Goal: Task Accomplishment & Management: Manage account settings

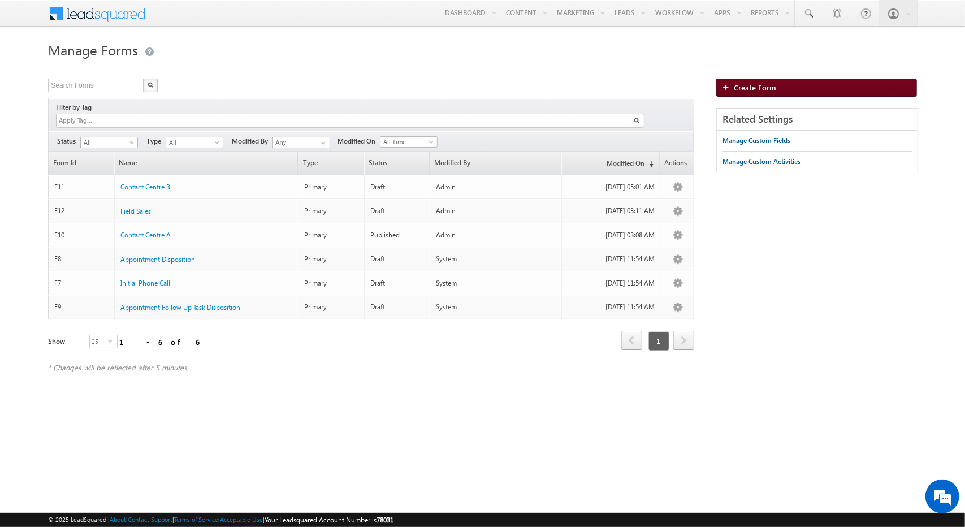
click at [739, 84] on span "Create Form" at bounding box center [755, 88] width 42 height 10
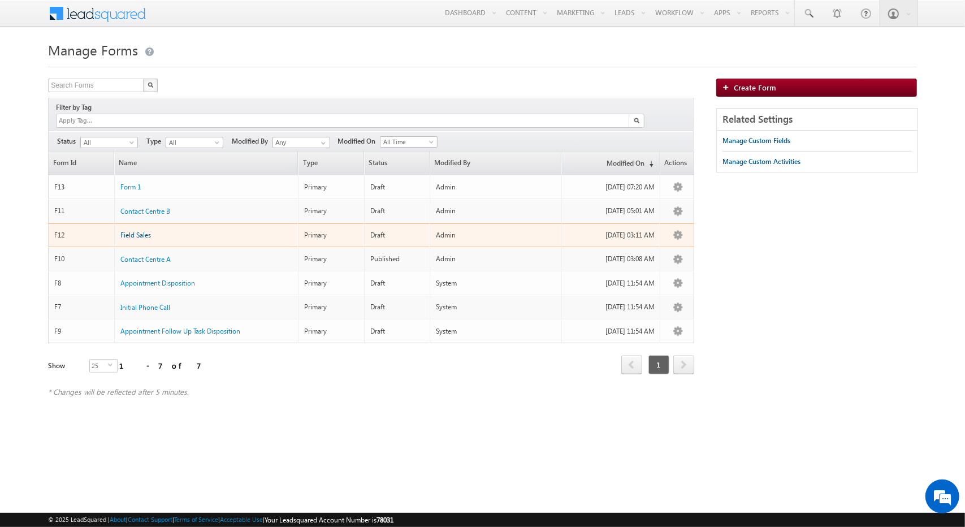
click at [137, 231] on span "Field Sales" at bounding box center [135, 235] width 31 height 8
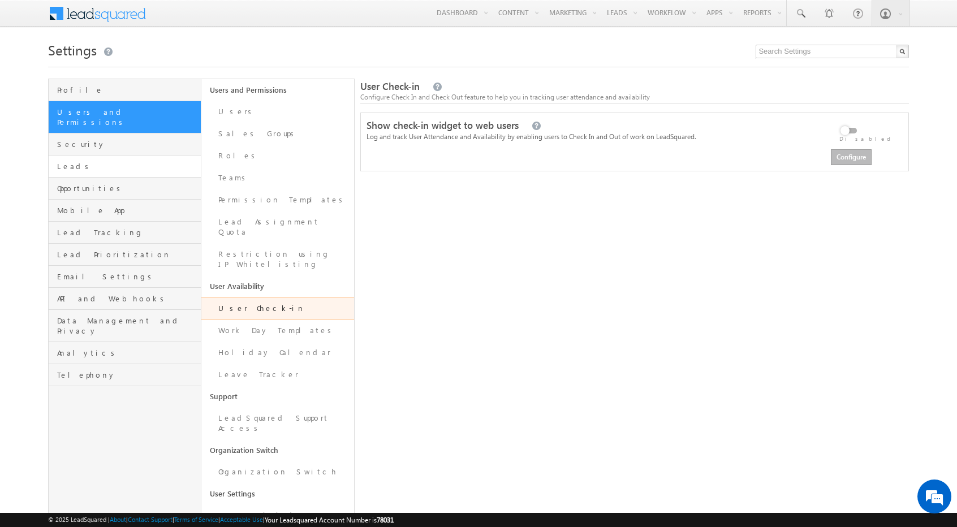
click at [107, 161] on span "Leads" at bounding box center [127, 166] width 141 height 10
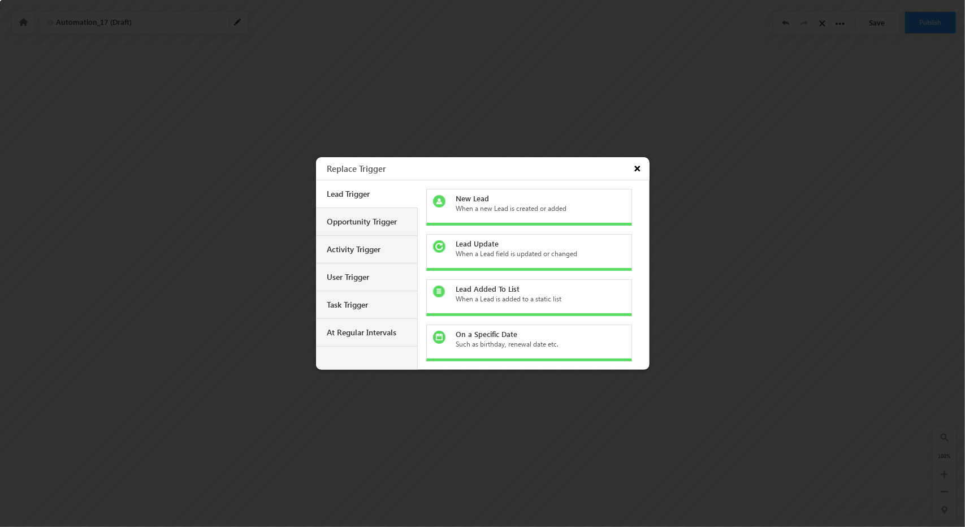
click at [637, 166] on button "×" at bounding box center [639, 168] width 21 height 23
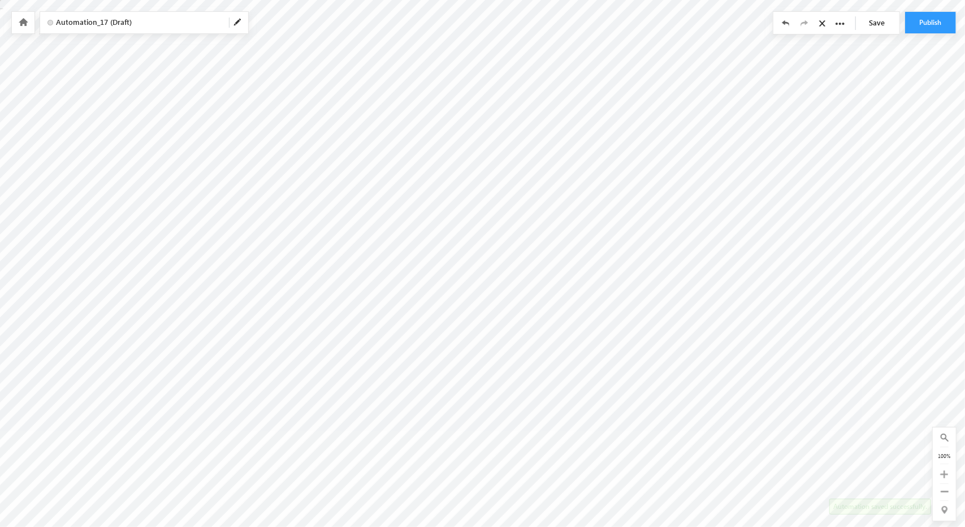
click at [19, 15] on div at bounding box center [23, 22] width 23 height 21
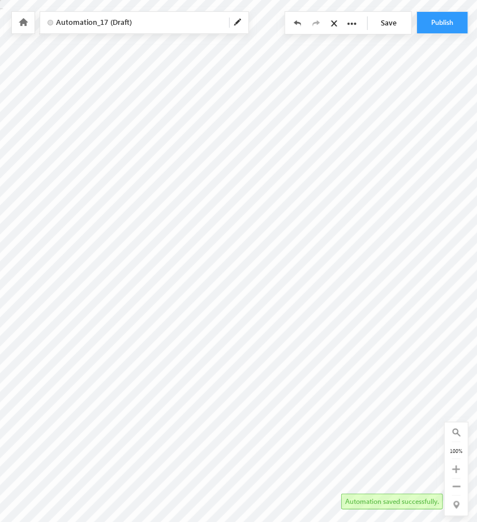
click at [128, 23] on span "Automation_17 (Draft)" at bounding box center [138, 22] width 164 height 11
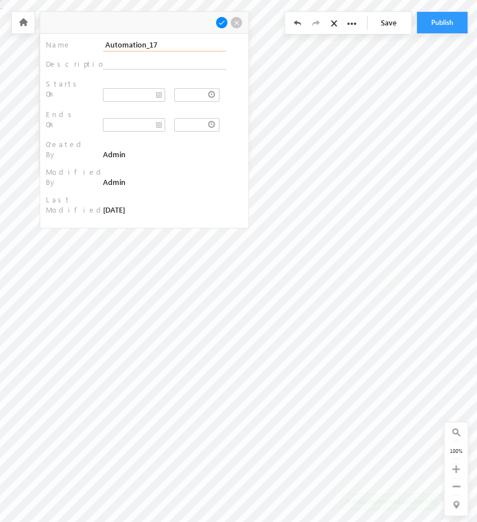
drag, startPoint x: 152, startPoint y: 44, endPoint x: 70, endPoint y: 55, distance: 82.2
click at [70, 55] on div "Name : Automation_17 Description : Starts On : Ends On : : :" at bounding box center [144, 131] width 208 height 194
type input "W"
click at [154, 44] on input "Emirate Lend" at bounding box center [164, 44] width 123 height 13
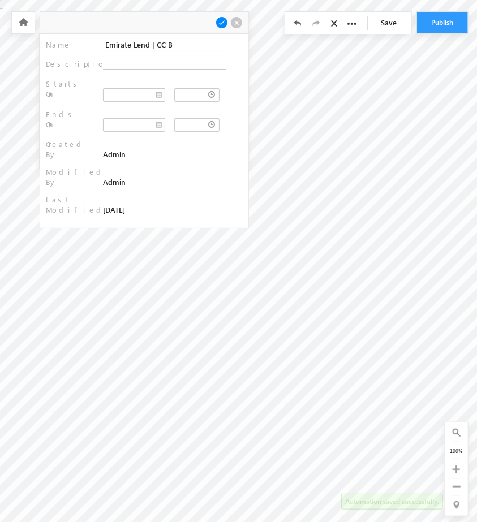
type input "Emirate Lend | CC B"
click at [219, 22] on span at bounding box center [221, 22] width 12 height 12
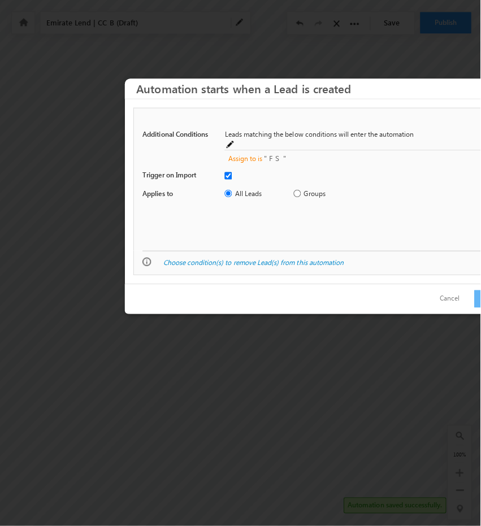
scroll to position [0, 165]
click at [456, 293] on button "Cancel" at bounding box center [446, 296] width 42 height 16
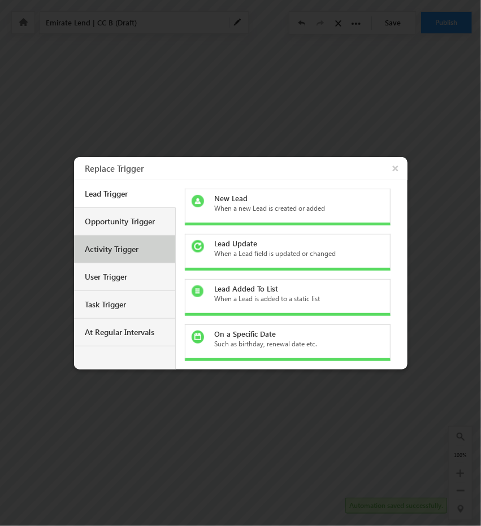
click at [152, 249] on div "Activity Trigger" at bounding box center [125, 249] width 81 height 10
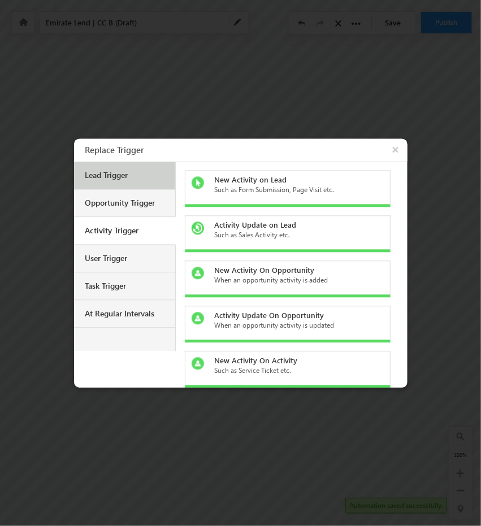
click at [160, 174] on div "Lead Trigger" at bounding box center [125, 175] width 81 height 10
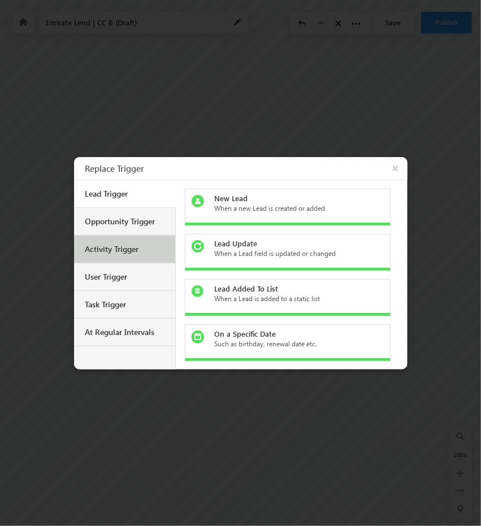
click at [138, 253] on div "Activity Trigger" at bounding box center [125, 249] width 81 height 10
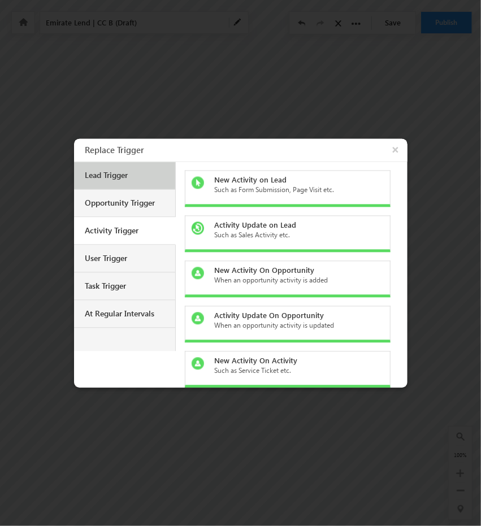
click at [119, 169] on div "Lead Trigger" at bounding box center [124, 176] width 101 height 28
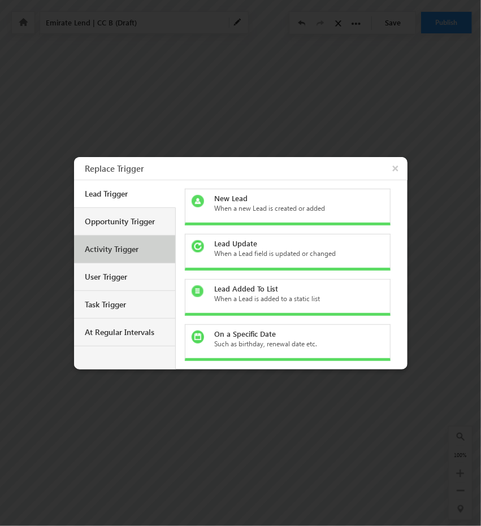
click at [141, 249] on div "Activity Trigger" at bounding box center [125, 249] width 81 height 10
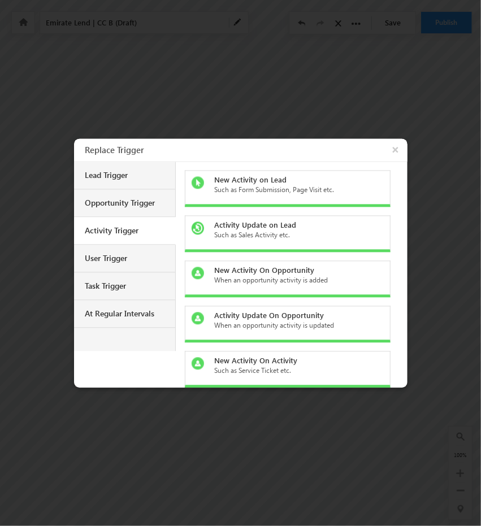
click at [289, 190] on div "Such as Form Submission, Page Visit etc." at bounding box center [294, 190] width 159 height 10
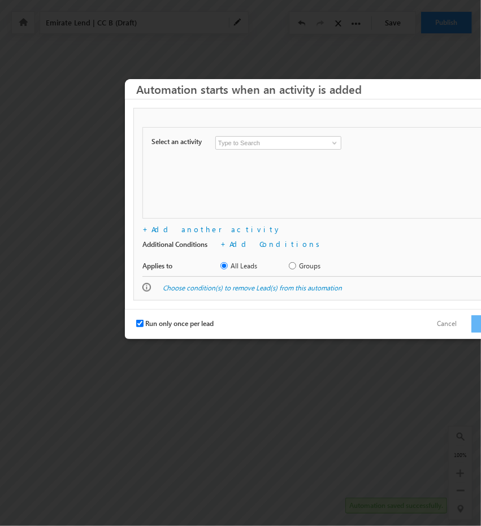
click at [294, 143] on input at bounding box center [278, 143] width 126 height 14
click at [328, 145] on link at bounding box center [333, 142] width 14 height 11
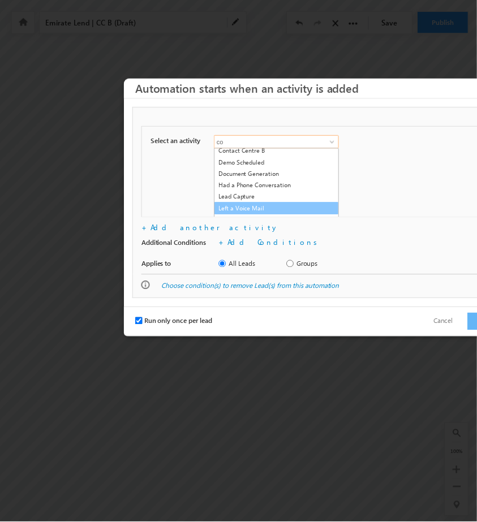
scroll to position [0, 0]
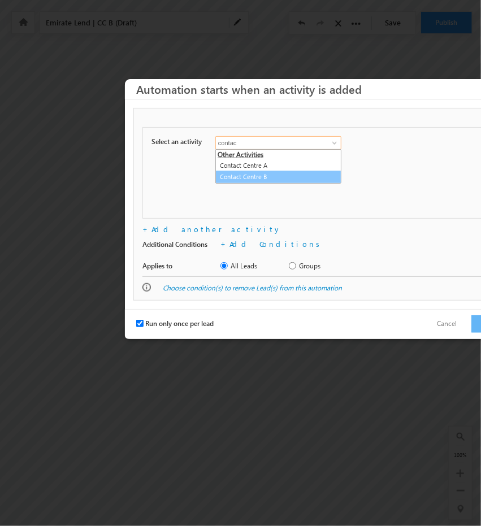
click at [260, 179] on link "Contact Centre B" at bounding box center [278, 177] width 126 height 13
type input "Contact Centre B"
click at [292, 228] on div "+ Add another activity" at bounding box center [321, 229] width 358 height 10
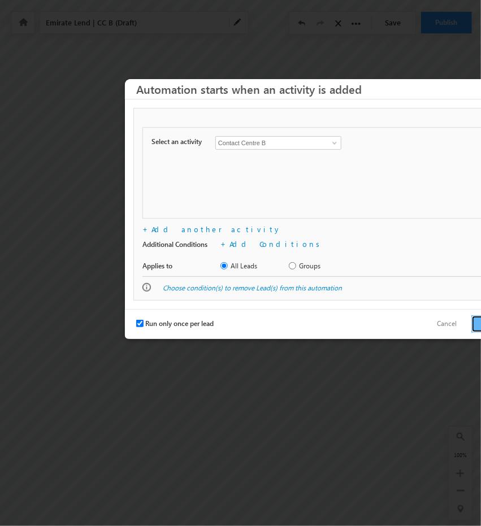
click at [477, 326] on button "Save" at bounding box center [490, 324] width 38 height 18
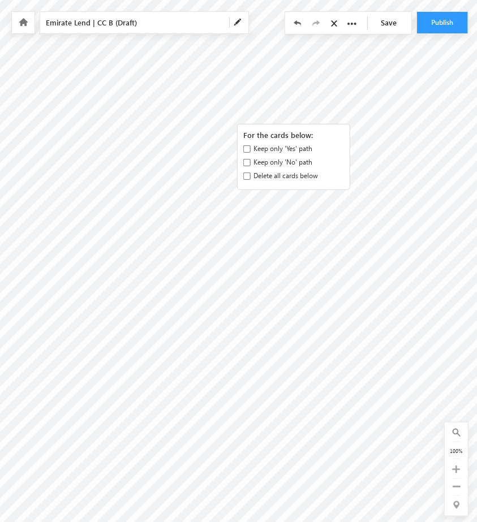
click at [296, 172] on label "Delete all cards below" at bounding box center [285, 176] width 64 height 10
click at [250, 172] on input "Delete all cards below" at bounding box center [246, 175] width 7 height 7
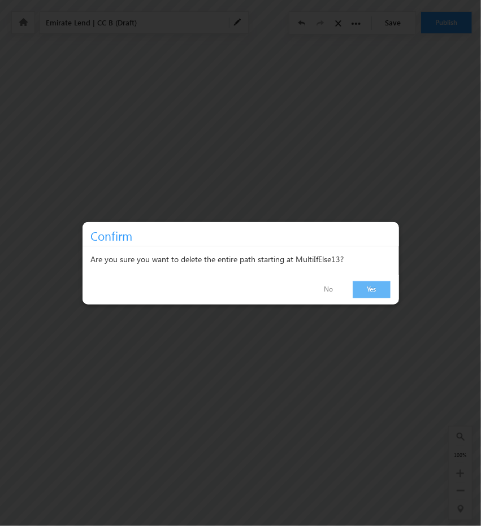
click at [377, 291] on link "Yes" at bounding box center [372, 290] width 38 height 18
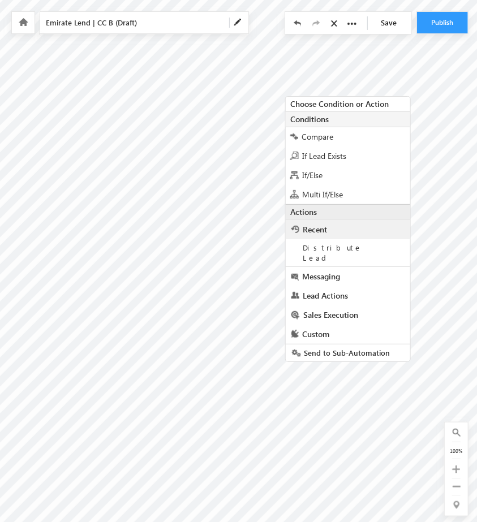
scroll to position [5, 202]
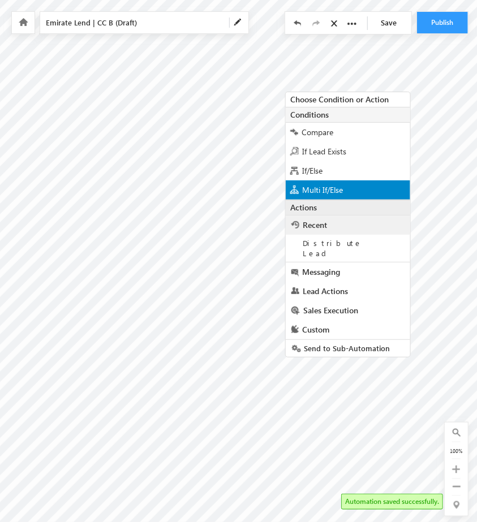
click at [329, 194] on span "Multi If/Else" at bounding box center [322, 189] width 41 height 11
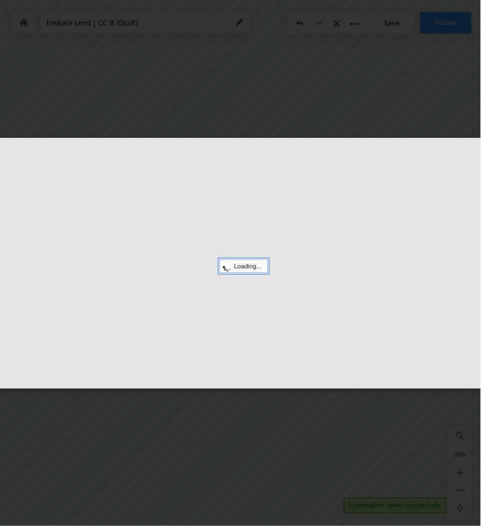
scroll to position [0, 202]
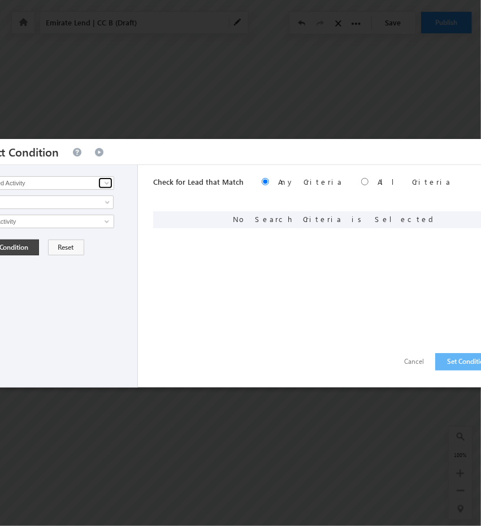
click at [107, 183] on span at bounding box center [106, 183] width 9 height 9
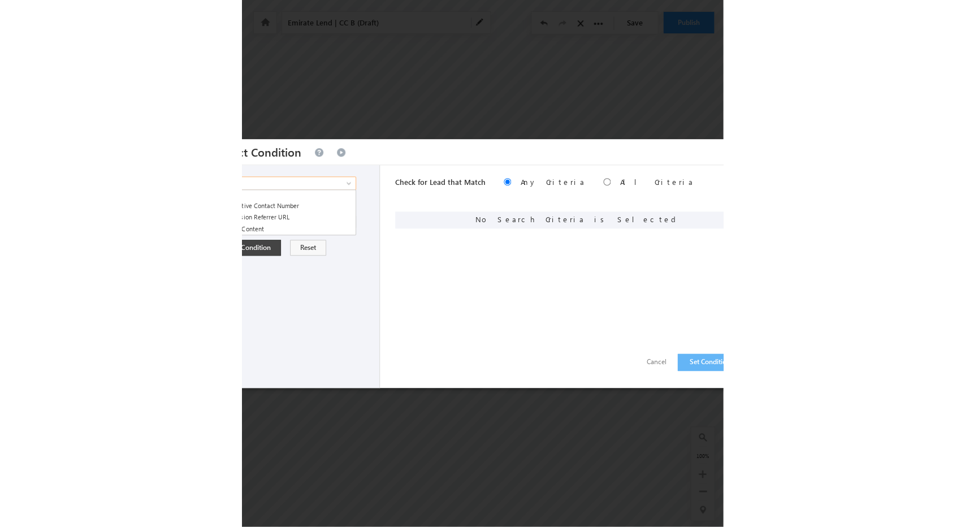
scroll to position [0, 0]
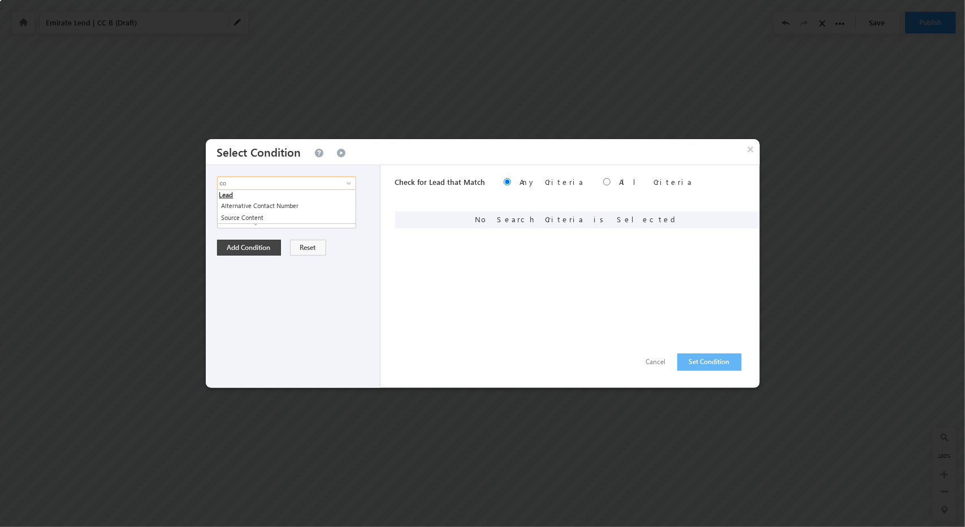
type input "c"
type input "disp"
click at [645, 360] on button "Cancel" at bounding box center [656, 362] width 42 height 16
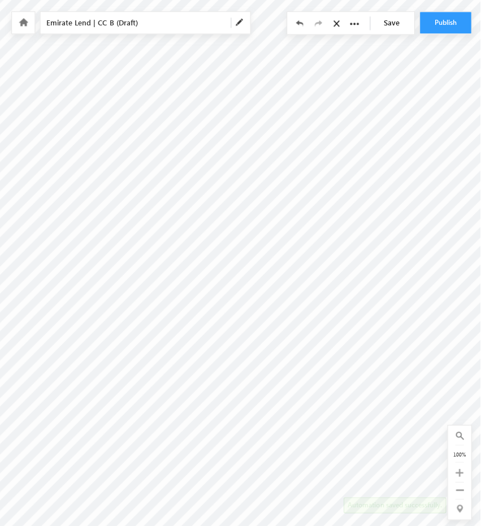
scroll to position [0, 213]
checkbox input "true"
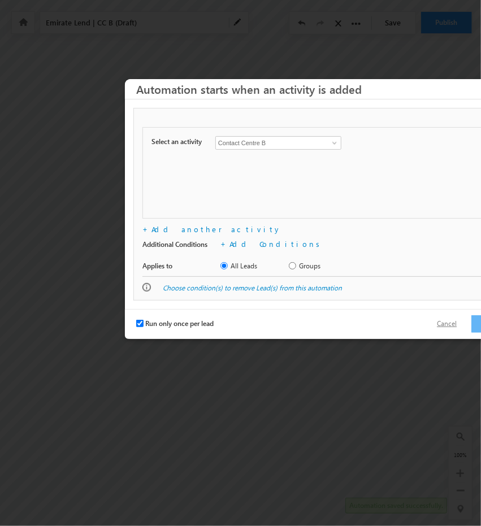
click at [468, 325] on button "Cancel" at bounding box center [447, 324] width 42 height 16
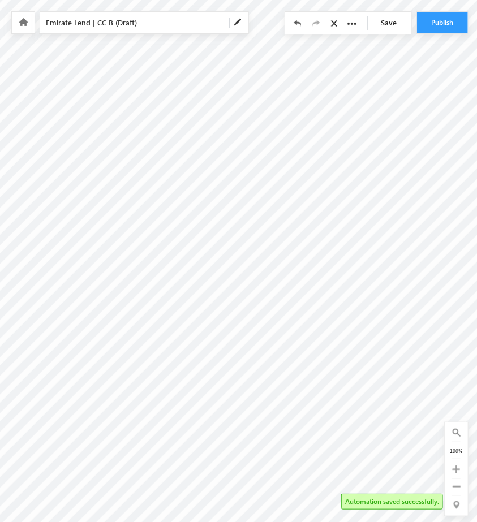
radio input "true"
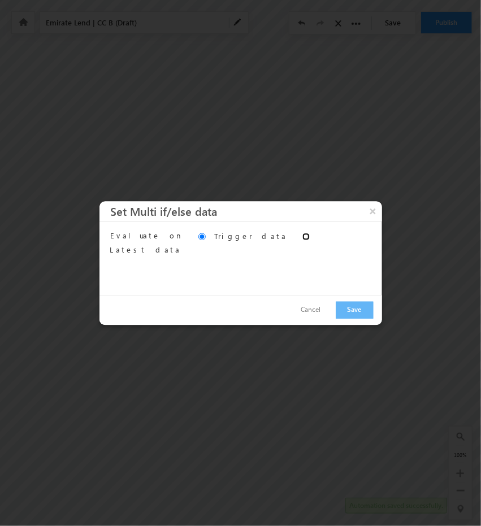
click at [302, 235] on input "Evaluate on" at bounding box center [305, 236] width 7 height 7
radio input "true"
click at [198, 236] on input "Trigger data" at bounding box center [201, 236] width 7 height 7
radio input "true"
click at [367, 317] on button "Save" at bounding box center [355, 310] width 38 height 18
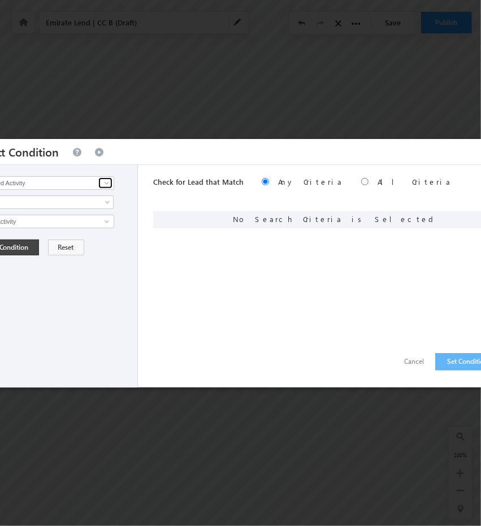
click at [109, 183] on span at bounding box center [106, 183] width 9 height 9
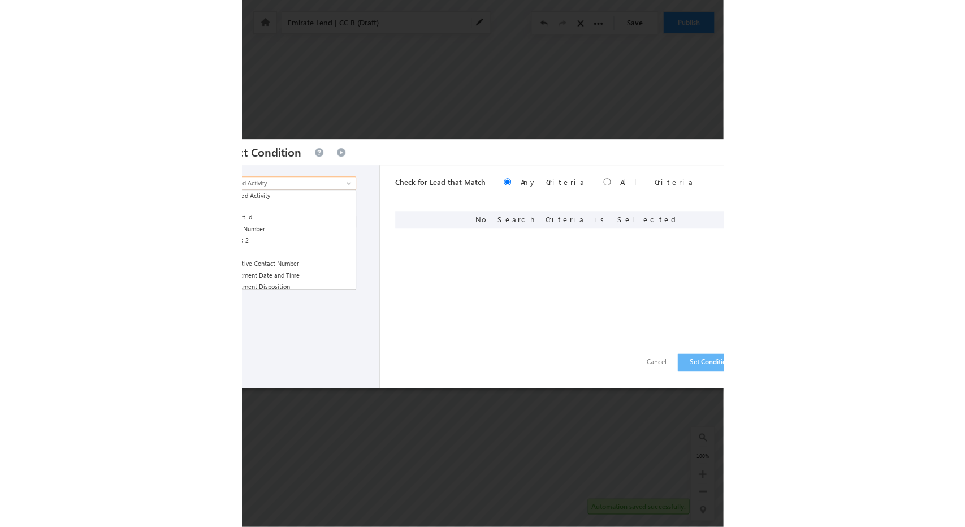
scroll to position [0, 0]
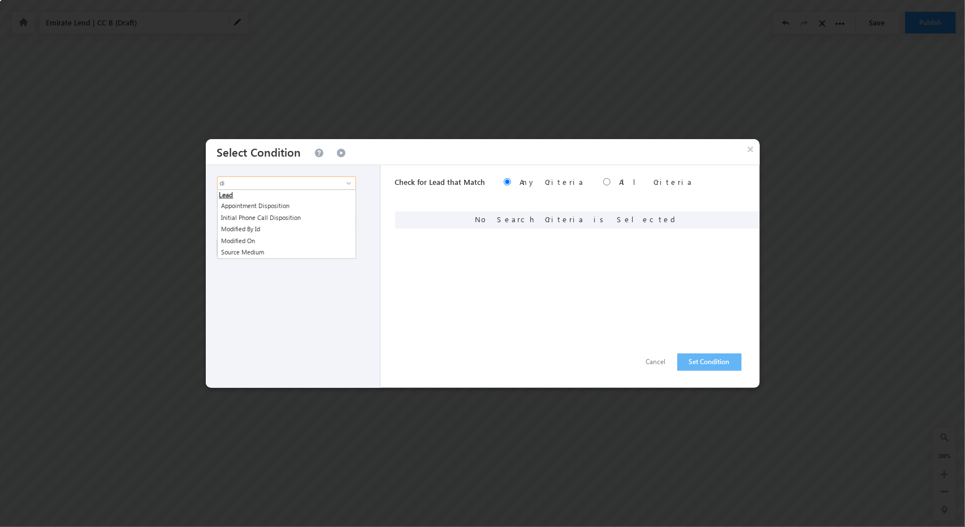
type input "d"
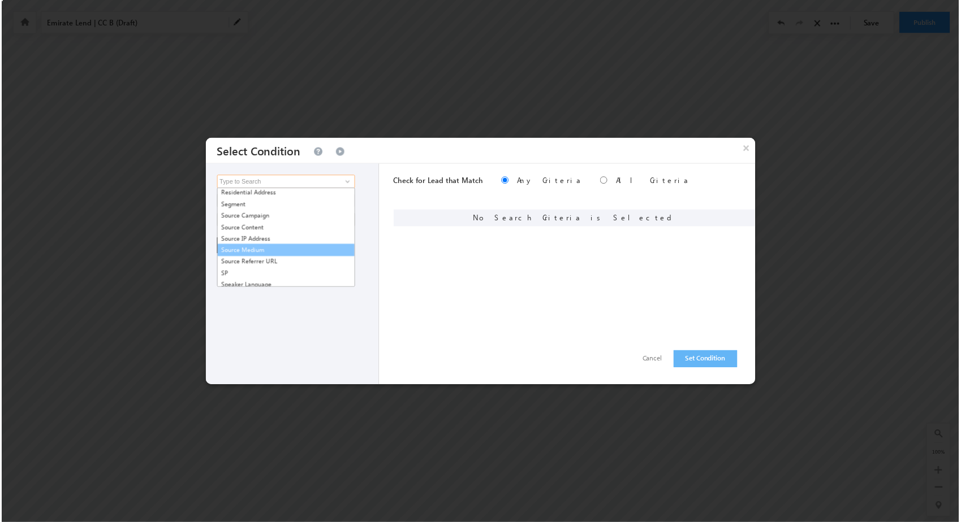
scroll to position [1116, 0]
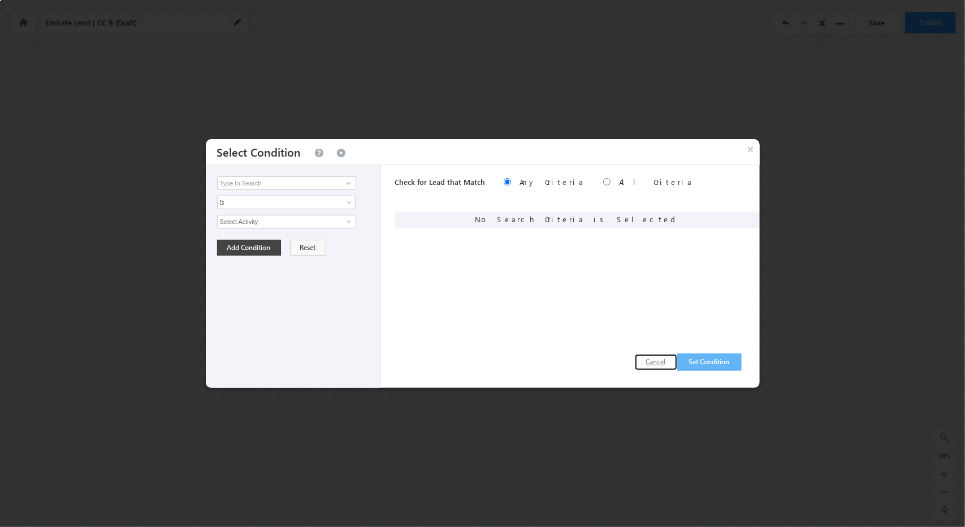
click at [658, 358] on button "Cancel" at bounding box center [656, 362] width 42 height 16
click at [752, 146] on button "×" at bounding box center [751, 149] width 18 height 20
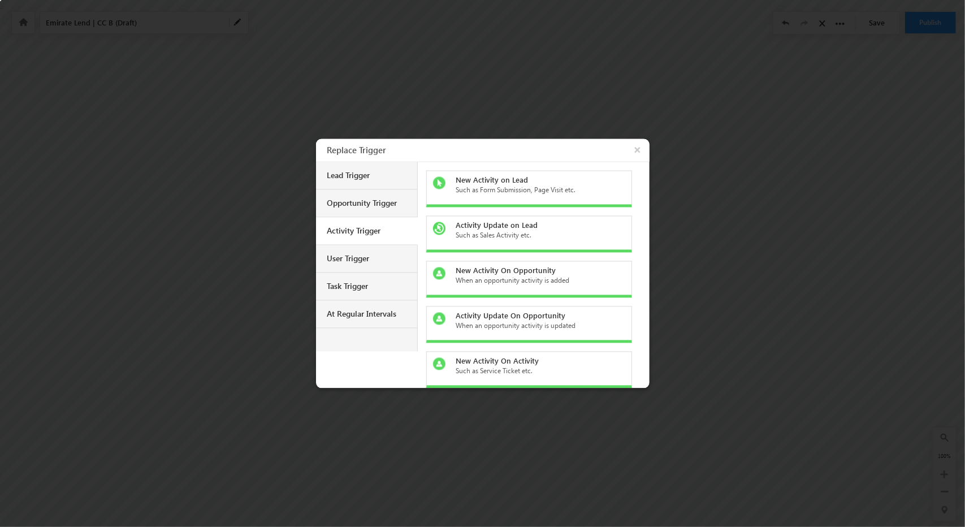
click at [544, 61] on div at bounding box center [482, 263] width 965 height 527
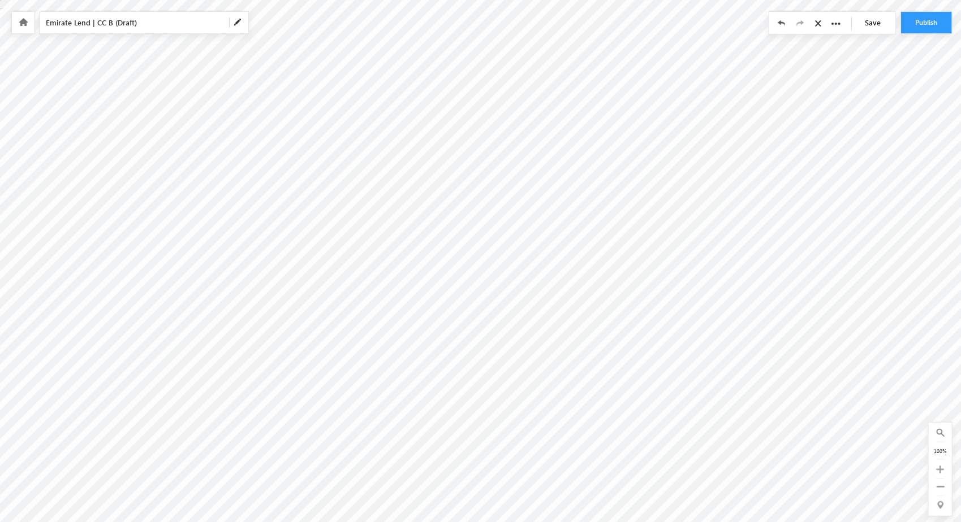
checkbox input "true"
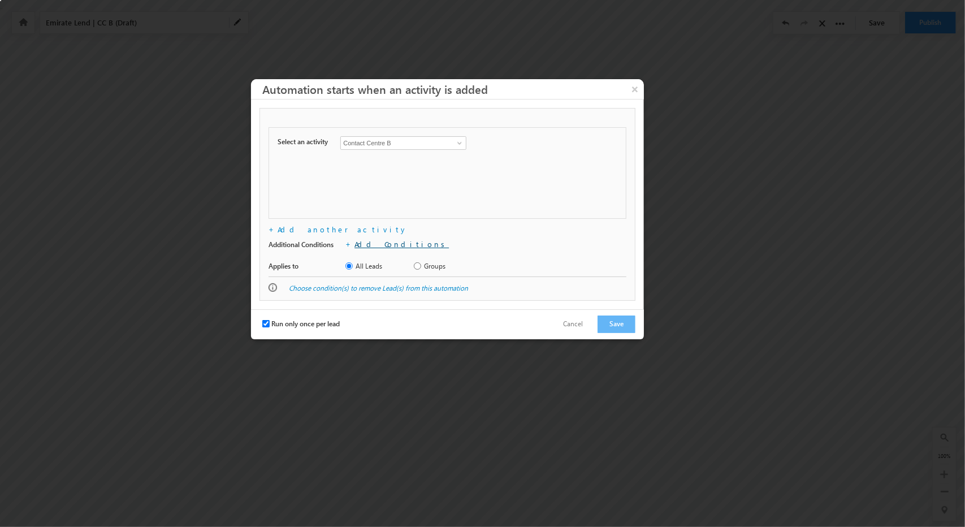
click at [360, 240] on link "Add Conditions" at bounding box center [401, 244] width 94 height 10
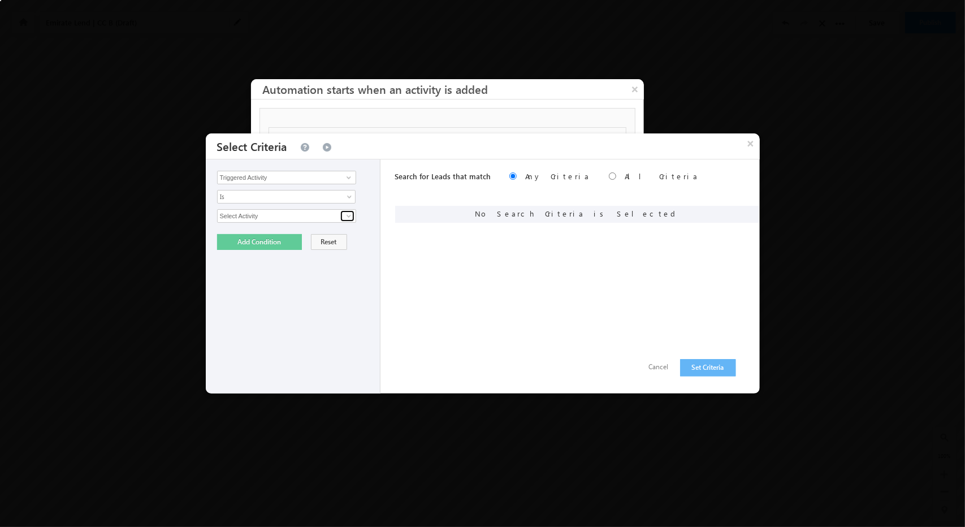
click at [344, 211] on span at bounding box center [348, 215] width 9 height 9
click at [279, 238] on link "Contact Centre B" at bounding box center [286, 240] width 139 height 13
type input "Contact Centre B"
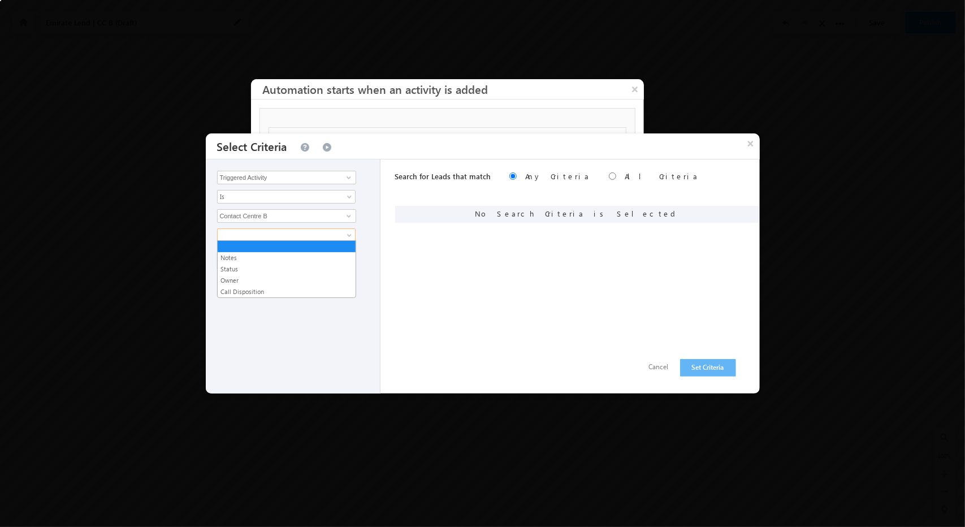
click at [294, 231] on span at bounding box center [279, 235] width 123 height 10
click at [266, 287] on link "Call Disposition" at bounding box center [287, 292] width 138 height 10
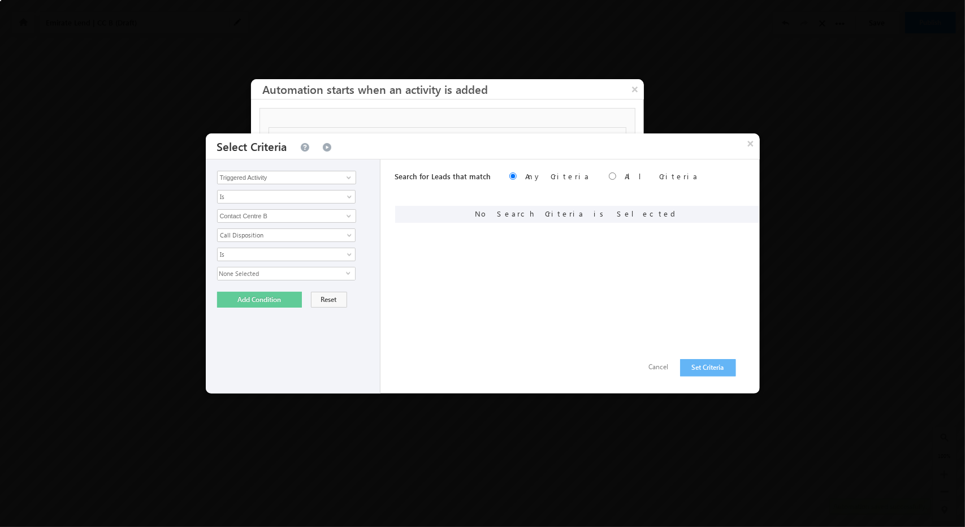
click at [282, 274] on span "None Selected" at bounding box center [282, 273] width 128 height 12
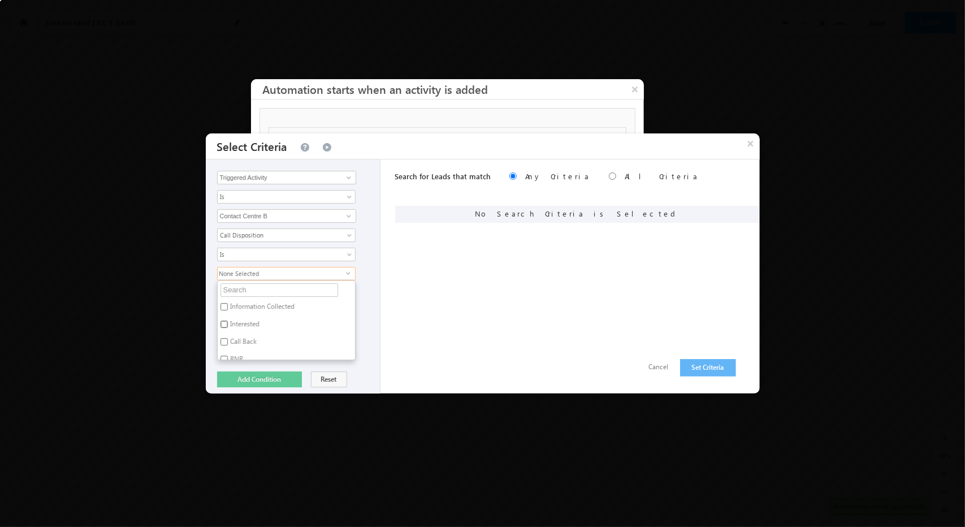
click at [225, 322] on input "Interested" at bounding box center [223, 324] width 7 height 7
checkbox input "true"
click at [408, 298] on div "Search for Leads that match Any Criteria All Criteria Note that the current tri…" at bounding box center [577, 276] width 365 height 234
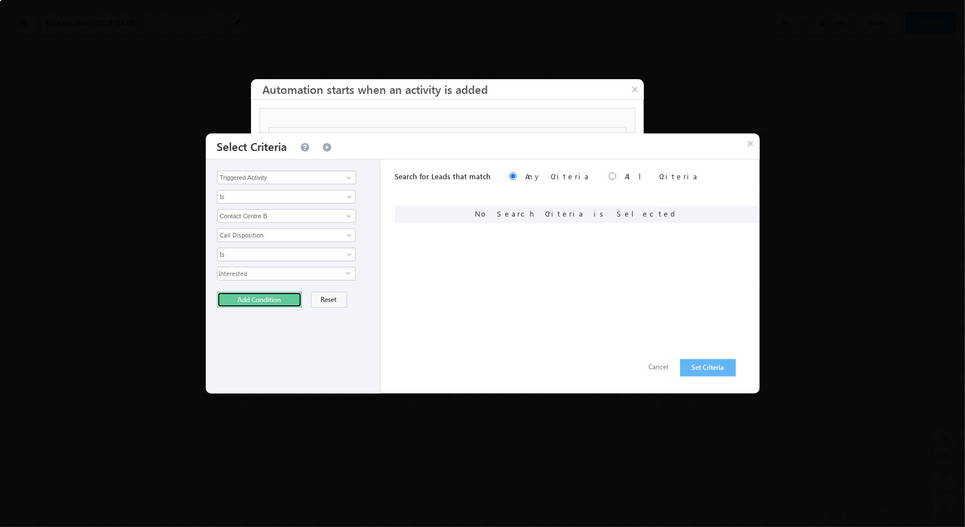
click at [256, 295] on button "Add Condition" at bounding box center [259, 300] width 85 height 16
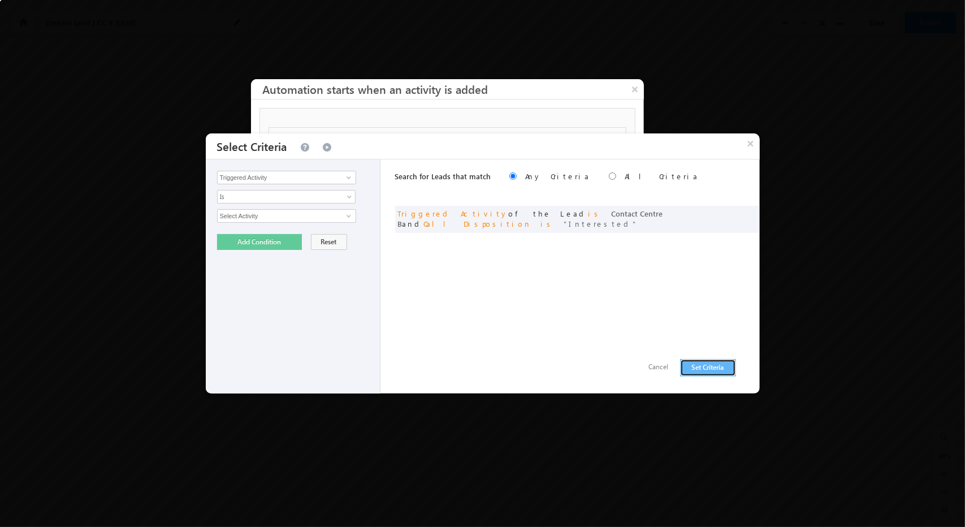
click at [711, 368] on button "Set Criteria" at bounding box center [708, 368] width 56 height 18
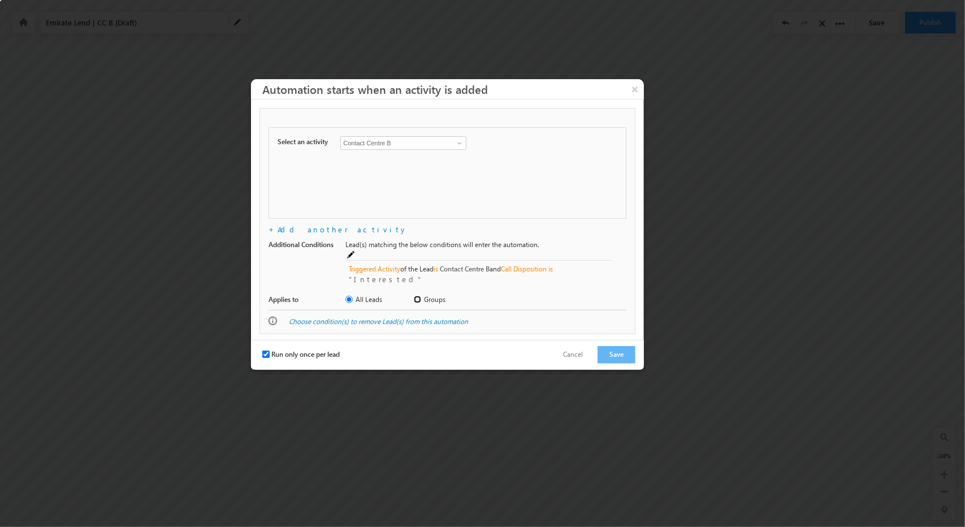
click at [416, 296] on input "Groups" at bounding box center [417, 299] width 7 height 7
radio input "true"
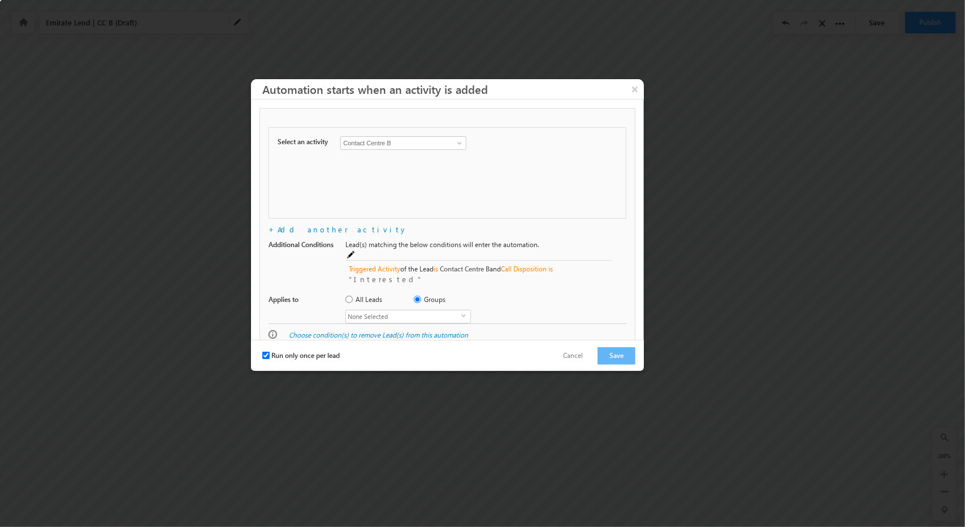
click at [412, 310] on span "None Selected" at bounding box center [403, 316] width 115 height 12
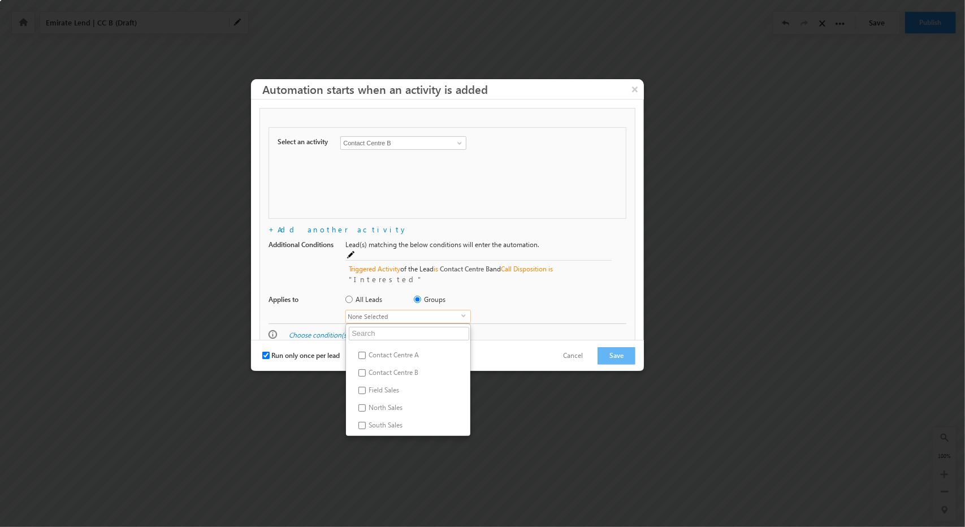
click at [391, 366] on label "Contact Centre B" at bounding box center [368, 375] width 45 height 18
click at [366, 369] on input "Contact Centre B" at bounding box center [361, 372] width 7 height 7
checkbox input "true"
click at [512, 297] on div "All Leads Groups Contact Centre A Contact Centre B Field Sales North Sales Sout…" at bounding box center [478, 308] width 266 height 29
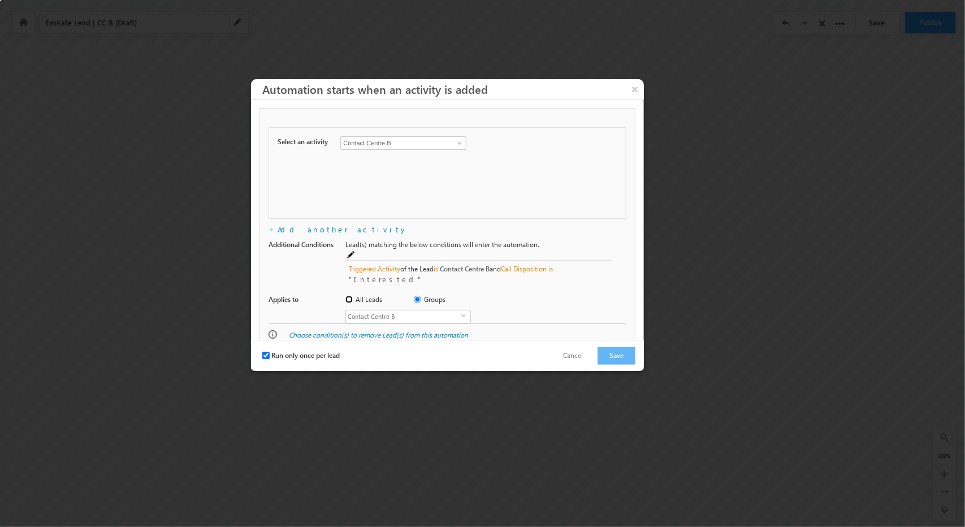
click at [351, 296] on input "All Leads" at bounding box center [348, 299] width 7 height 7
radio input "true"
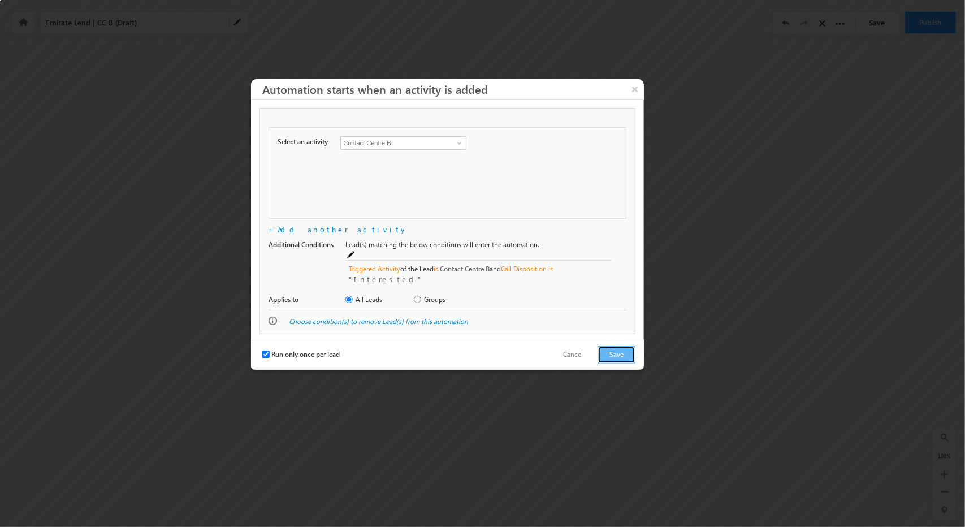
click at [631, 346] on button "Save" at bounding box center [617, 355] width 38 height 18
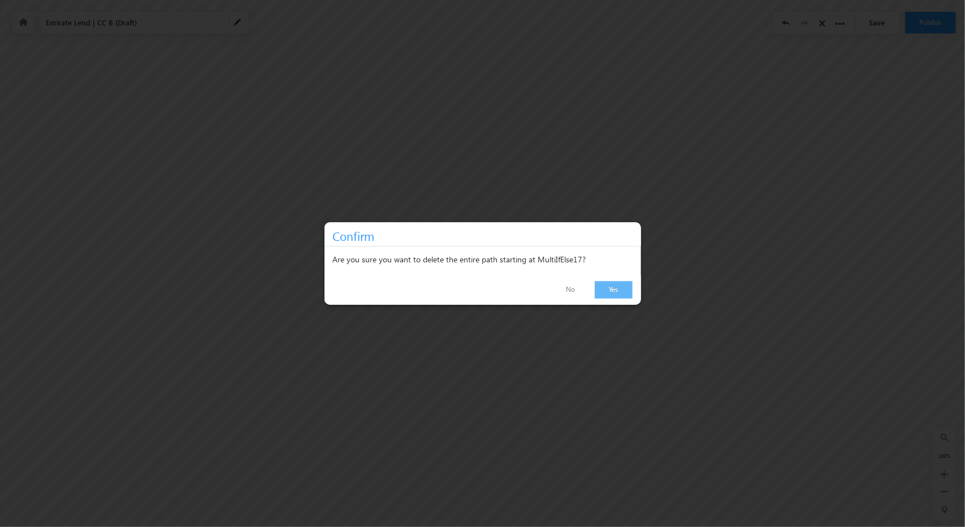
click at [620, 288] on link "Yes" at bounding box center [614, 290] width 38 height 18
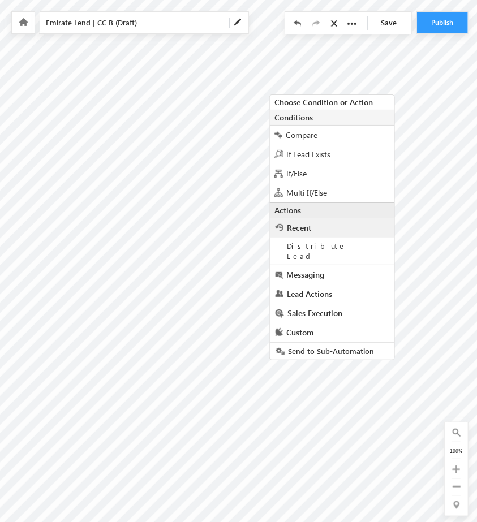
scroll to position [2, 220]
click at [317, 308] on span "Sales Execution" at bounding box center [312, 313] width 55 height 11
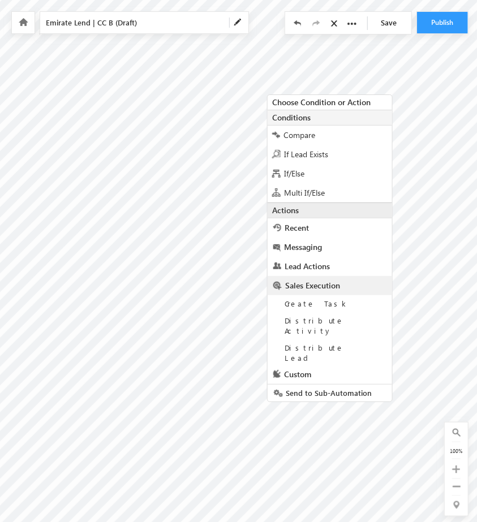
scroll to position [5, 220]
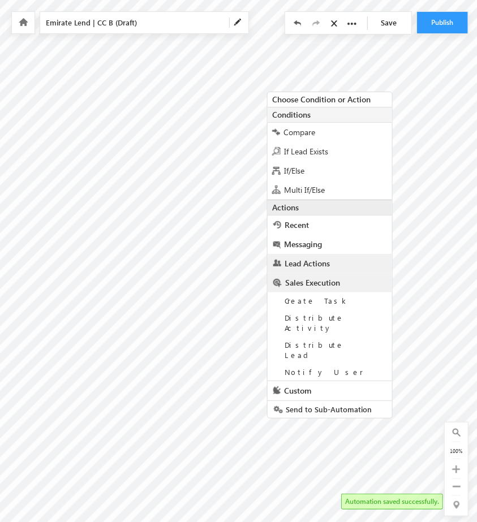
click at [340, 261] on link "Lead Actions" at bounding box center [329, 263] width 124 height 19
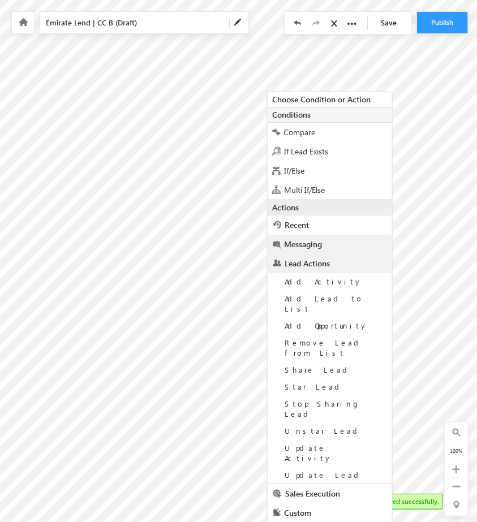
click at [309, 243] on span "Messaging" at bounding box center [303, 244] width 38 height 11
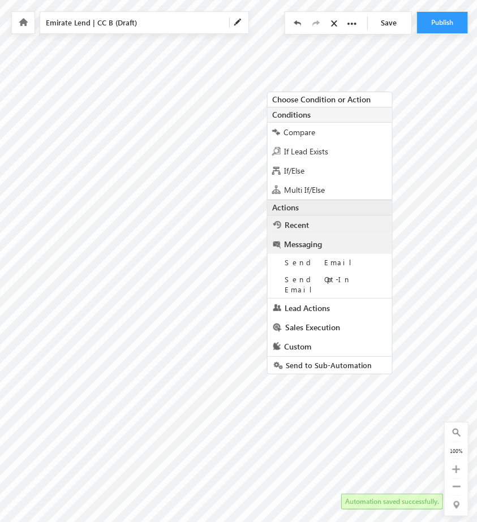
click at [309, 225] on link "Recent" at bounding box center [329, 224] width 124 height 19
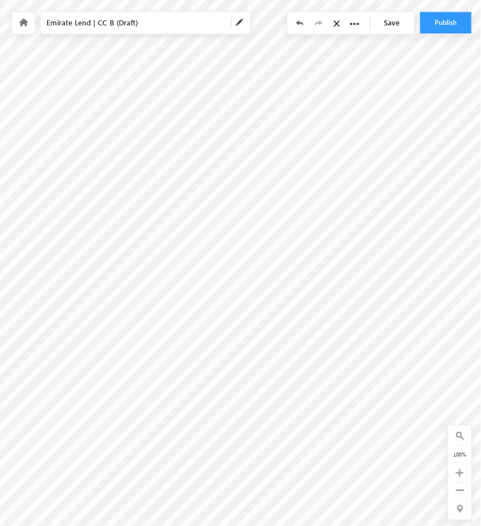
scroll to position [0, 220]
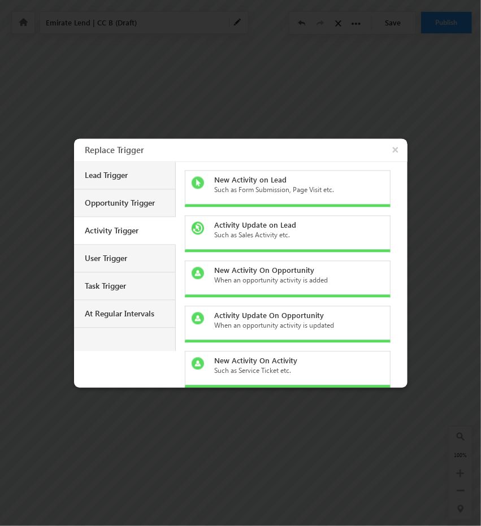
click at [329, 193] on div "Such as Form Submission, Page Visit etc." at bounding box center [294, 190] width 159 height 10
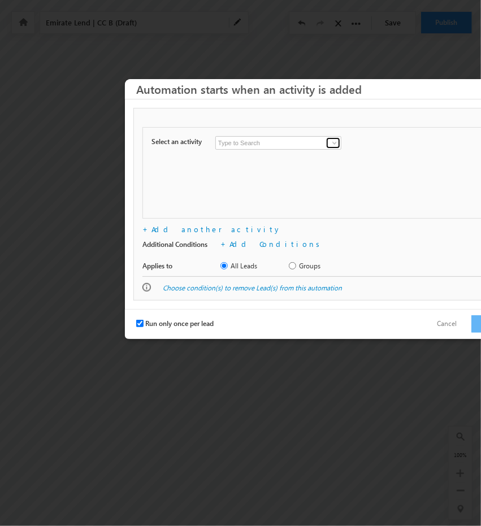
click at [331, 142] on span at bounding box center [334, 143] width 9 height 9
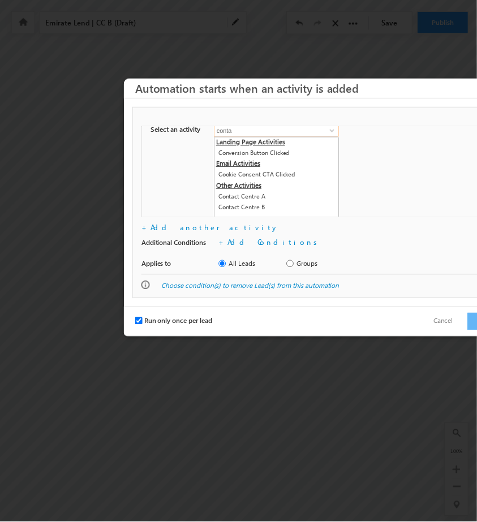
scroll to position [0, 0]
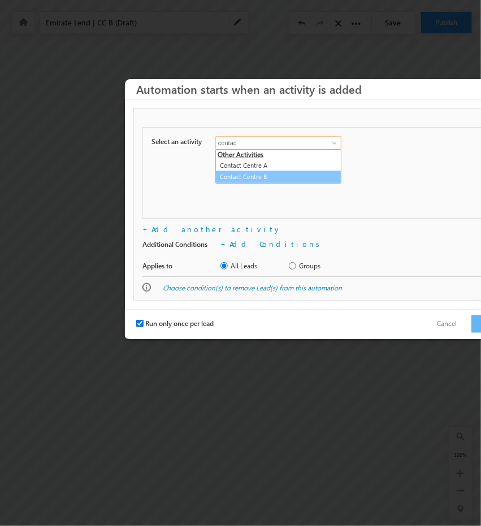
click at [284, 180] on link "Contact Centre B" at bounding box center [278, 177] width 126 height 13
type input "Contact Centre B"
click at [468, 319] on button "Cancel" at bounding box center [447, 324] width 42 height 16
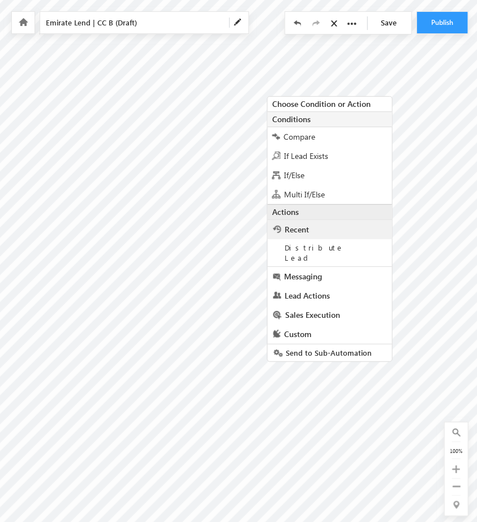
scroll to position [5, 220]
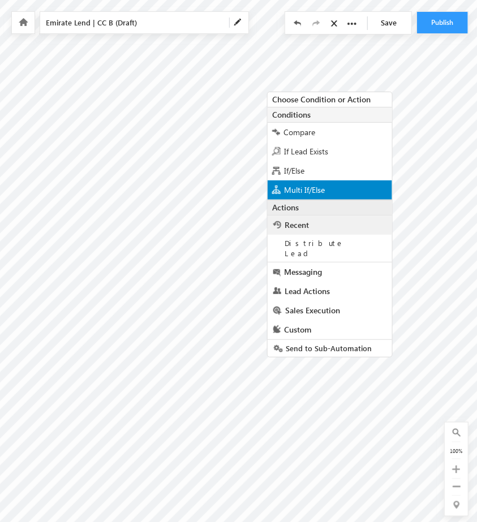
click at [319, 187] on span "Multi If/Else" at bounding box center [304, 189] width 41 height 11
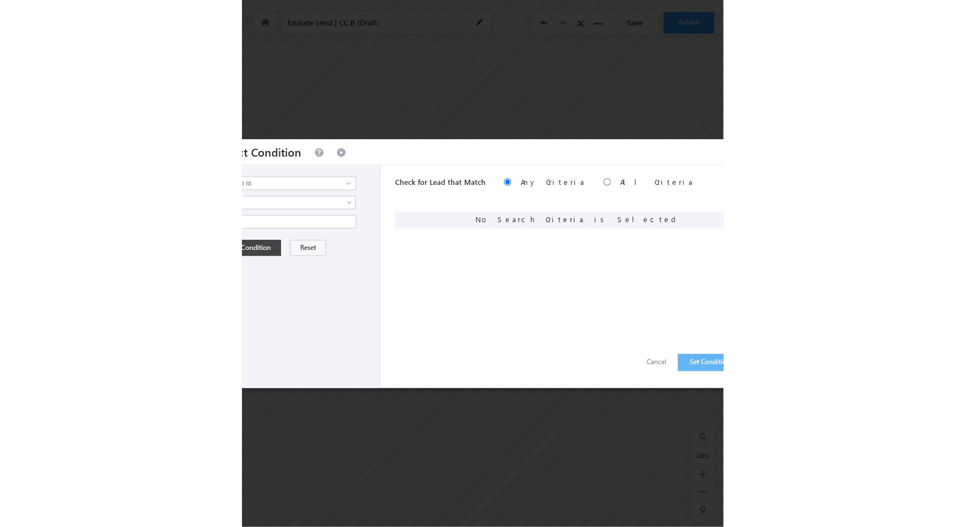
scroll to position [0, 0]
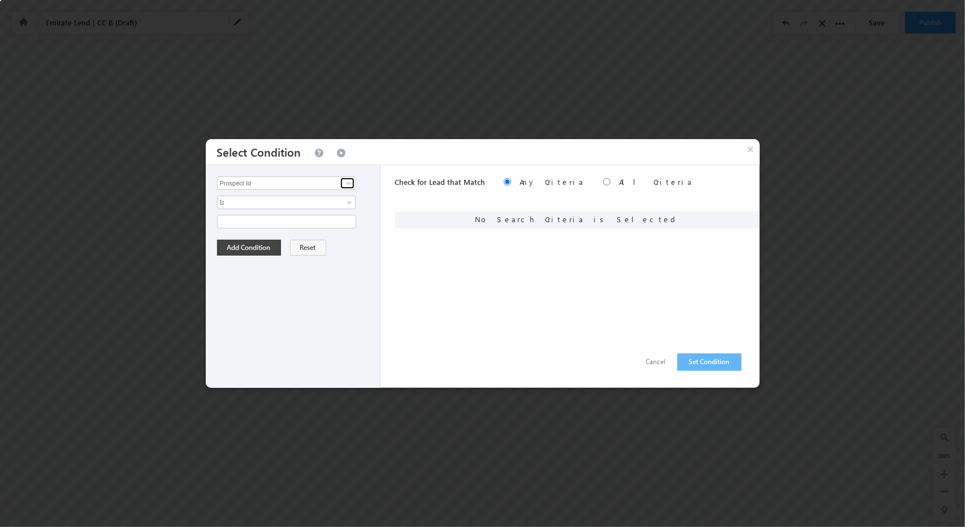
click at [349, 181] on span at bounding box center [348, 183] width 9 height 9
type input "d"
click at [743, 151] on button "×" at bounding box center [751, 149] width 18 height 20
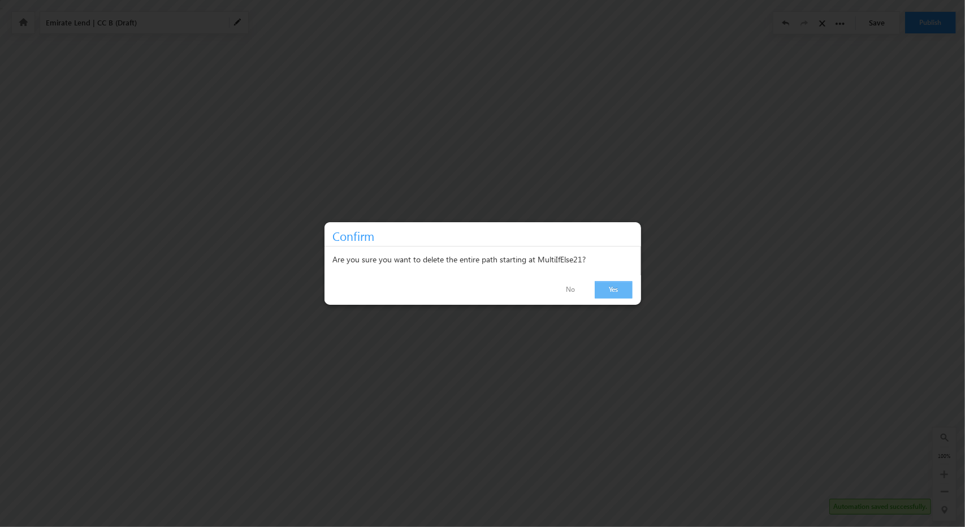
click at [622, 285] on link "Yes" at bounding box center [614, 290] width 38 height 18
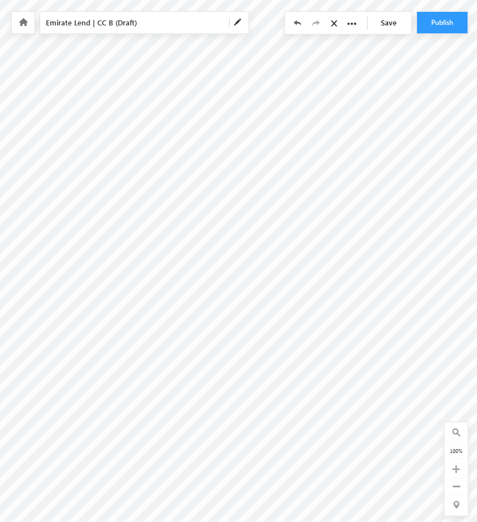
scroll to position [0, 167]
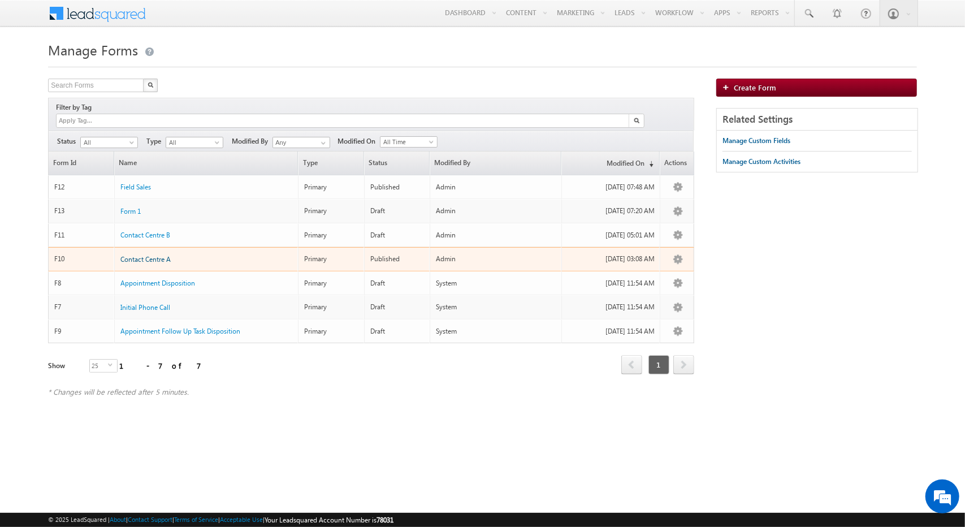
click at [147, 255] on span "Contact Centre A" at bounding box center [145, 259] width 50 height 8
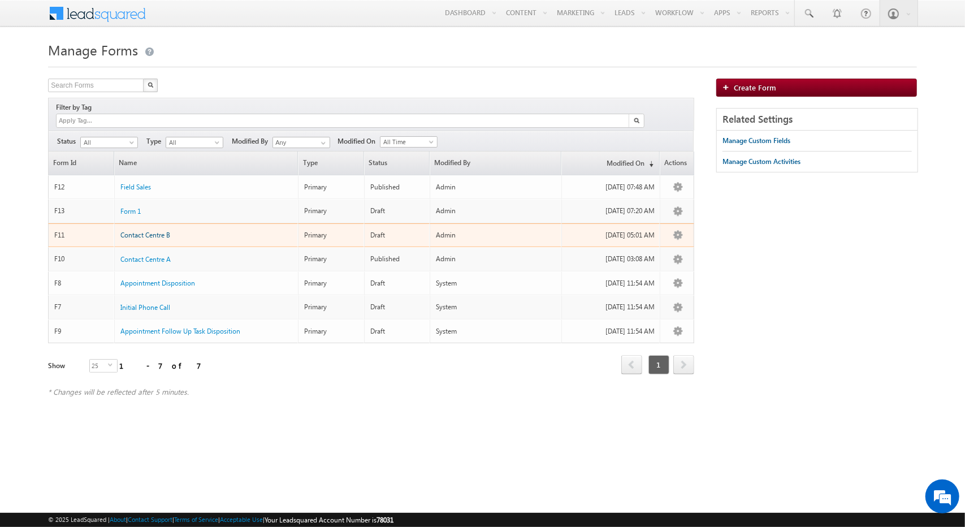
click at [142, 231] on span "Contact Centre B" at bounding box center [145, 235] width 50 height 8
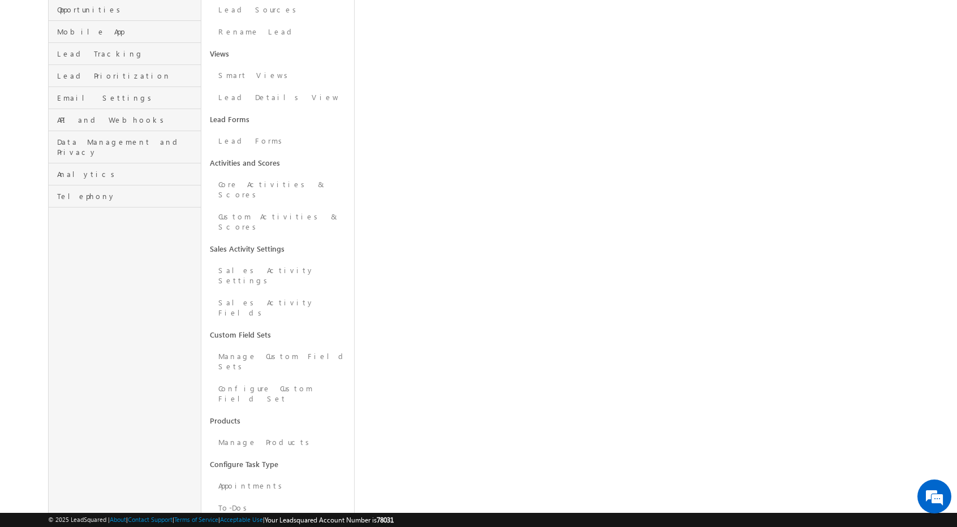
scroll to position [181, 0]
click at [257, 289] on link "Sales Activity Fields" at bounding box center [277, 305] width 153 height 32
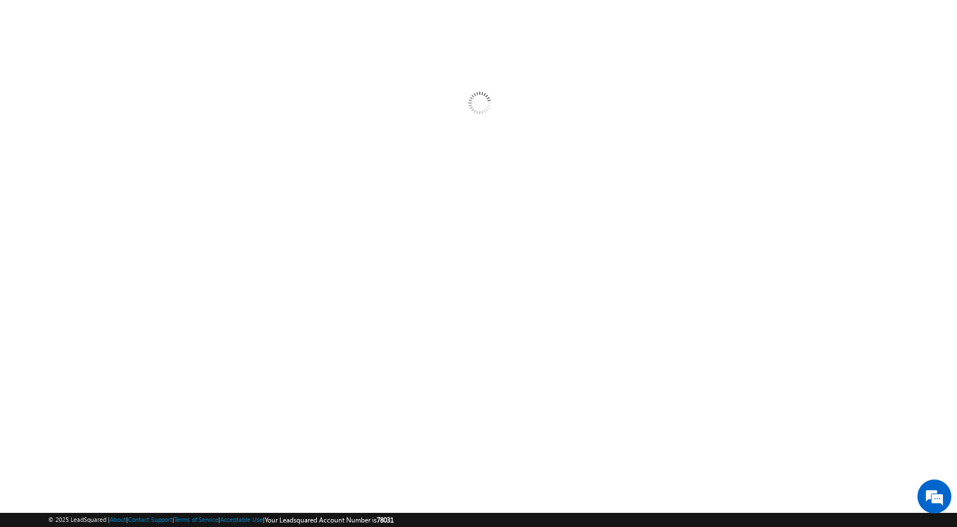
scroll to position [37, 0]
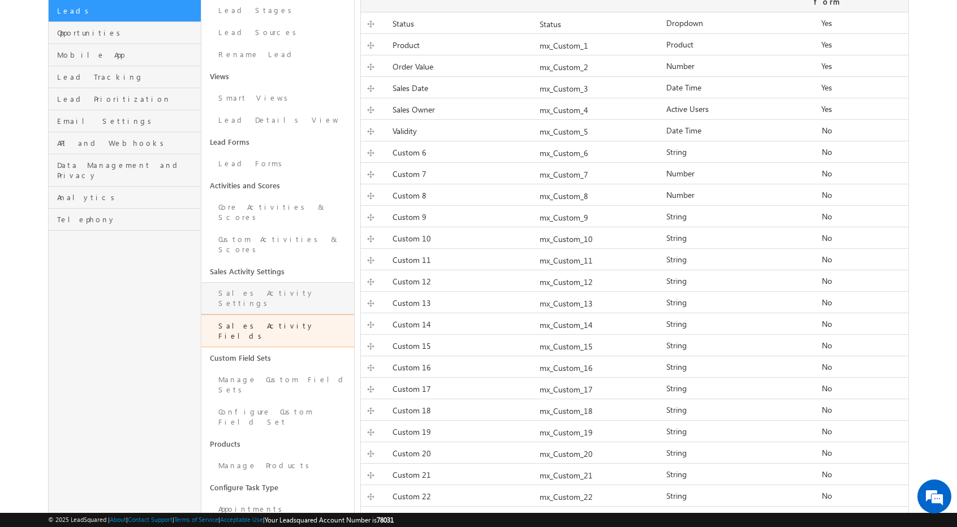
scroll to position [156, 0]
click at [295, 196] on link "Core Activities & Scores" at bounding box center [277, 212] width 153 height 32
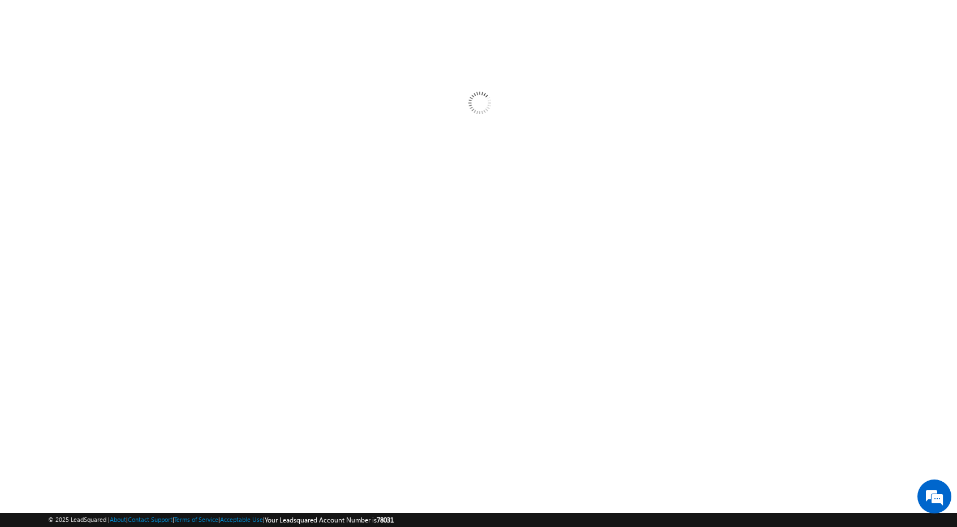
scroll to position [37, 0]
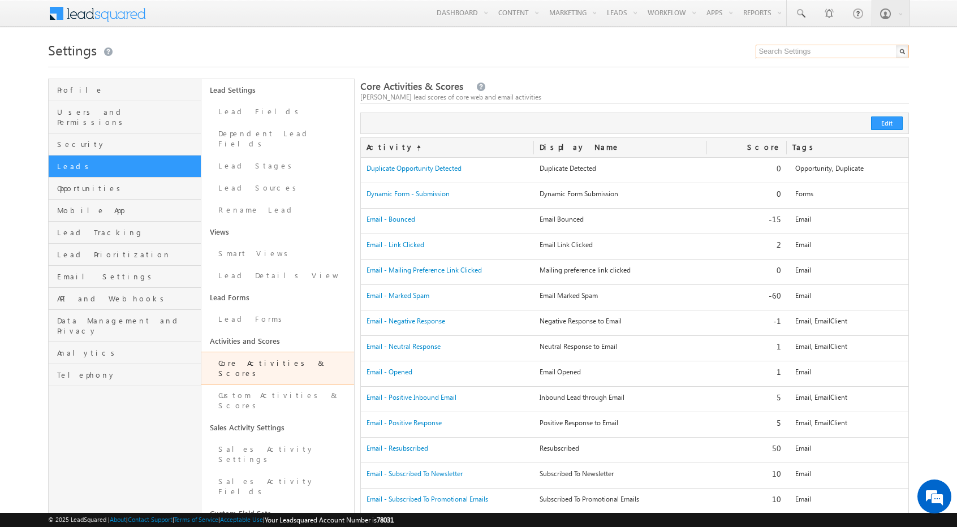
click at [838, 53] on input "text" at bounding box center [831, 52] width 153 height 14
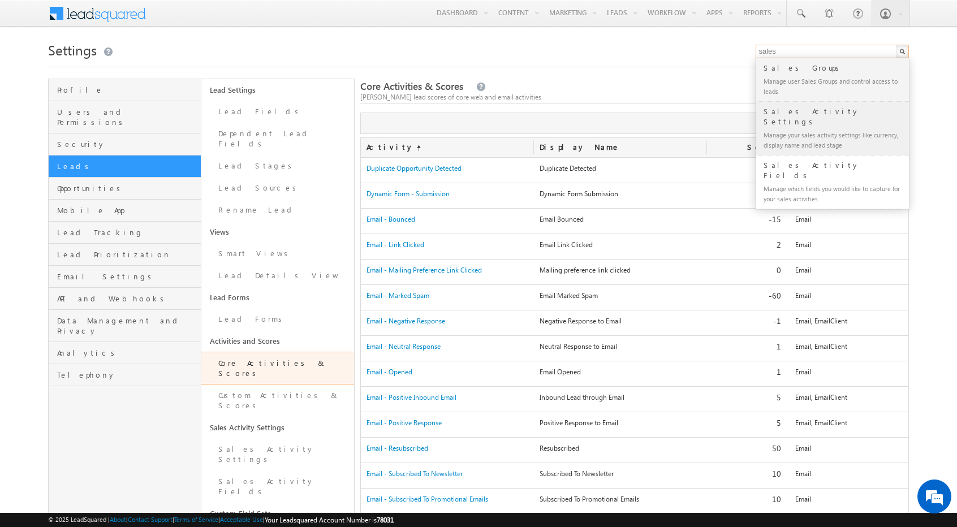
type input "sales"
click at [798, 133] on div "Manage your sales activity settings like currency, display name and lead stage" at bounding box center [837, 140] width 152 height 24
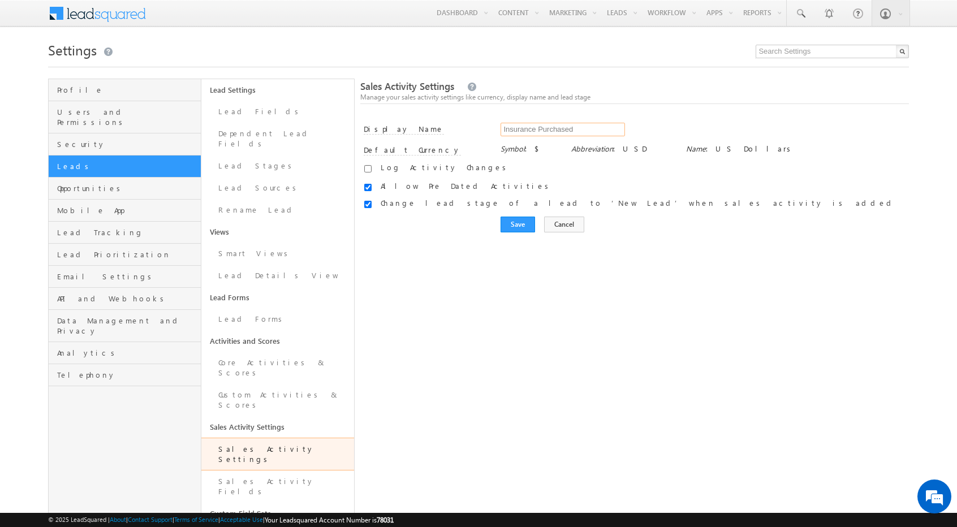
drag, startPoint x: 591, startPoint y: 132, endPoint x: 441, endPoint y: 135, distance: 150.4
click at [441, 135] on div "Display Name Insurance Purchased" at bounding box center [634, 133] width 549 height 21
type input "Application Logged In"
click at [644, 169] on div "Log Activity Changes" at bounding box center [634, 170] width 549 height 16
click at [535, 148] on span "$" at bounding box center [535, 149] width 3 height 10
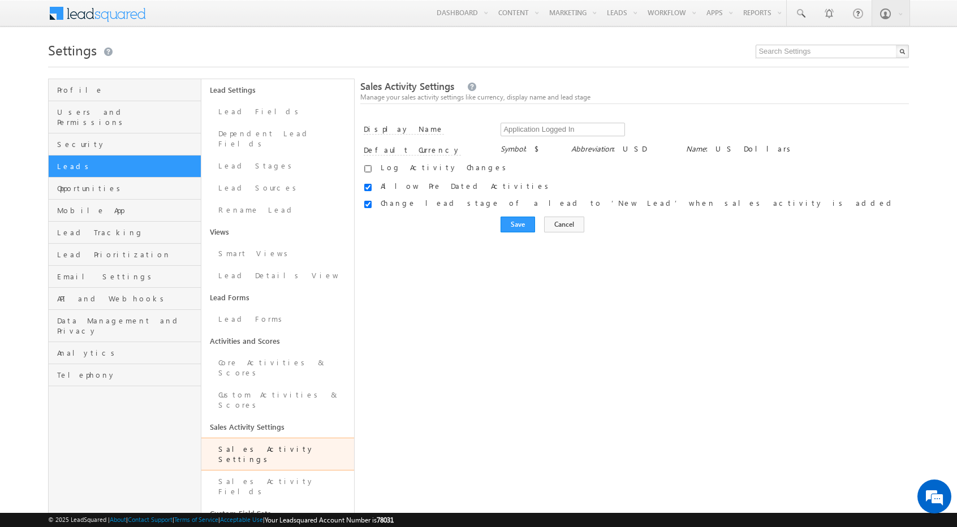
click at [366, 165] on input "checkbox" at bounding box center [367, 168] width 7 height 7
checkbox input "true"
click at [512, 227] on input "Save" at bounding box center [517, 225] width 34 height 16
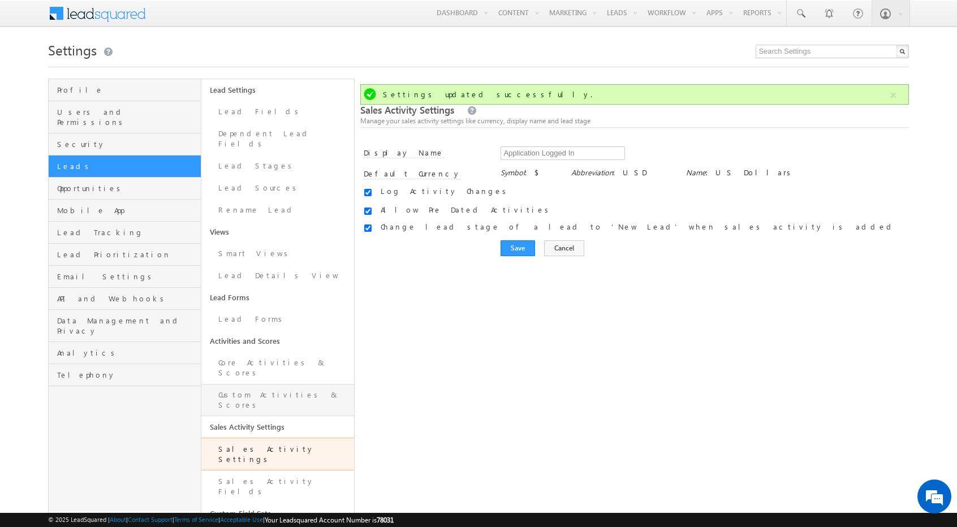
click at [278, 384] on link "Custom Activities & Scores" at bounding box center [277, 400] width 153 height 32
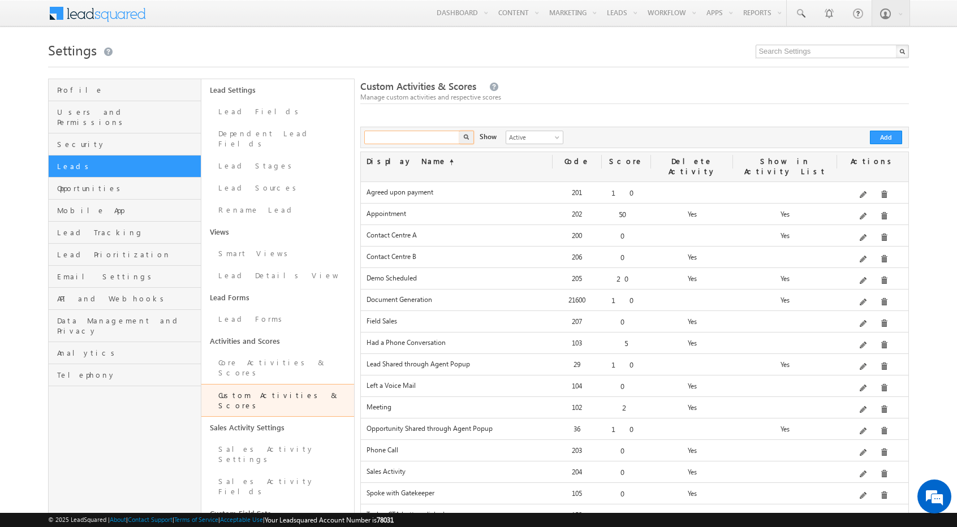
click at [418, 137] on input "text" at bounding box center [412, 138] width 97 height 14
type input "application"
click at [459, 131] on button "button" at bounding box center [466, 138] width 15 height 14
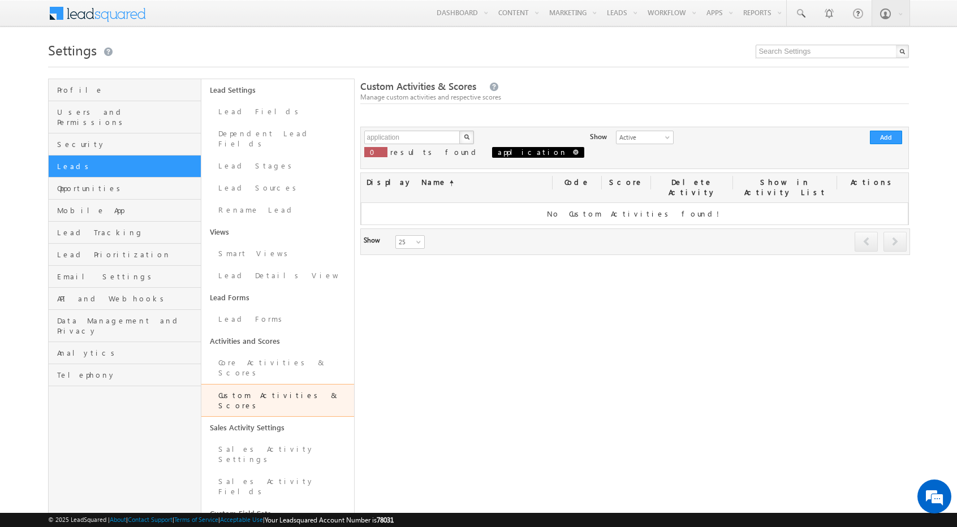
click at [573, 154] on span at bounding box center [576, 152] width 6 height 6
type input "Search Custom Activities"
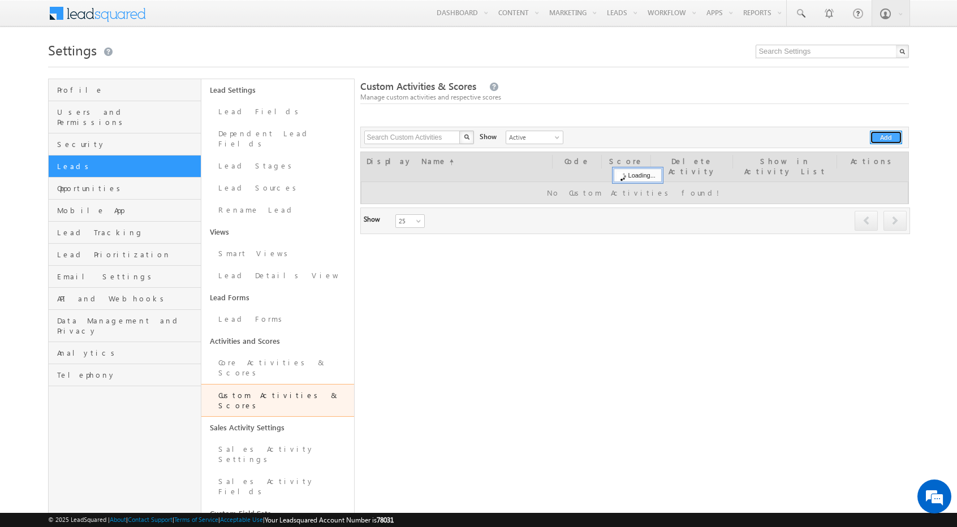
click at [893, 132] on button "Add" at bounding box center [885, 138] width 32 height 14
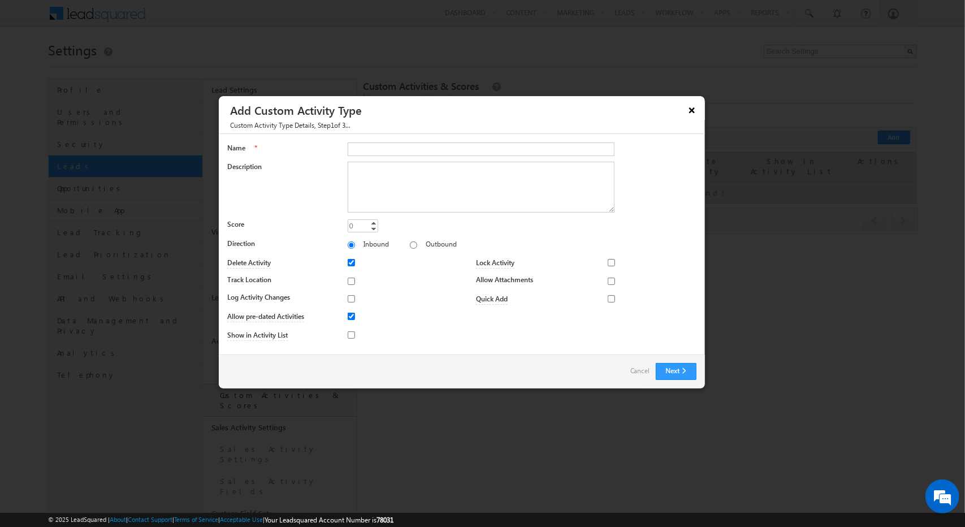
click at [693, 115] on button "×" at bounding box center [692, 110] width 18 height 20
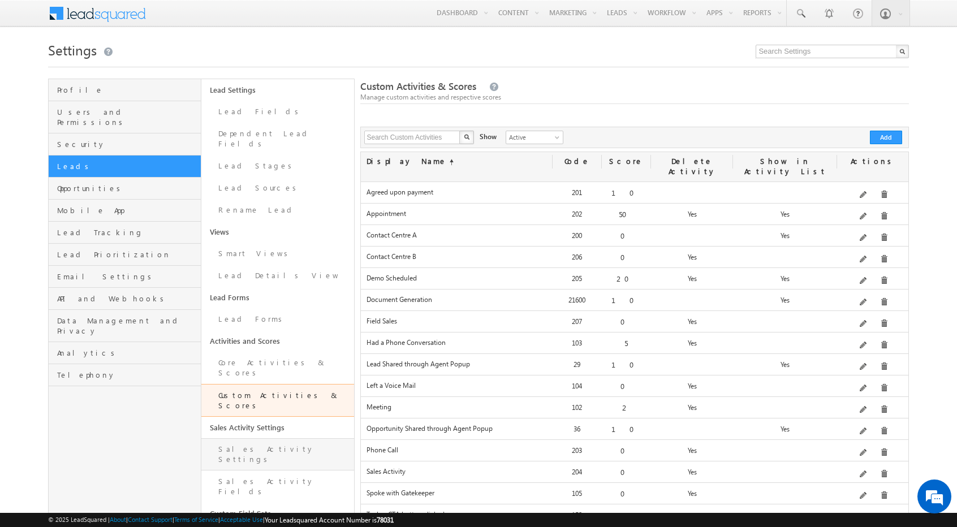
click at [286, 438] on link "Sales Activity Settings" at bounding box center [277, 454] width 153 height 32
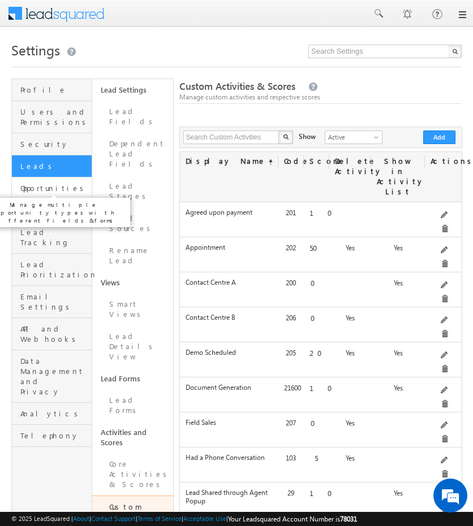
click at [49, 191] on span "Opportunities" at bounding box center [54, 188] width 68 height 10
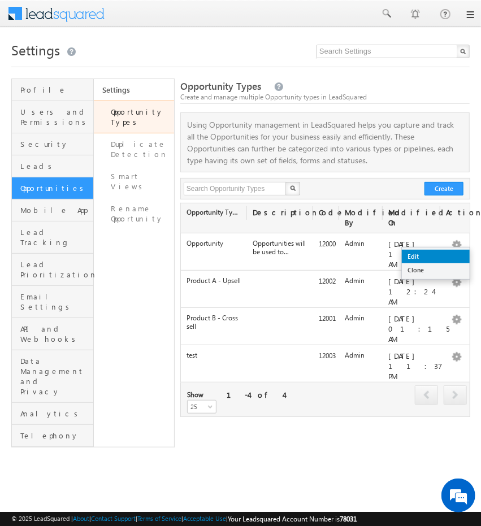
click at [440, 254] on link "Edit" at bounding box center [436, 257] width 68 height 14
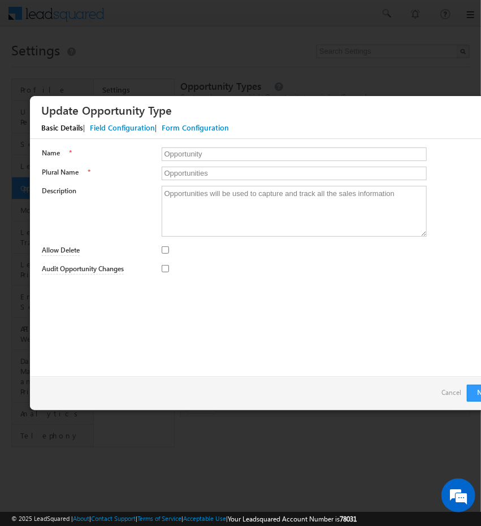
drag, startPoint x: 220, startPoint y: 152, endPoint x: 96, endPoint y: 153, distance: 123.8
click at [96, 153] on div "Name * Opportunity" at bounding box center [275, 156] width 466 height 16
type input "E"
click at [447, 392] on link "Cancel" at bounding box center [452, 393] width 20 height 16
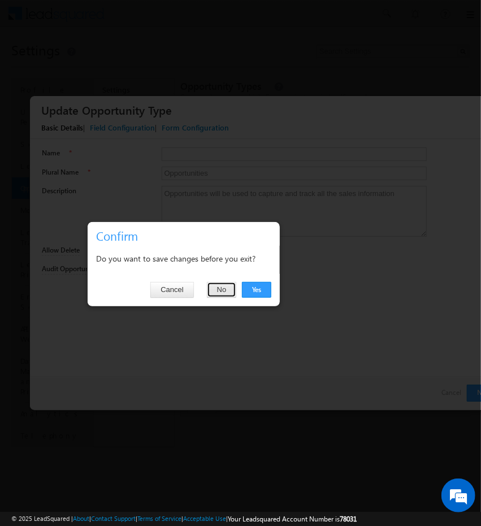
click at [216, 289] on button "No" at bounding box center [222, 290] width 30 height 16
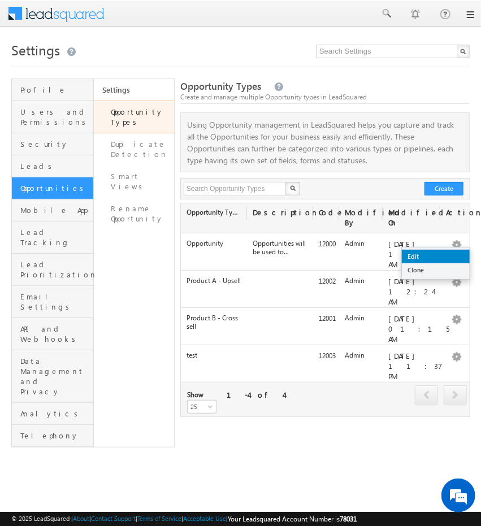
click at [448, 253] on link "Edit" at bounding box center [436, 257] width 68 height 14
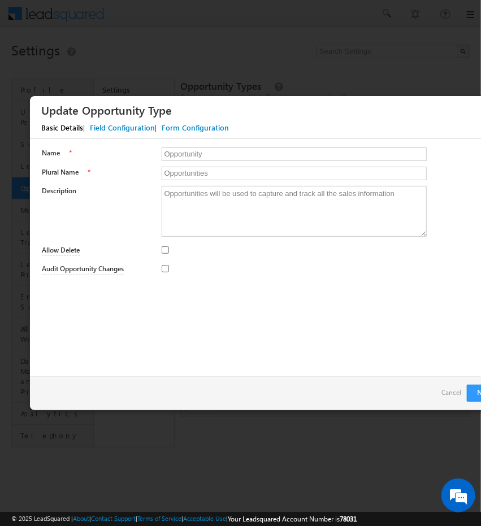
click at [133, 128] on div "Field Configuration" at bounding box center [122, 128] width 65 height 10
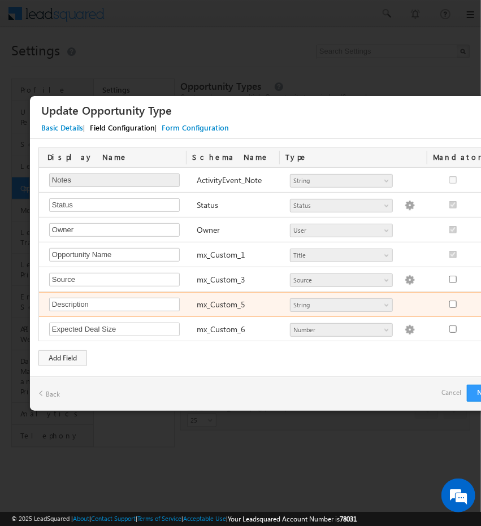
scroll to position [218, 0]
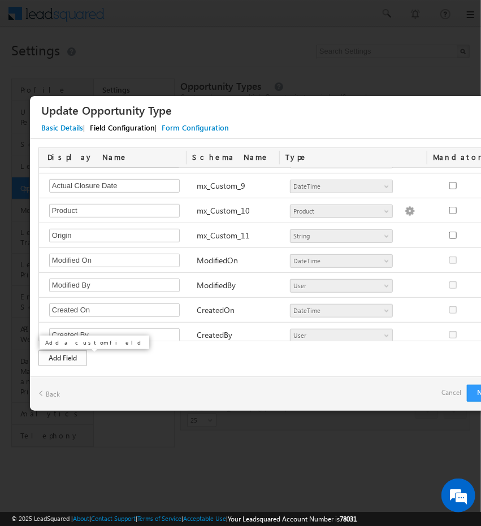
click at [59, 352] on div "Add Field" at bounding box center [62, 359] width 49 height 16
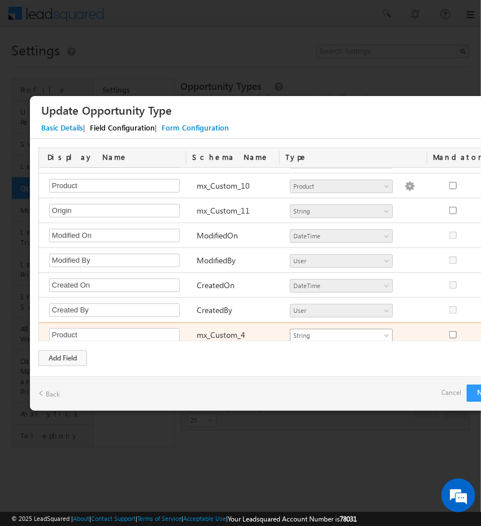
type input "Product"
click at [323, 334] on span "String" at bounding box center [337, 336] width 92 height 10
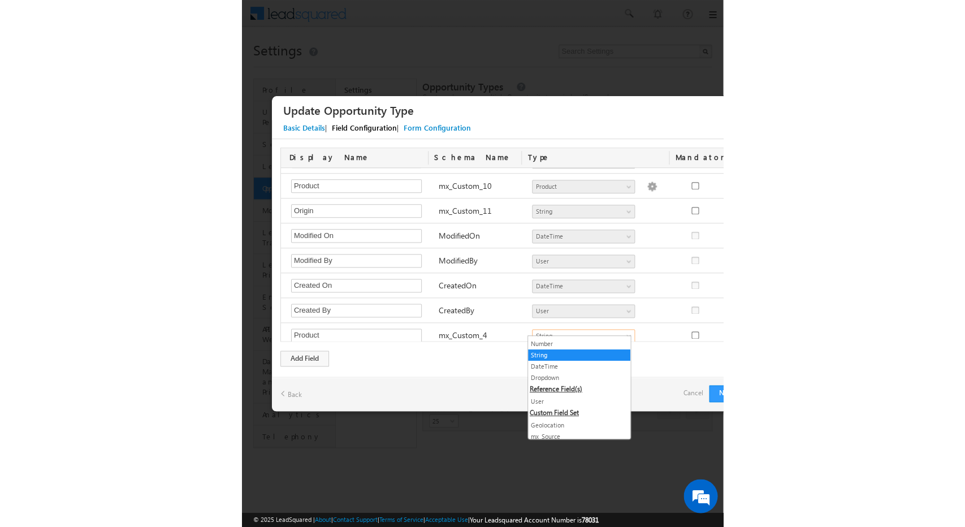
scroll to position [0, 0]
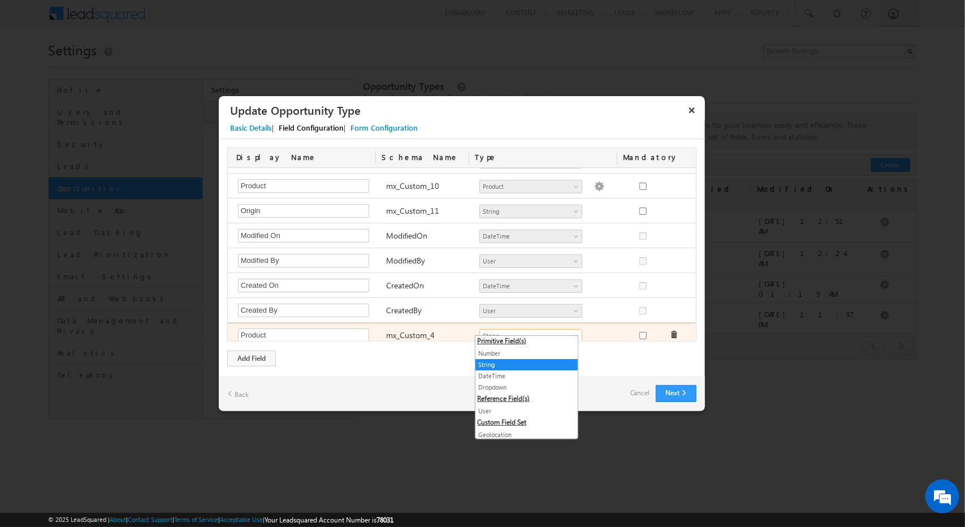
click at [481, 331] on span "String" at bounding box center [526, 336] width 92 height 10
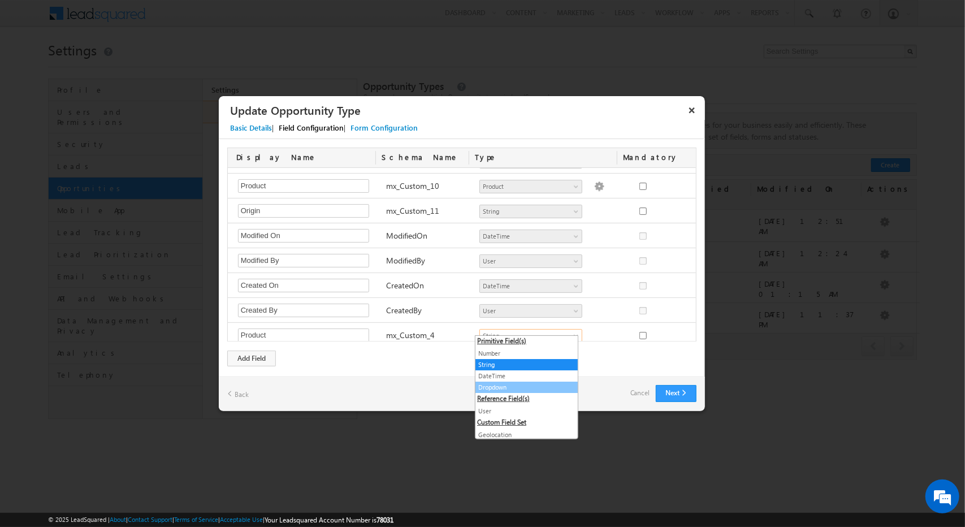
click at [481, 388] on link "Dropdown" at bounding box center [526, 387] width 102 height 10
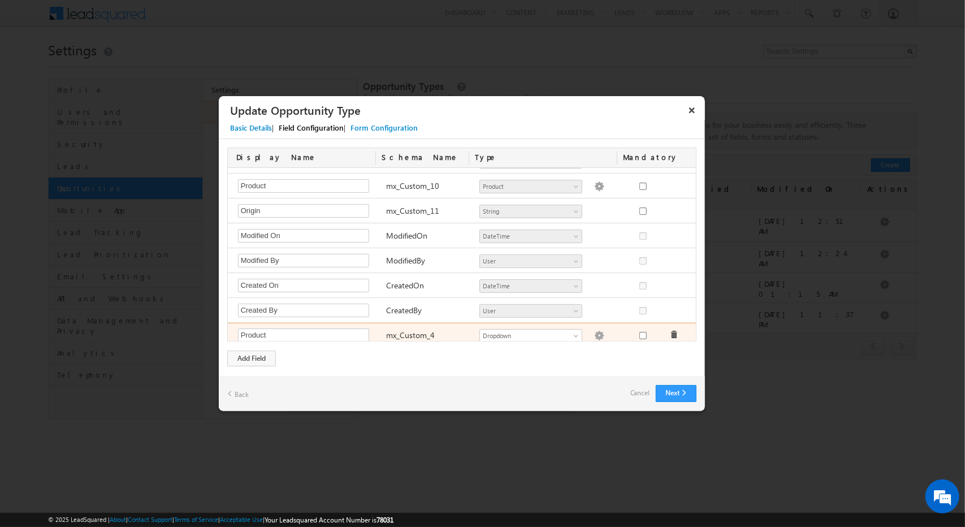
click at [481, 331] on img at bounding box center [599, 336] width 10 height 10
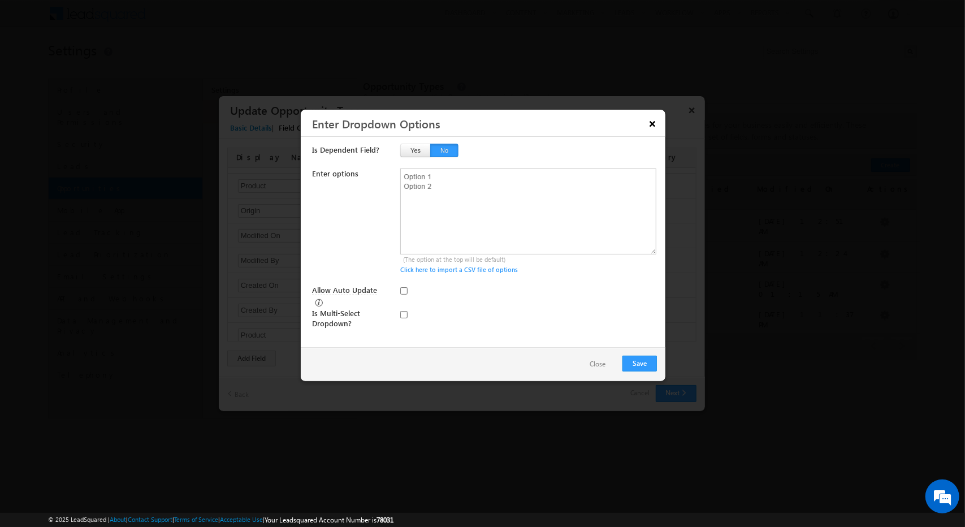
click at [481, 125] on button "×" at bounding box center [652, 124] width 18 height 20
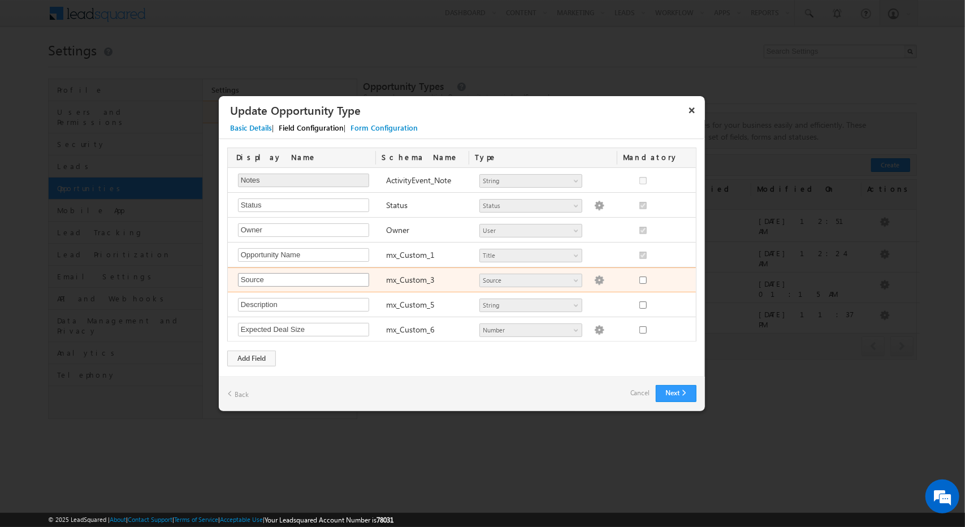
scroll to position [243, 0]
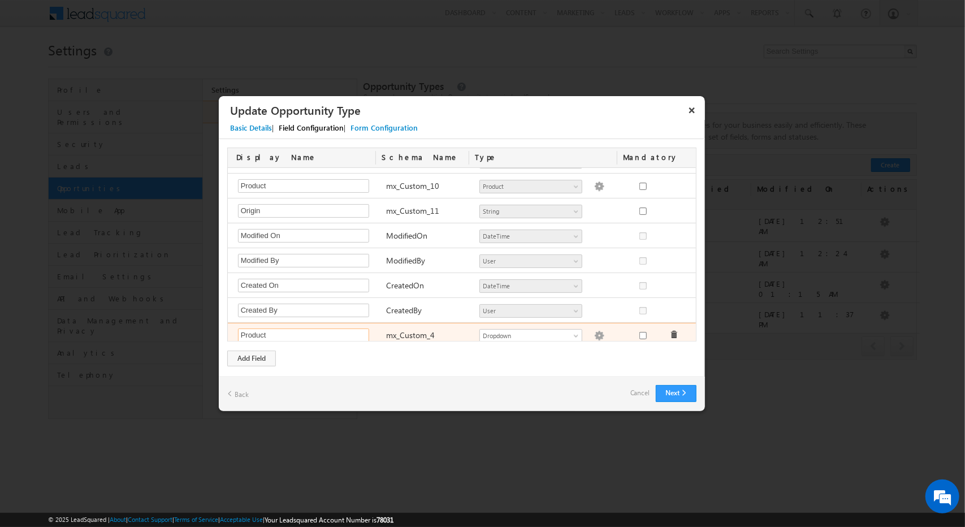
click at [278, 335] on input "Product" at bounding box center [303, 335] width 131 height 14
type input "@"
click at [481, 108] on button "×" at bounding box center [692, 110] width 18 height 20
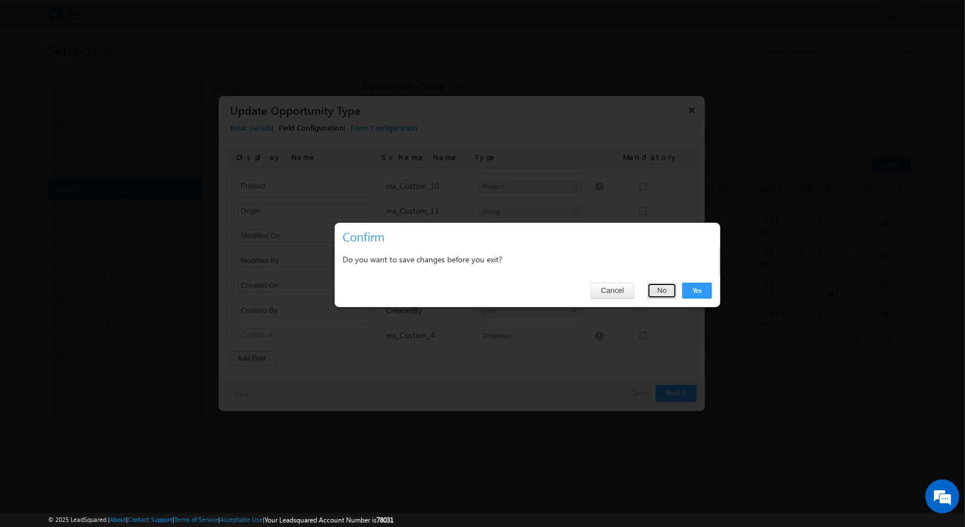
click at [481, 287] on button "No" at bounding box center [662, 291] width 30 height 16
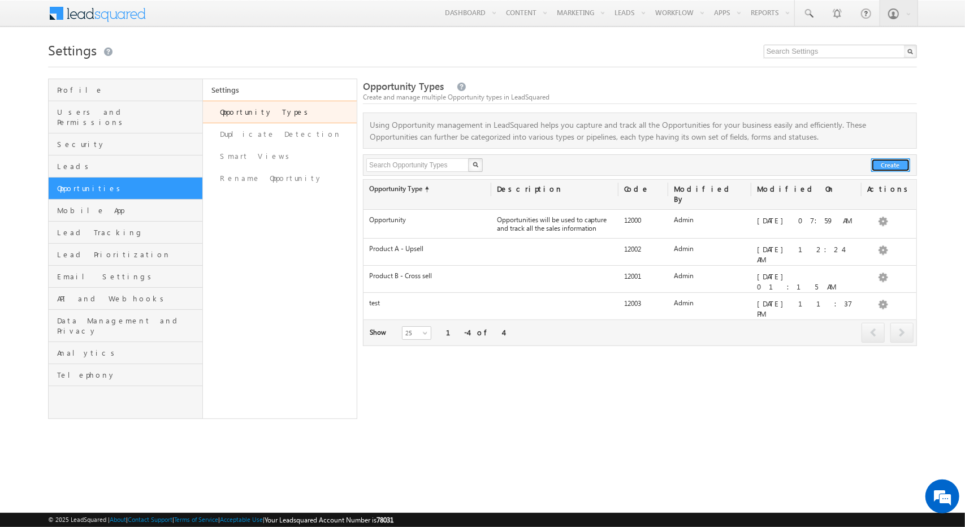
click at [890, 161] on button "Create" at bounding box center [890, 165] width 39 height 14
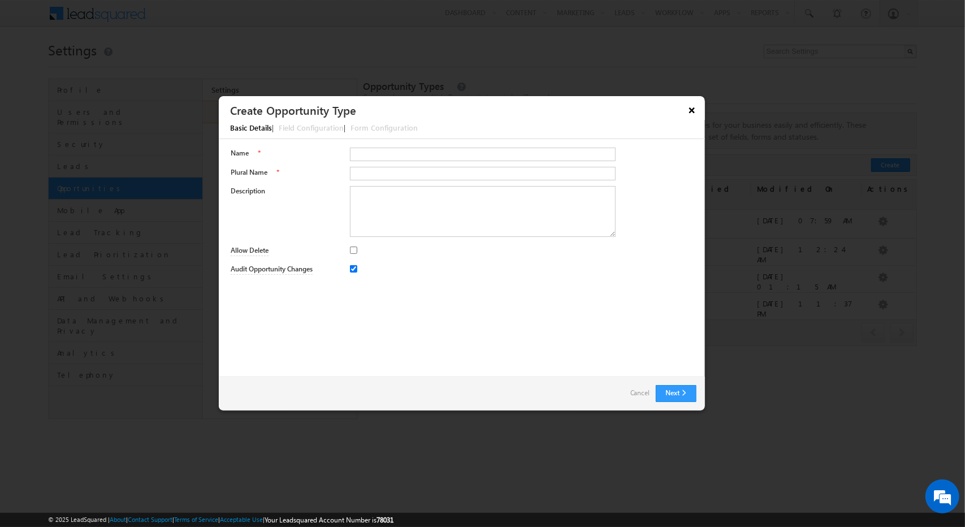
click at [693, 105] on button "×" at bounding box center [692, 110] width 18 height 20
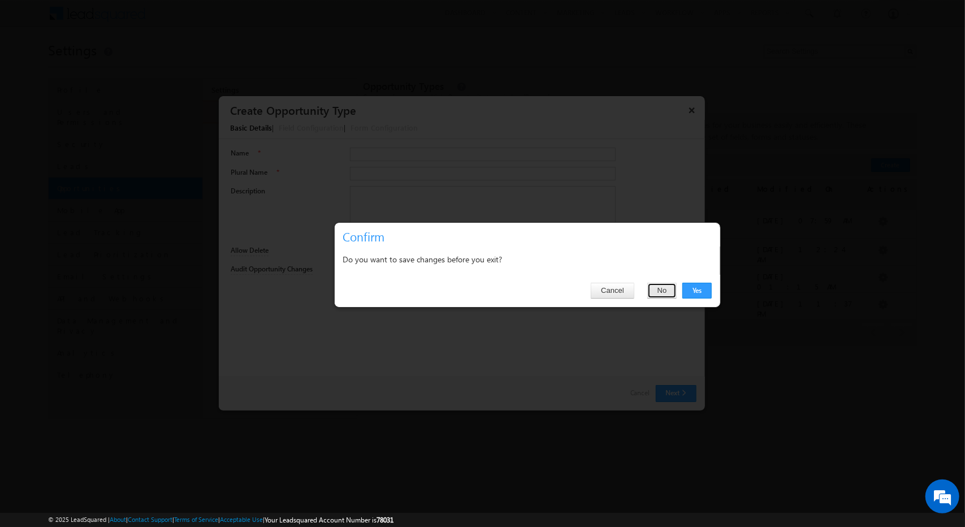
click at [666, 292] on button "No" at bounding box center [662, 291] width 30 height 16
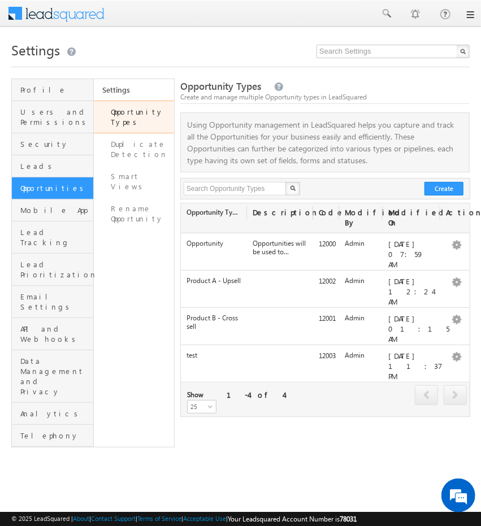
click at [471, 11] on link at bounding box center [469, 14] width 9 height 9
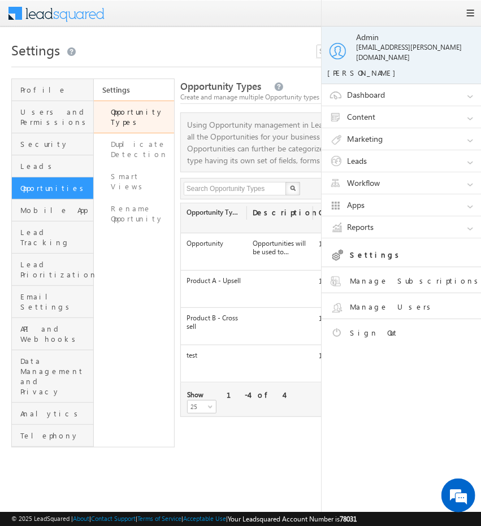
click at [139, 79] on link "Settings" at bounding box center [134, 89] width 80 height 21
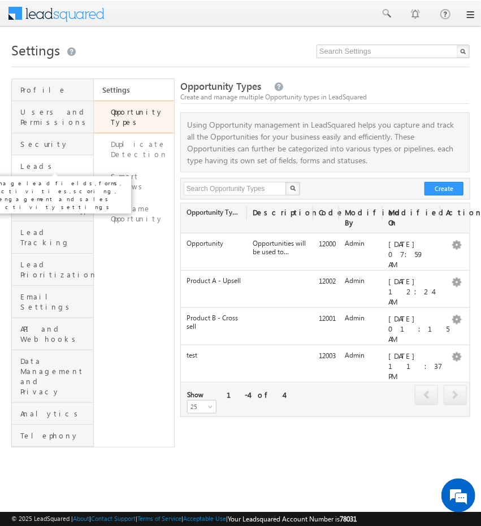
click at [54, 164] on span "Leads" at bounding box center [55, 166] width 70 height 10
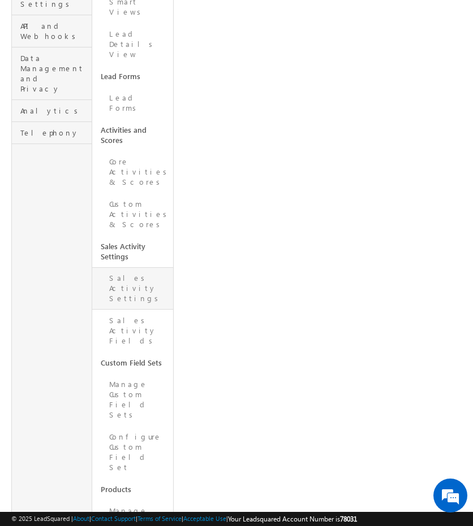
scroll to position [314, 0]
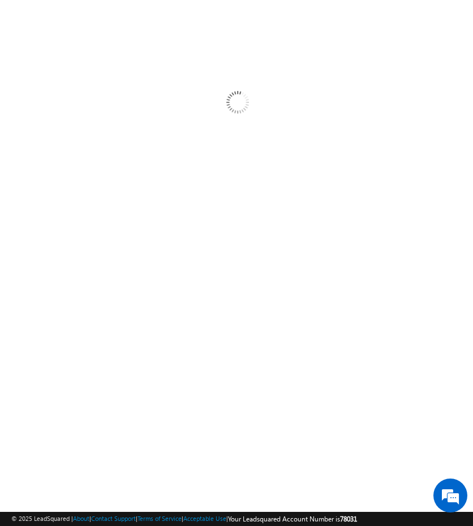
scroll to position [37, 0]
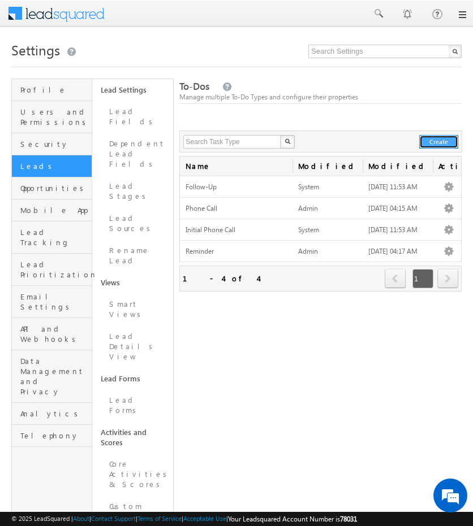
click at [436, 140] on button "Create" at bounding box center [438, 142] width 39 height 14
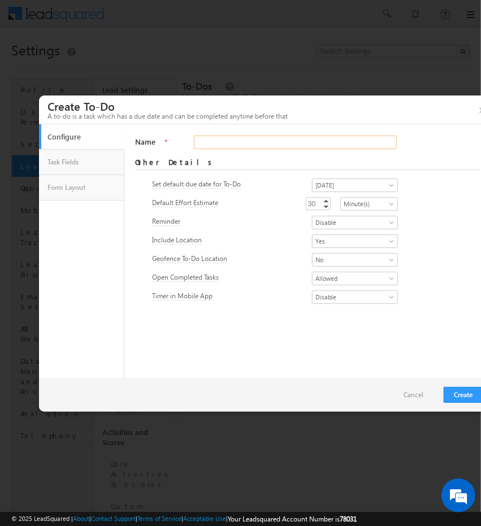
click at [246, 143] on input "Name" at bounding box center [295, 143] width 203 height 14
type input "Meeting"
click at [346, 226] on span "Disable" at bounding box center [352, 223] width 78 height 10
click at [333, 237] on link "Enable" at bounding box center [341, 235] width 85 height 10
click at [85, 157] on link "Task Fields" at bounding box center [82, 162] width 74 height 19
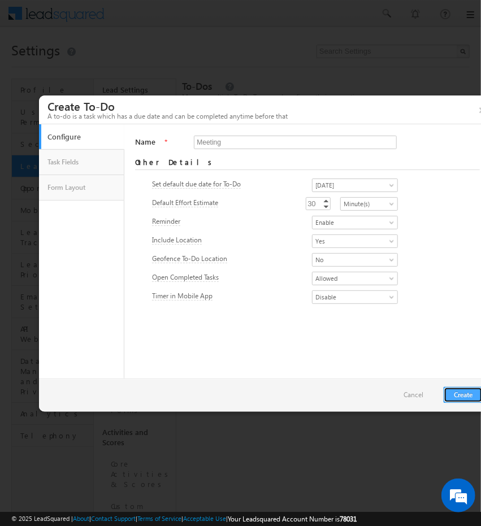
click at [453, 387] on button "Create" at bounding box center [463, 395] width 39 height 16
click at [449, 391] on button "Create" at bounding box center [463, 395] width 39 height 16
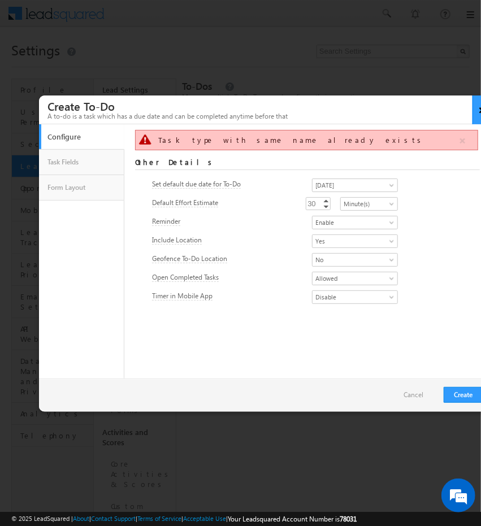
click at [472, 113] on button "×" at bounding box center [482, 110] width 19 height 29
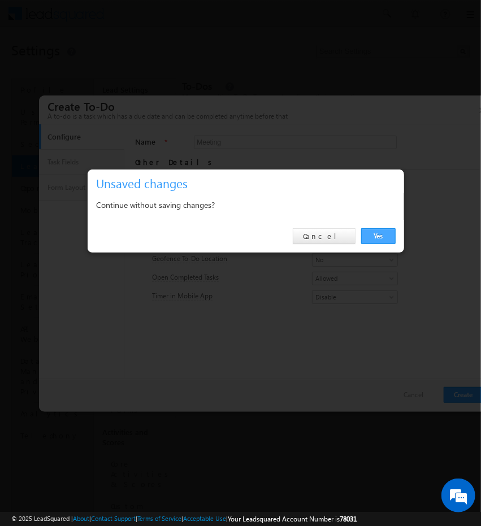
click at [380, 242] on link "Yes" at bounding box center [378, 236] width 34 height 16
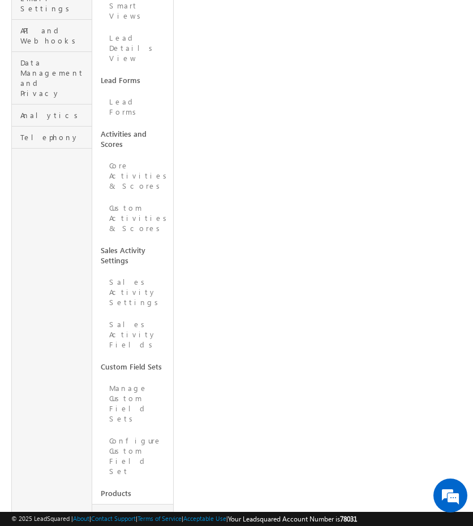
scroll to position [304, 0]
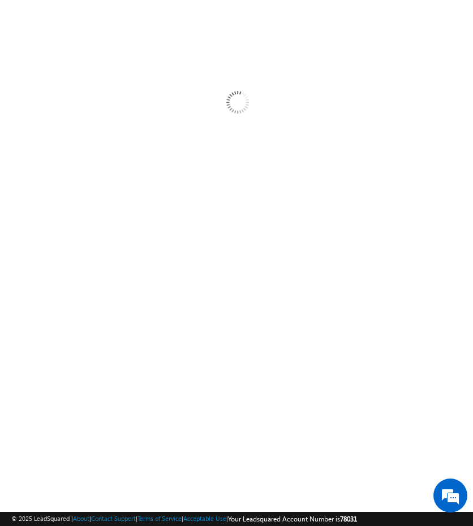
scroll to position [37, 0]
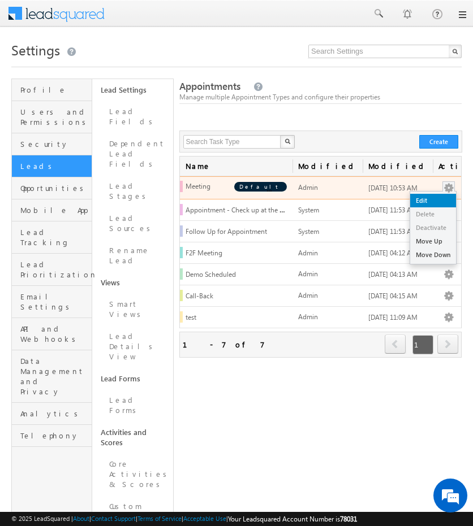
click at [436, 204] on link "Edit" at bounding box center [433, 201] width 46 height 14
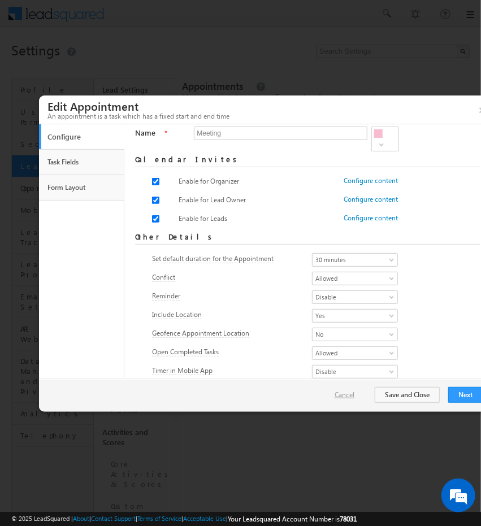
click at [349, 395] on link "Cancel" at bounding box center [350, 395] width 31 height 10
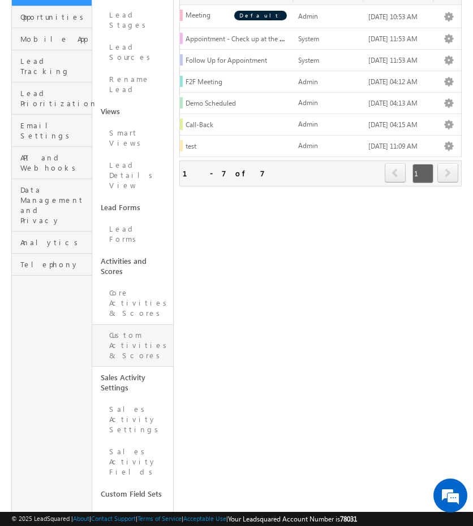
scroll to position [172, 0]
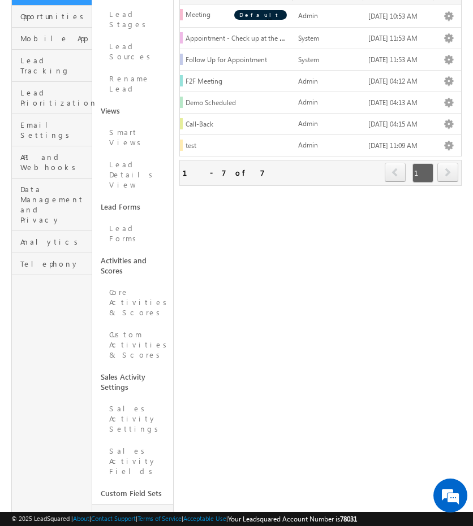
click at [146, 504] on link "Manage Custom Field Sets" at bounding box center [132, 530] width 80 height 53
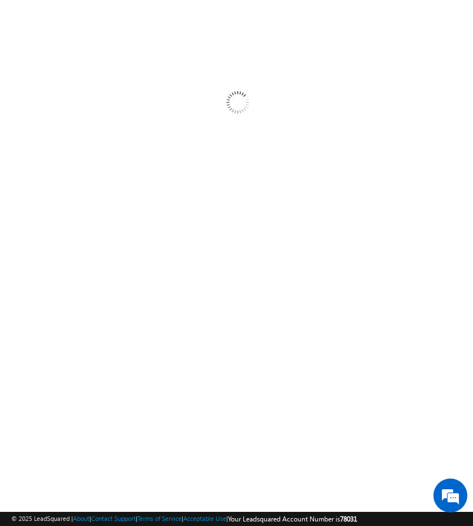
scroll to position [37, 0]
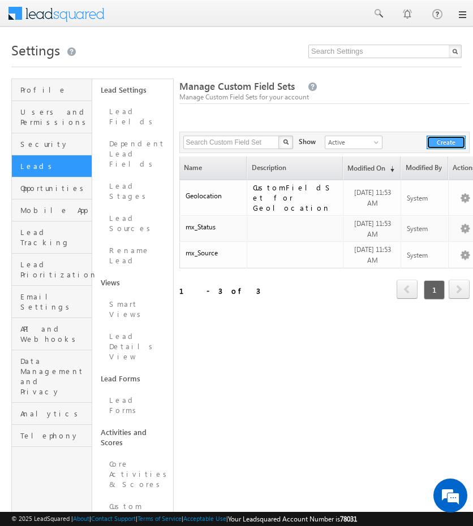
click at [438, 148] on button "Create" at bounding box center [445, 143] width 39 height 14
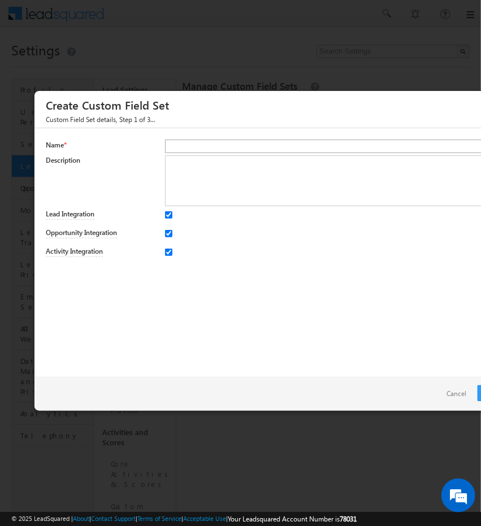
click at [292, 149] on input "text" at bounding box center [335, 147] width 340 height 14
type input "D"
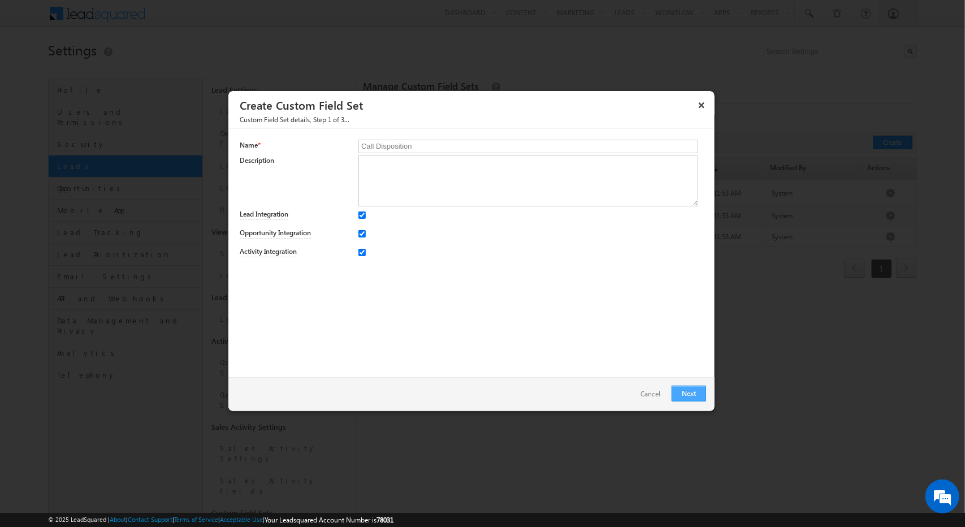
type input "Call Disposition"
click at [472, 392] on link "Next" at bounding box center [689, 394] width 34 height 16
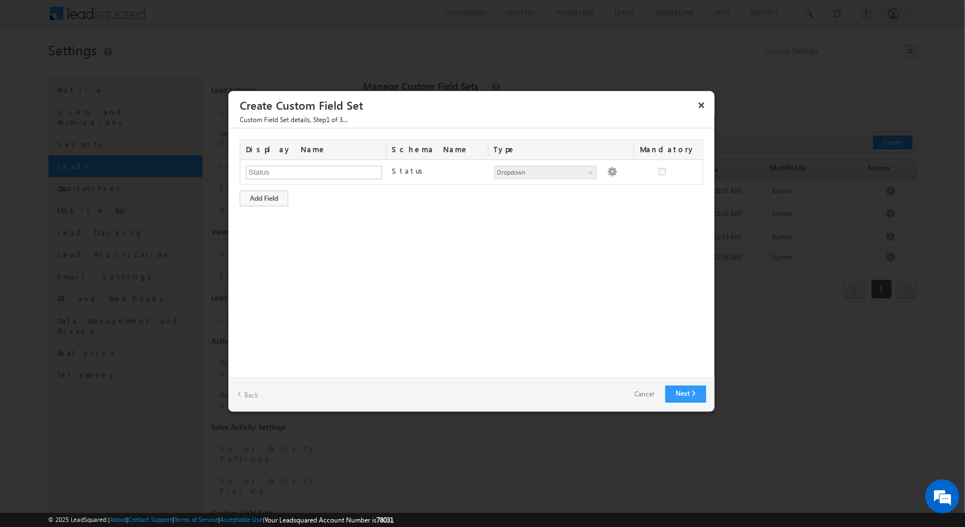
click at [472, 396] on link "Cancel" at bounding box center [644, 394] width 42 height 16
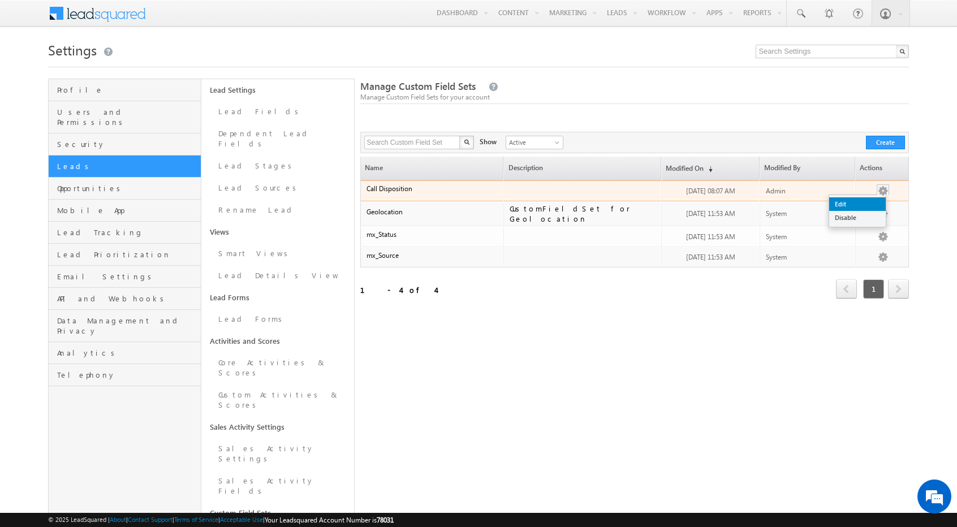
click at [472, 205] on link "Edit" at bounding box center [857, 204] width 57 height 14
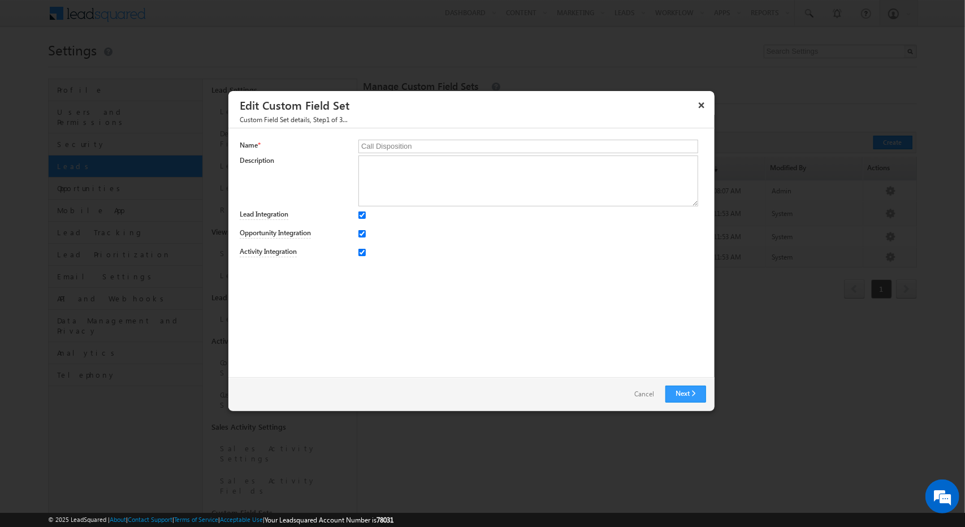
drag, startPoint x: 424, startPoint y: 142, endPoint x: 334, endPoint y: 154, distance: 90.7
click at [334, 154] on div "Name * Call Disposition" at bounding box center [472, 148] width 464 height 16
type input "Contact Centre A"
click at [472, 399] on link "Next" at bounding box center [685, 394] width 41 height 17
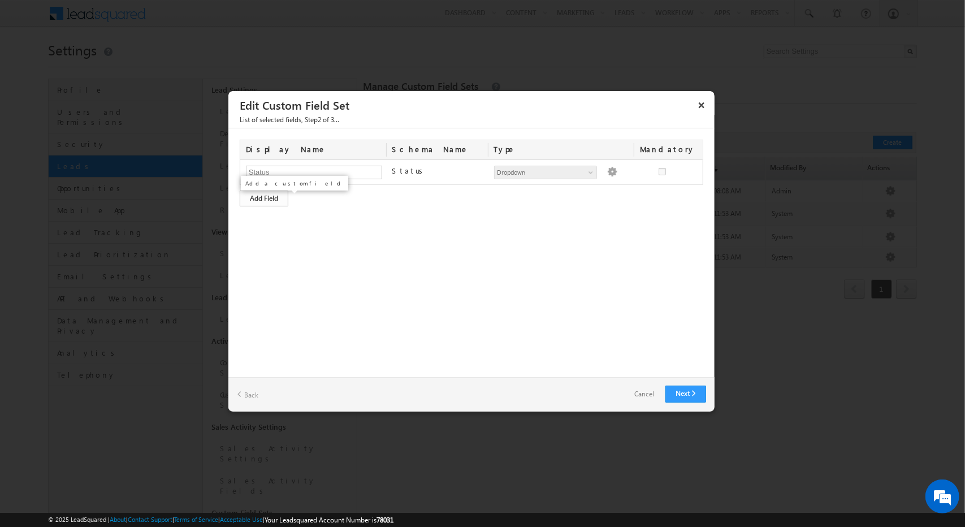
click at [269, 202] on div "Add Field" at bounding box center [264, 199] width 49 height 16
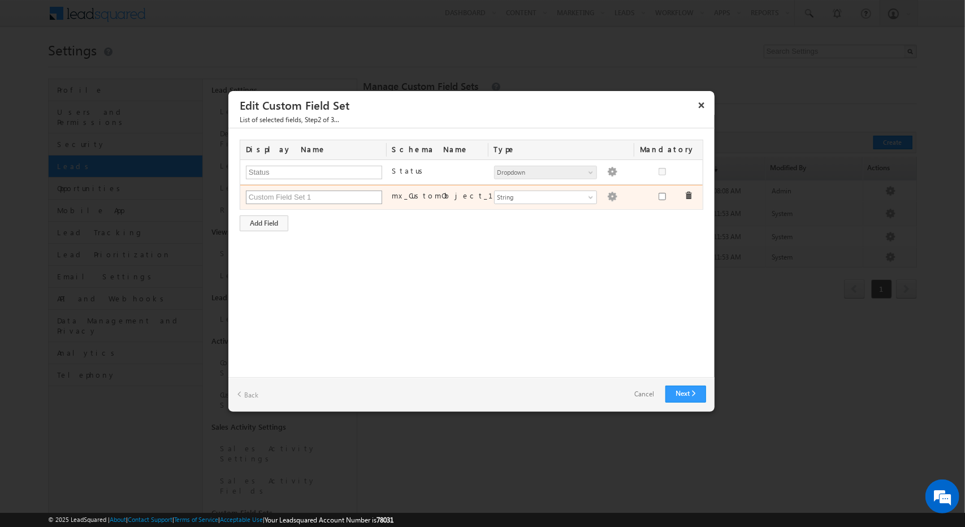
click at [350, 196] on input "text" at bounding box center [314, 198] width 137 height 14
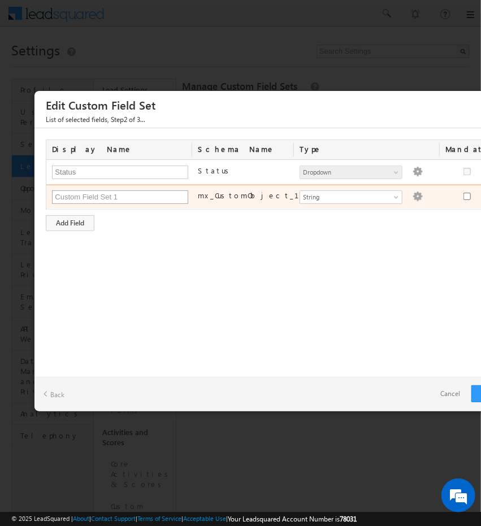
click at [119, 192] on input "text" at bounding box center [120, 198] width 136 height 14
click at [103, 194] on input "Disposition" at bounding box center [120, 198] width 136 height 14
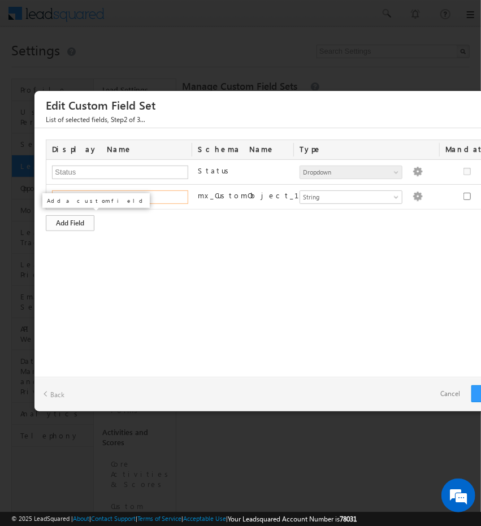
type input "Dispositions"
click at [84, 223] on div "Add Field" at bounding box center [70, 223] width 49 height 16
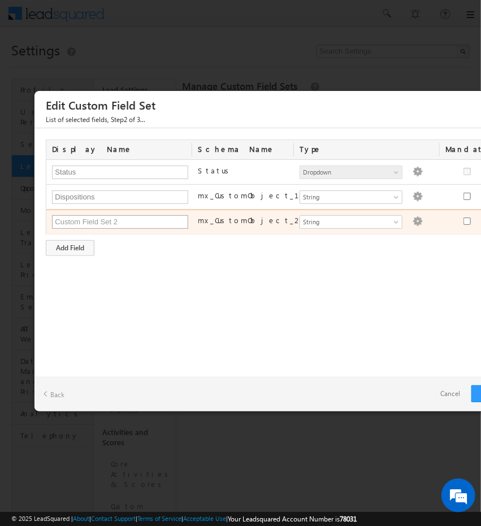
click at [130, 219] on input "text" at bounding box center [120, 222] width 136 height 14
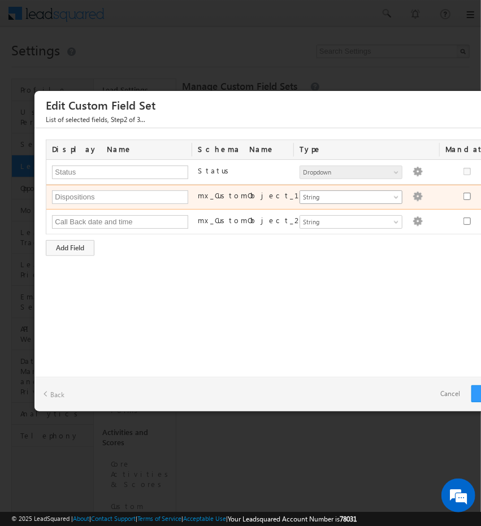
type input "Call Back date and time"
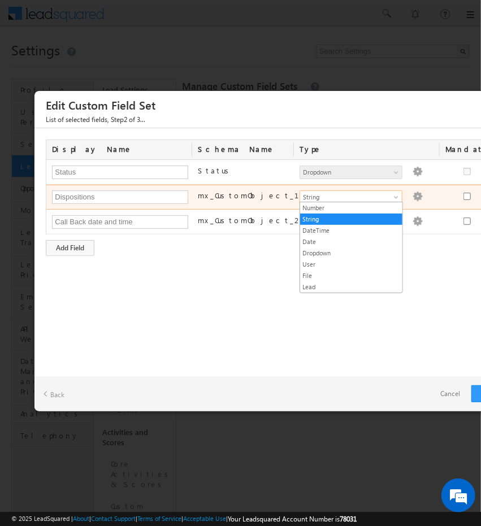
click at [378, 197] on span "String" at bounding box center [346, 197] width 92 height 10
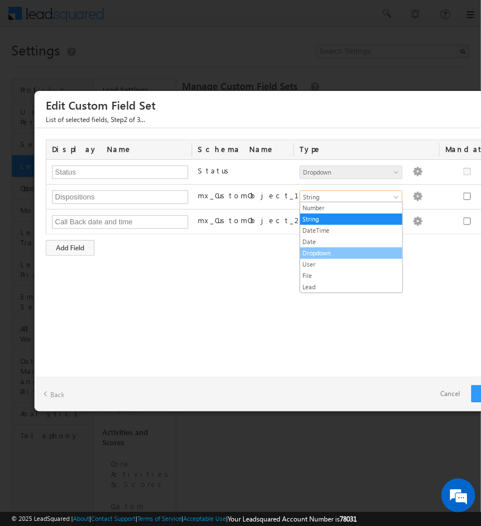
click at [337, 250] on link "Dropdown" at bounding box center [351, 253] width 102 height 10
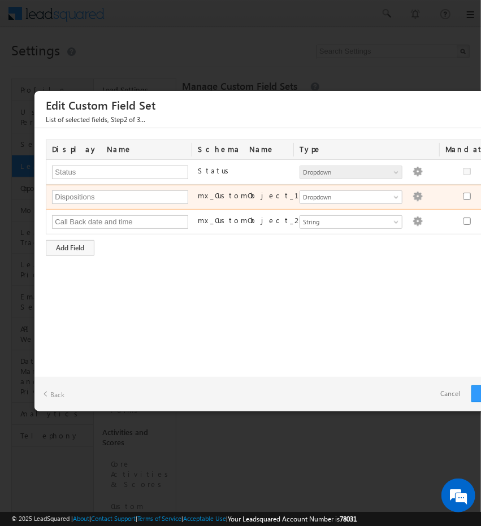
click at [413, 196] on img at bounding box center [418, 197] width 10 height 10
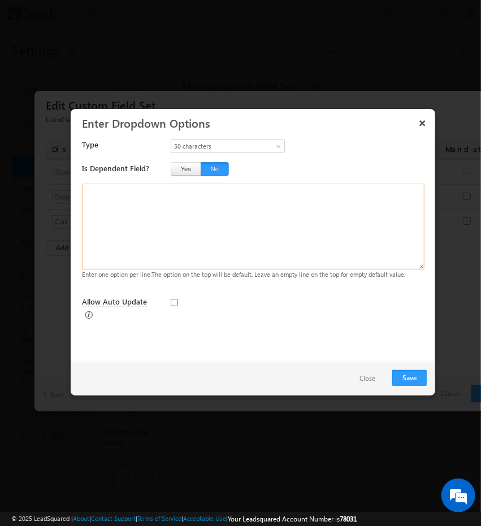
click at [153, 218] on textarea at bounding box center [253, 227] width 342 height 86
click at [206, 194] on textarea at bounding box center [253, 227] width 342 height 86
paste textarea "Information Collected:When the CCagentcollects additionalinformationfrom the le…"
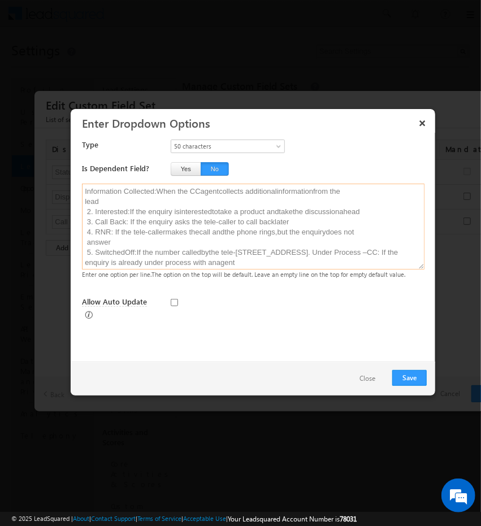
click at [85, 190] on textarea "Information Collected:When the CCagentcollects additionalinformationfrom the le…" at bounding box center [253, 227] width 342 height 86
drag, startPoint x: 152, startPoint y: 201, endPoint x: 386, endPoint y: 217, distance: 234.0
click at [386, 217] on textarea "Information Collected:When the CCagentcollects additionalinformationfrom the le…" at bounding box center [253, 227] width 342 height 86
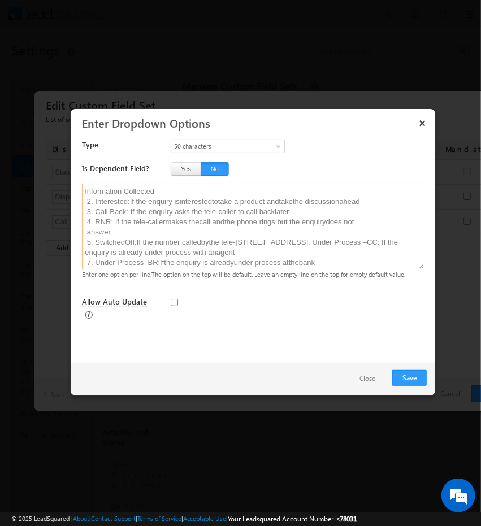
click at [97, 212] on textarea "Information Collected 2. Interested:If the enquiry isinterestedtotake a product…" at bounding box center [253, 227] width 342 height 86
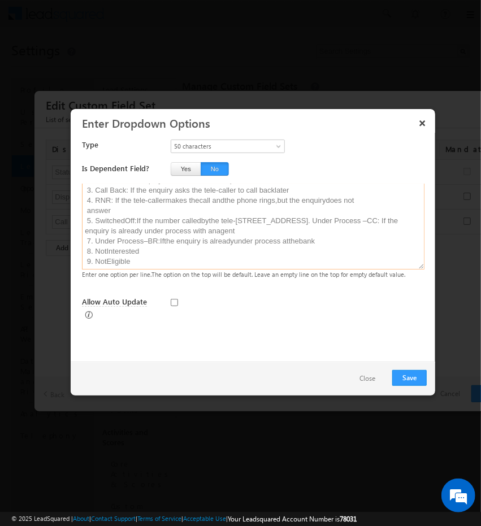
scroll to position [32, 0]
click at [96, 262] on textarea "Information Collected Interested:If the enquiry isinterestedtotake a product an…" at bounding box center [253, 227] width 342 height 86
click at [231, 261] on textarea "Information Collected Interested:If the enquiry isinterestedtotake a product an…" at bounding box center [253, 227] width 342 height 86
paste textarea "Call Back: RNR: Switched Off: Under Process – CC Under Process – BR Not Interes…"
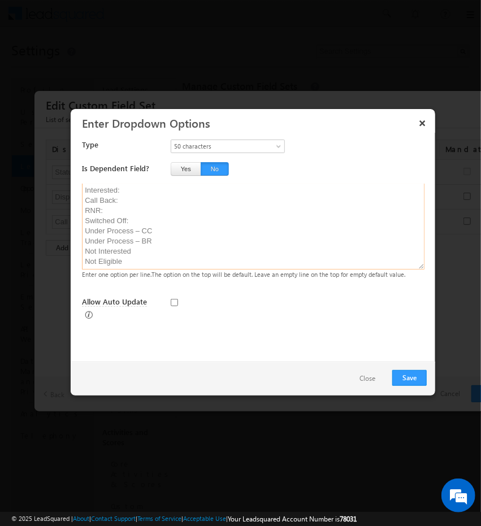
scroll to position [0, 0]
click at [150, 237] on textarea "Information Collected Interested: Call Back: RNR: Switched Off: Under Process –…" at bounding box center [253, 227] width 342 height 86
click at [131, 220] on textarea "Information Collected Interested: Call Back: RNR Switched Off: Under Process – …" at bounding box center [253, 227] width 342 height 86
click at [133, 209] on textarea "Information Collected Interested: Call Back RNR Switched Off: Under Process – C…" at bounding box center [253, 227] width 342 height 86
click at [137, 238] on textarea "Information Collected Interested Call Back RNR Switched Off: Under Process – CC…" at bounding box center [253, 227] width 342 height 86
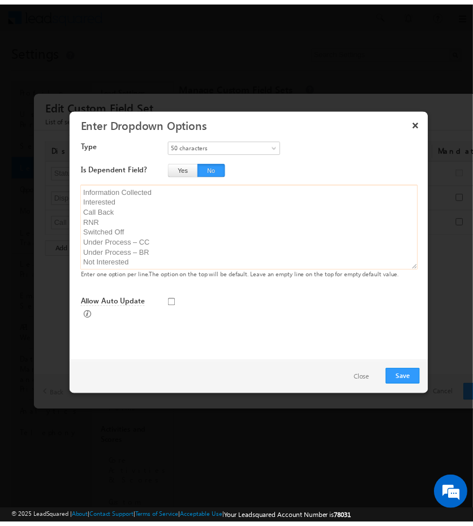
scroll to position [21, 0]
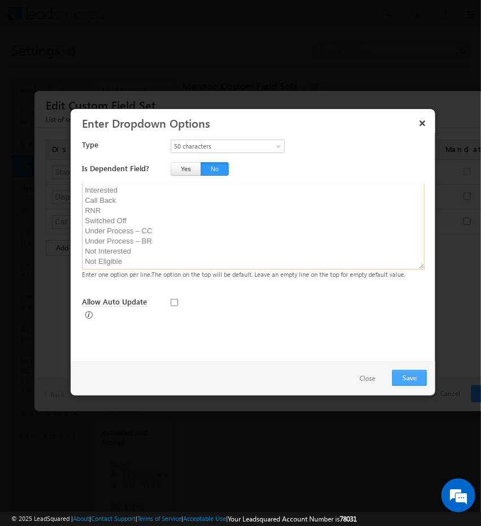
type textarea "Information Collected Interested Call Back RNR Switched Off Under Process – CC …"
click at [417, 380] on button "Save" at bounding box center [409, 378] width 34 height 16
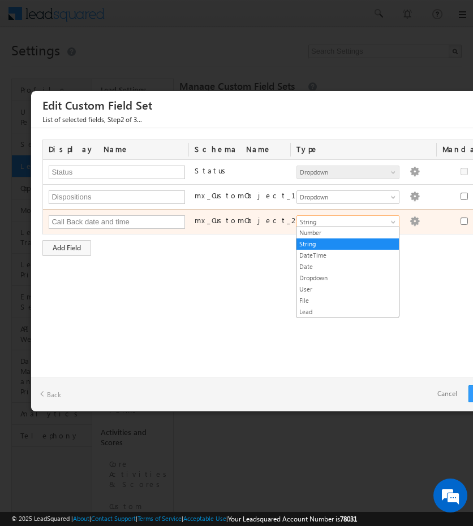
click at [380, 220] on span "String" at bounding box center [343, 222] width 92 height 10
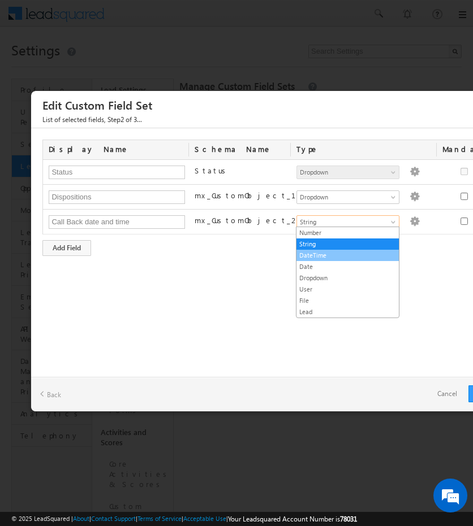
click at [349, 254] on link "DateTime" at bounding box center [347, 255] width 102 height 10
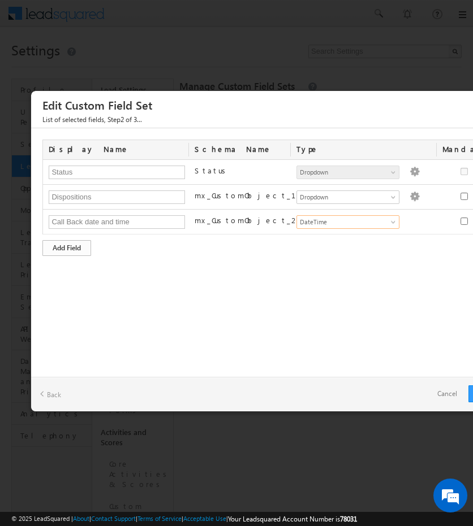
click at [71, 241] on div "Add Field" at bounding box center [66, 248] width 49 height 16
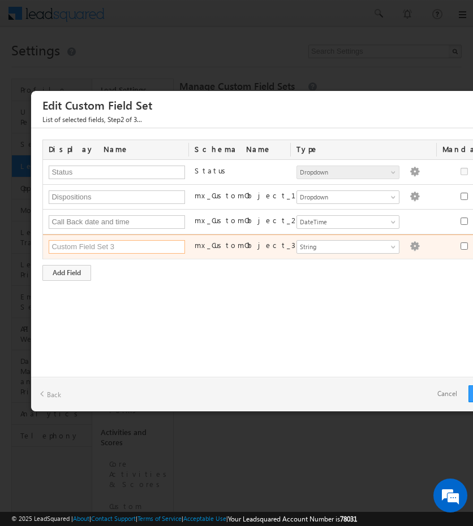
click at [92, 240] on input "text" at bounding box center [117, 247] width 136 height 14
type input "p"
type input "Preferred Language"
click at [373, 246] on span "String" at bounding box center [343, 247] width 92 height 10
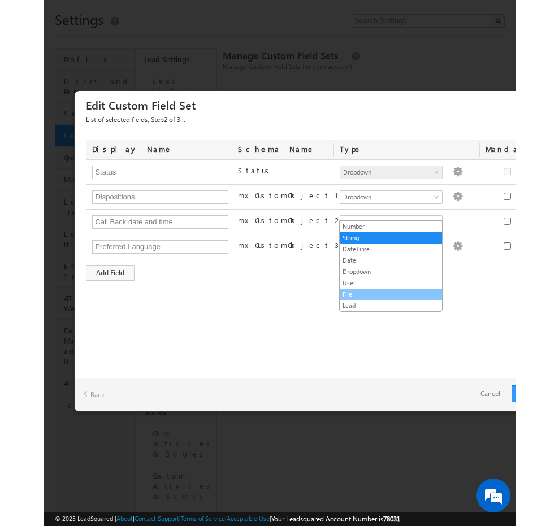
scroll to position [17, 0]
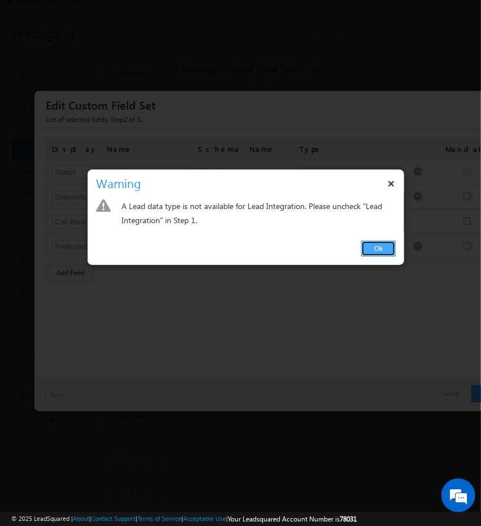
click at [375, 244] on link "Ok" at bounding box center [378, 249] width 34 height 16
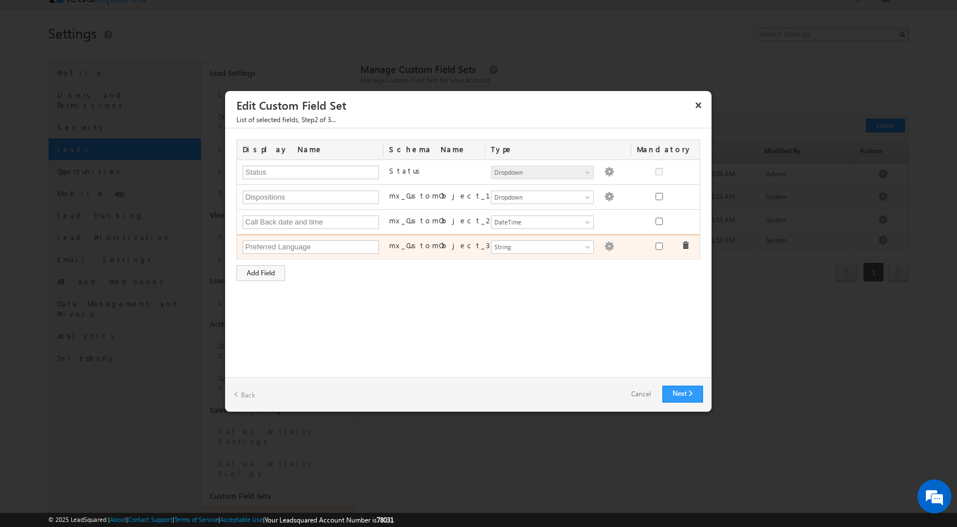
click at [472, 245] on img at bounding box center [609, 246] width 10 height 10
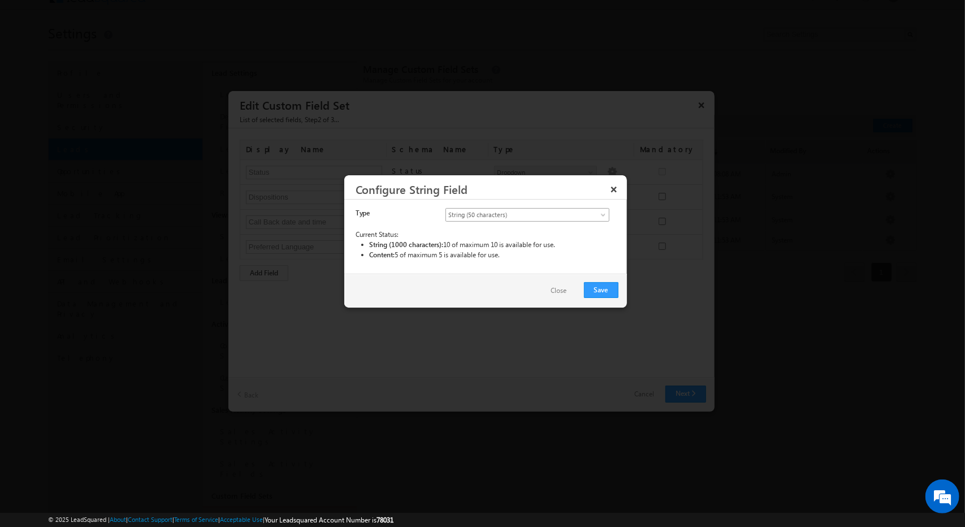
click at [472, 213] on span "String (50 characters)" at bounding box center [518, 215] width 144 height 10
click at [472, 187] on button "×" at bounding box center [614, 189] width 18 height 20
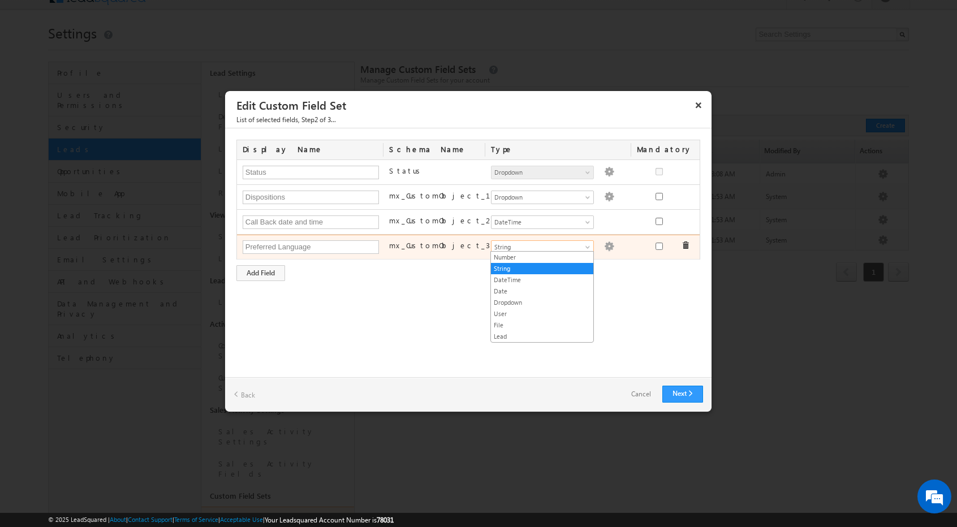
click at [472, 242] on span "String" at bounding box center [537, 247] width 92 height 10
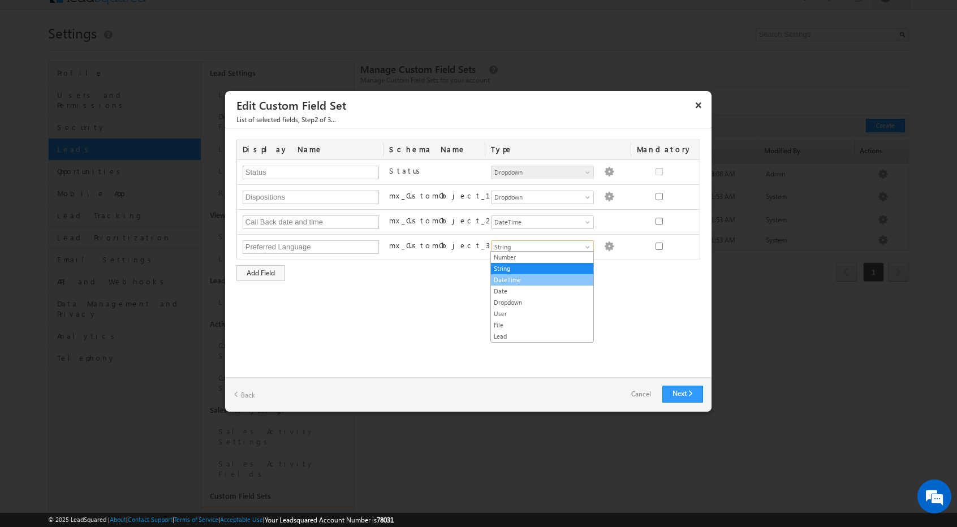
click at [472, 278] on link "DateTime" at bounding box center [542, 280] width 102 height 10
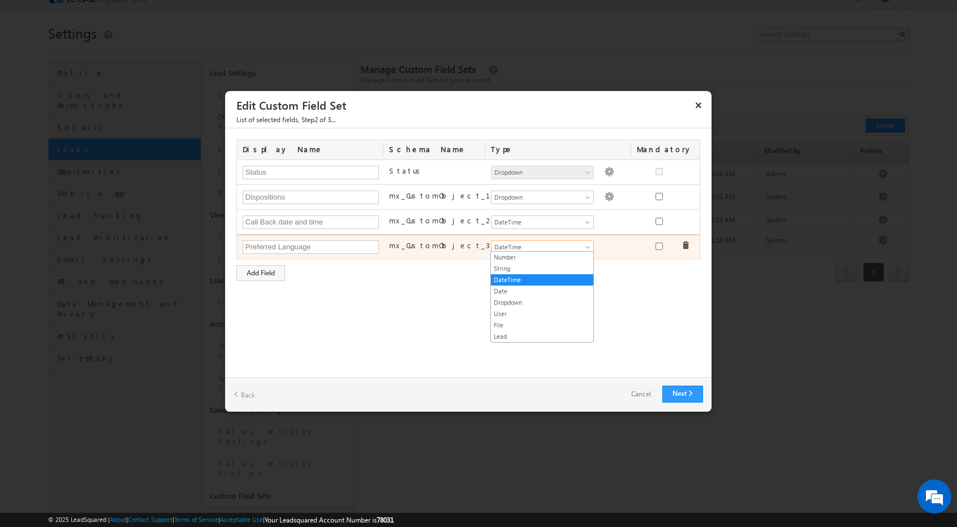
click at [472, 249] on span "DateTime" at bounding box center [537, 247] width 92 height 10
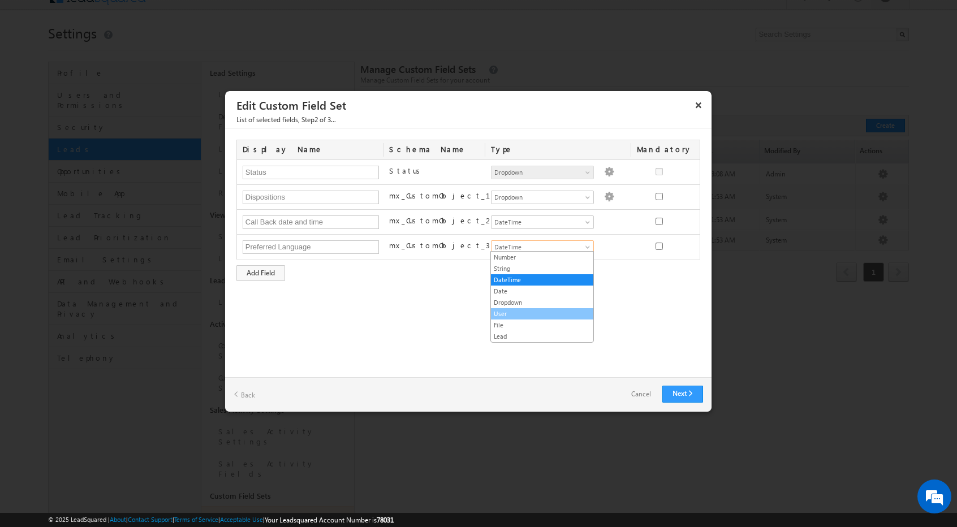
click at [472, 309] on link "User" at bounding box center [542, 314] width 102 height 10
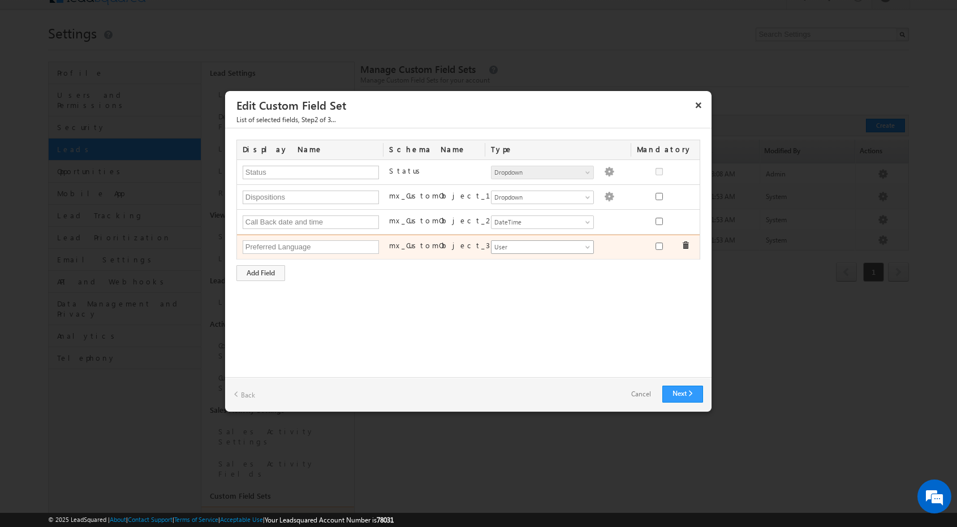
click at [472, 242] on span "User" at bounding box center [537, 247] width 92 height 10
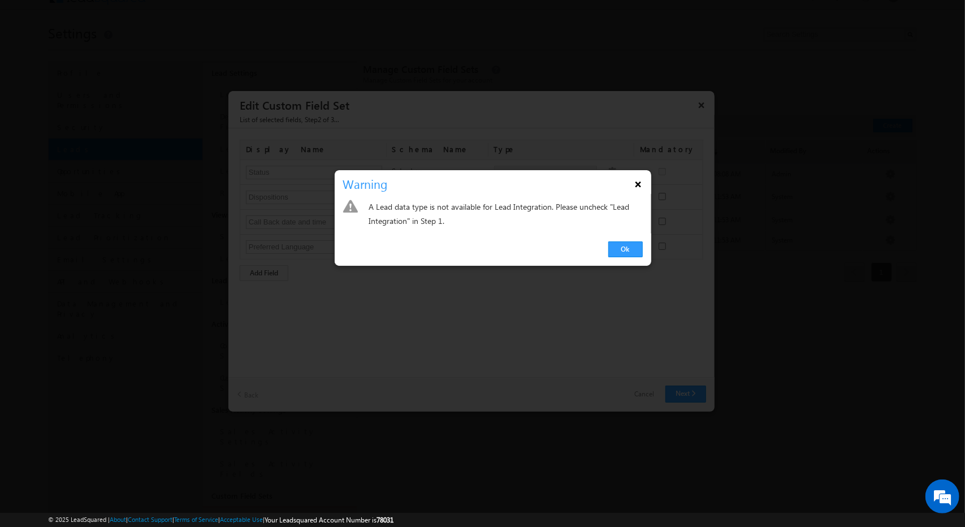
click at [472, 181] on button "×" at bounding box center [638, 184] width 18 height 20
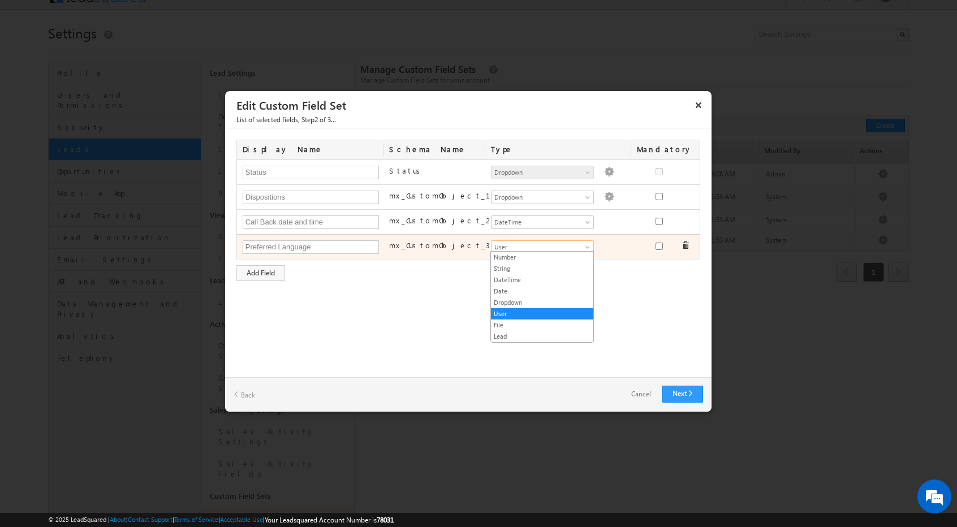
click at [472, 247] on span "User" at bounding box center [537, 247] width 92 height 10
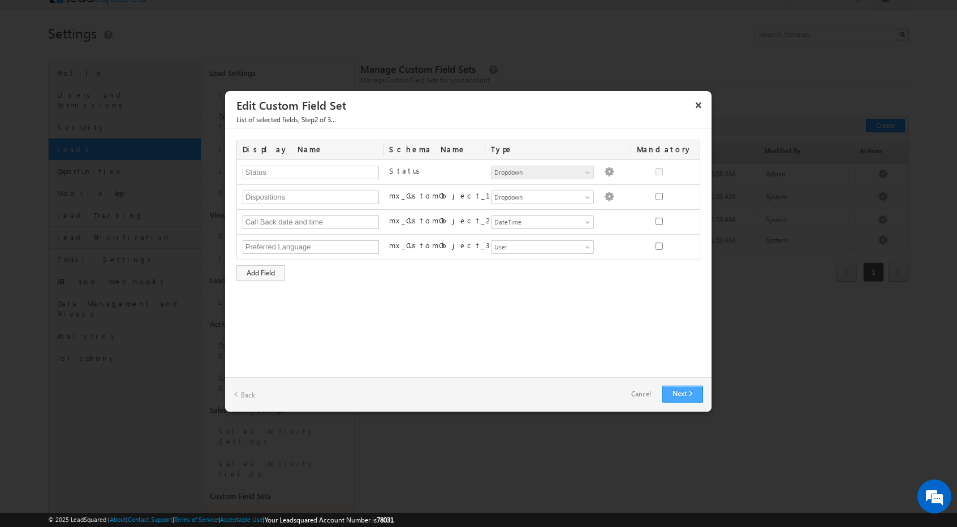
click at [472, 388] on link "Next" at bounding box center [682, 394] width 41 height 17
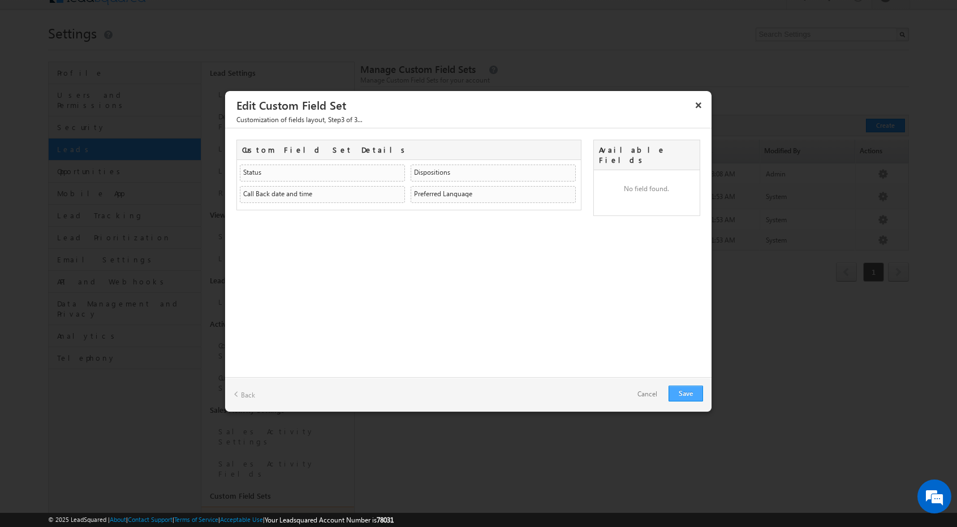
click at [472, 393] on link "Save" at bounding box center [685, 394] width 34 height 16
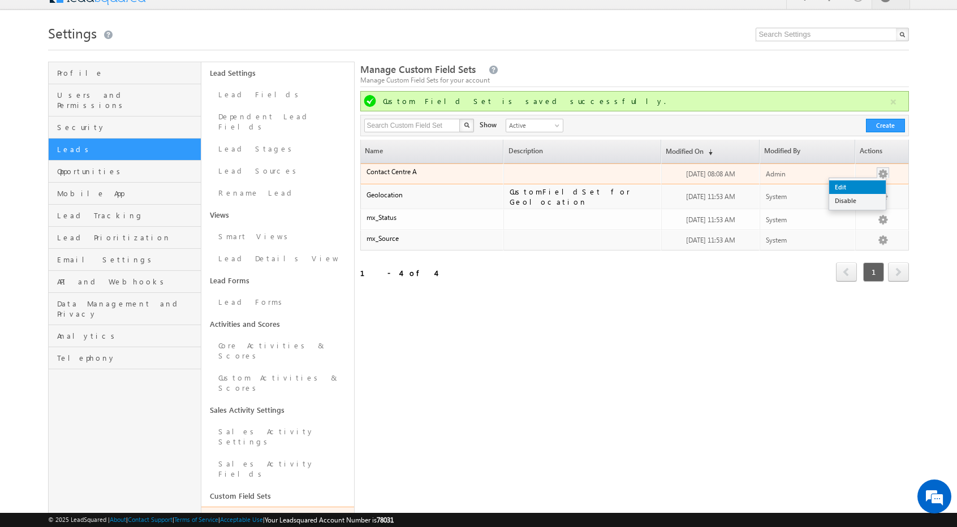
click at [472, 185] on link "Edit" at bounding box center [857, 187] width 57 height 14
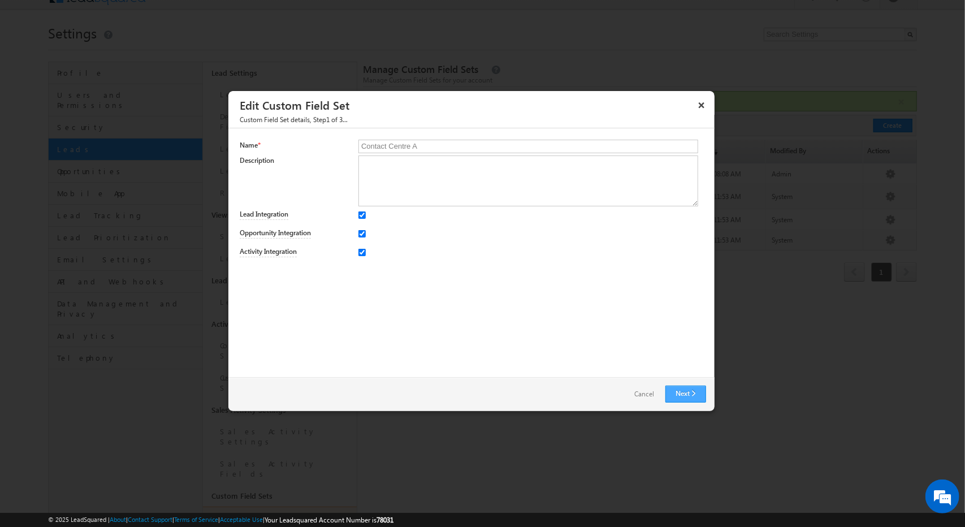
click at [472, 396] on link "Next" at bounding box center [685, 394] width 41 height 17
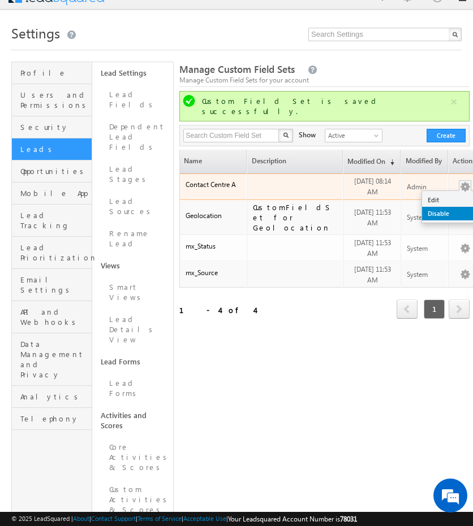
click at [433, 207] on link "Disable" at bounding box center [450, 214] width 57 height 14
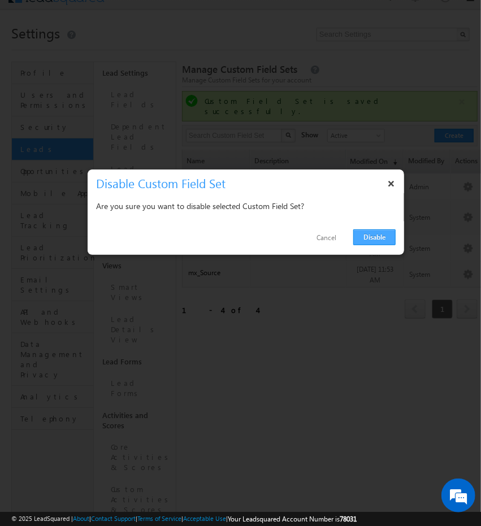
click at [369, 233] on link "Disable" at bounding box center [374, 238] width 42 height 16
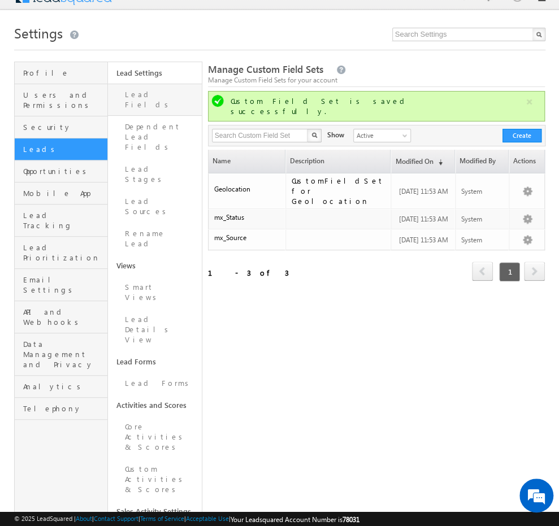
click at [120, 96] on link "Lead Fields" at bounding box center [155, 100] width 94 height 32
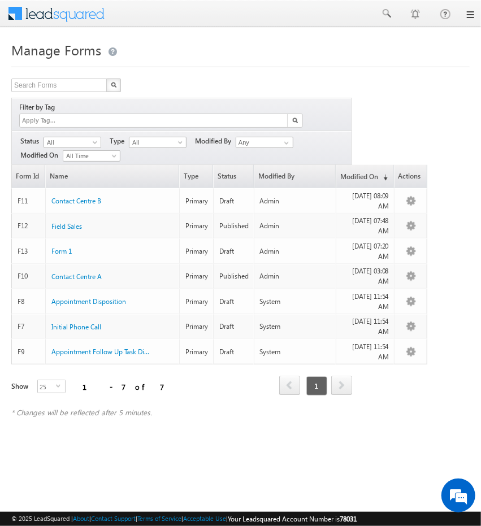
click at [471, 19] on link at bounding box center [469, 14] width 9 height 9
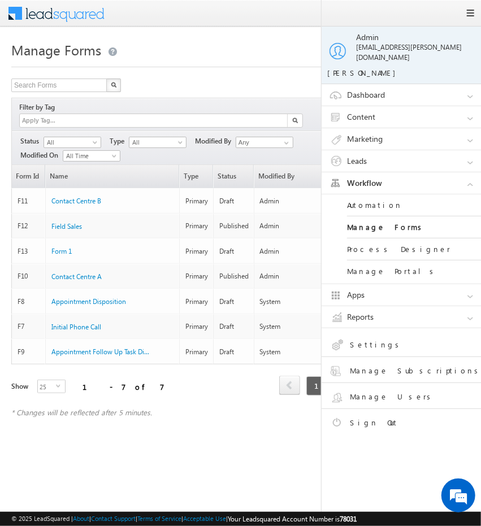
click at [397, 337] on link "Settings" at bounding box center [410, 347] width 161 height 20
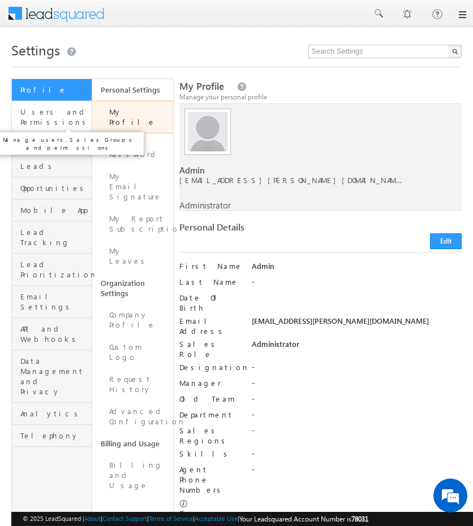
click at [55, 116] on span "Users and Permissions" at bounding box center [54, 117] width 68 height 20
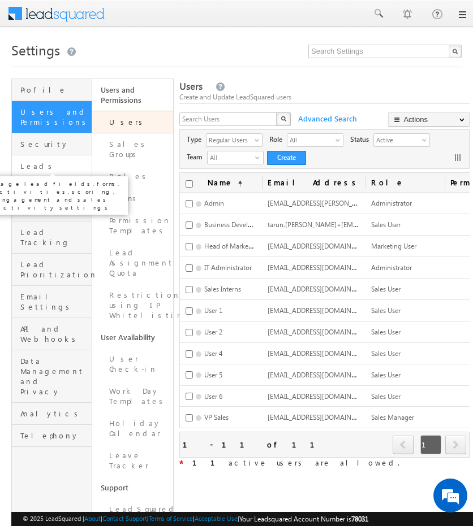
click at [46, 170] on span "Leads" at bounding box center [54, 166] width 68 height 10
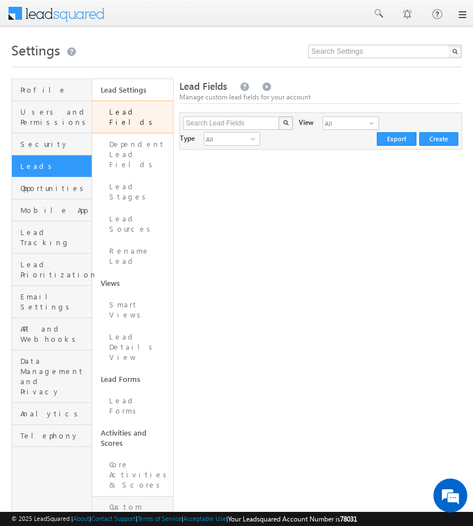
click at [126, 496] on link "Custom Activities & Scores" at bounding box center [132, 517] width 80 height 42
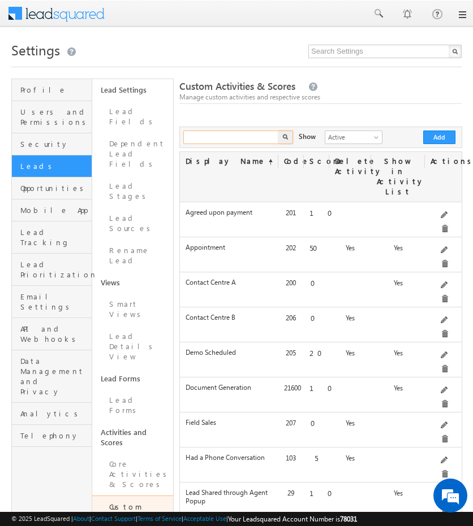
click at [258, 135] on input "text" at bounding box center [231, 138] width 97 height 14
type input "contact"
click at [278, 134] on button "button" at bounding box center [285, 138] width 15 height 14
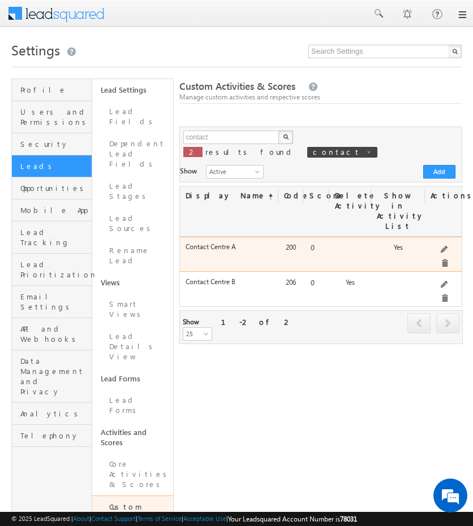
click at [440, 246] on span at bounding box center [444, 250] width 8 height 8
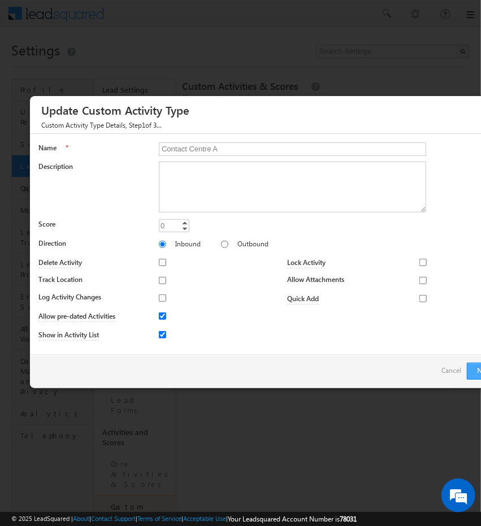
click at [472, 374] on button "Next" at bounding box center [487, 371] width 41 height 17
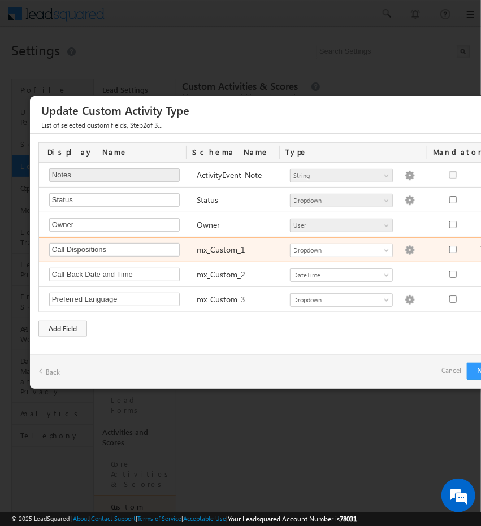
click at [405, 249] on img at bounding box center [410, 250] width 10 height 10
type textarea "Information Collected Interested: Call Back: RNR: Switched Off: Under Process –…"
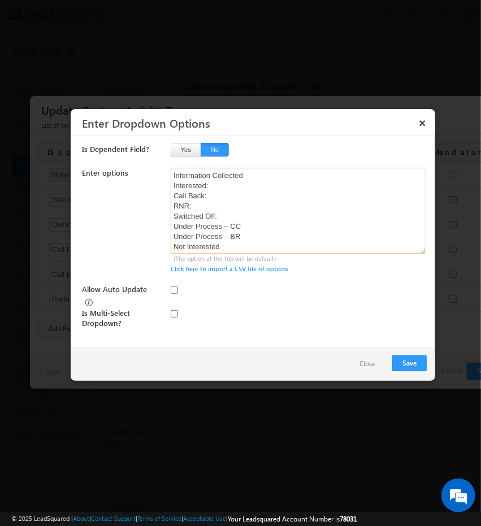
click at [226, 175] on textarea "Information Collected Interested: Call Back: RNR: Switched Off: Under Process –…" at bounding box center [299, 211] width 256 height 86
click at [421, 262] on div "(The option at the top will be default)" at bounding box center [302, 259] width 256 height 10
click at [362, 362] on button "Close" at bounding box center [367, 364] width 38 height 16
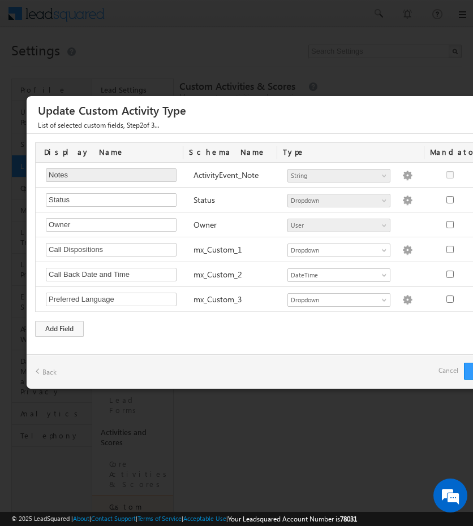
click at [449, 372] on link "Cancel" at bounding box center [448, 371] width 20 height 16
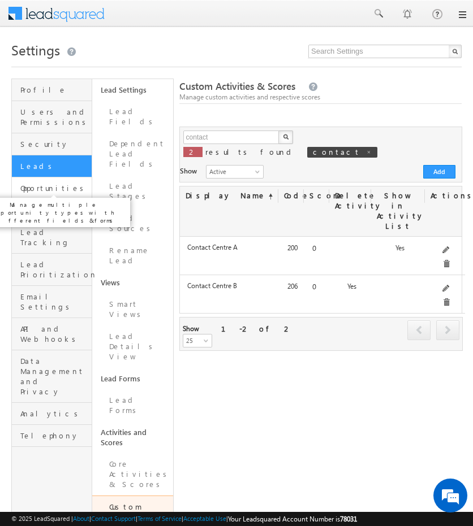
click at [70, 188] on span "Opportunities" at bounding box center [54, 188] width 68 height 10
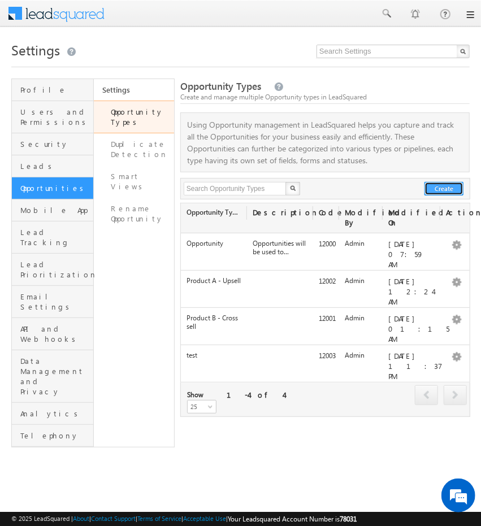
click at [451, 183] on button "Create" at bounding box center [444, 189] width 39 height 14
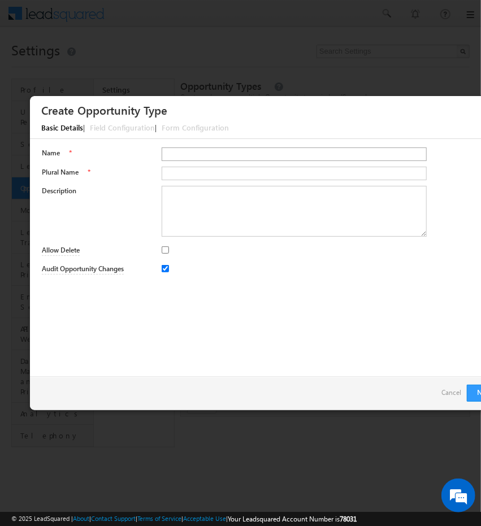
click at [207, 153] on input "Name" at bounding box center [294, 155] width 265 height 14
type input "E"
type input "test"
click at [473, 395] on button "Next" at bounding box center [487, 393] width 41 height 17
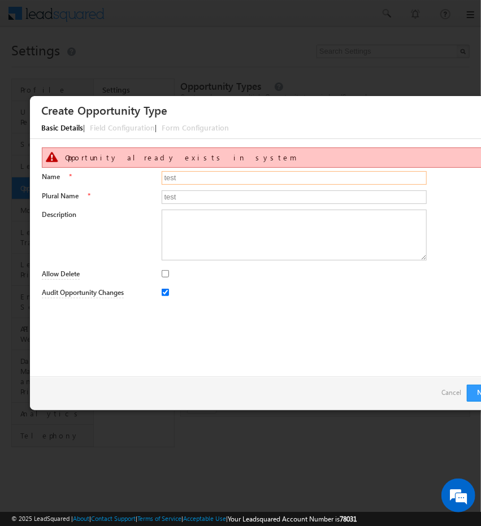
click at [194, 172] on input "test" at bounding box center [294, 178] width 265 height 14
type input "tests"
click at [469, 393] on button "Next" at bounding box center [487, 393] width 41 height 17
click at [206, 193] on input "test" at bounding box center [294, 198] width 265 height 14
type input "testsss"
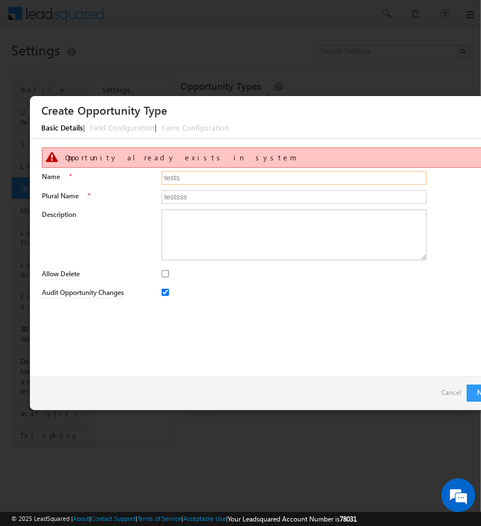
click at [206, 177] on input "tests" at bounding box center [294, 178] width 265 height 14
type input "testsss"
click at [469, 394] on button "Next" at bounding box center [487, 393] width 41 height 17
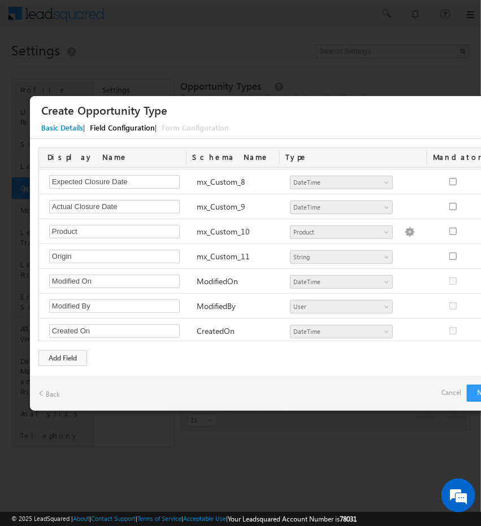
scroll to position [219, 0]
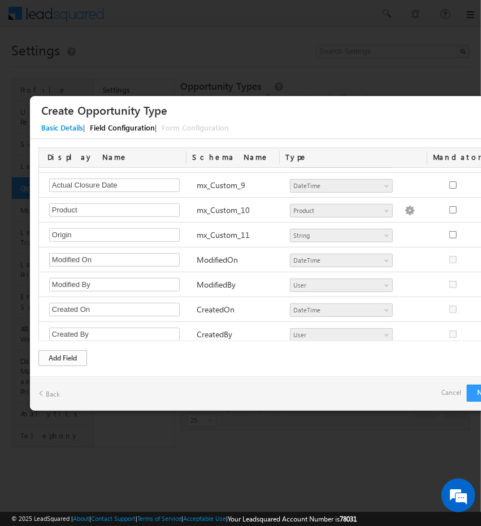
click at [54, 359] on div "Add Field" at bounding box center [62, 359] width 49 height 16
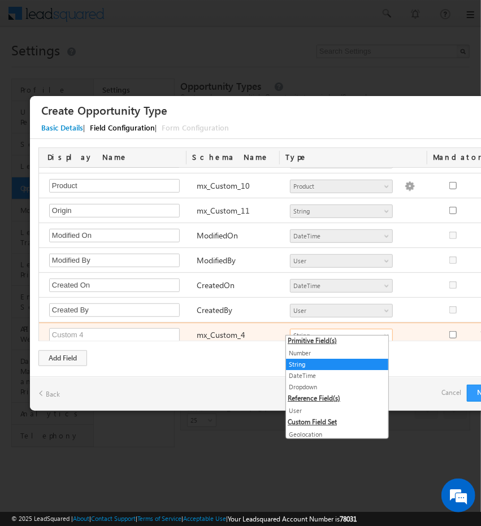
click at [334, 331] on span "String" at bounding box center [337, 336] width 92 height 10
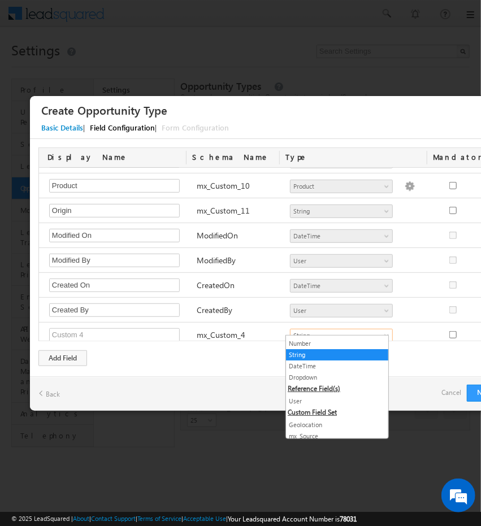
scroll to position [0, 0]
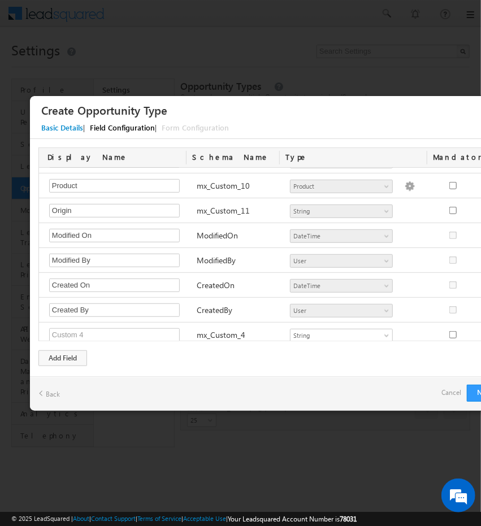
click at [449, 394] on link "Cancel" at bounding box center [452, 393] width 20 height 16
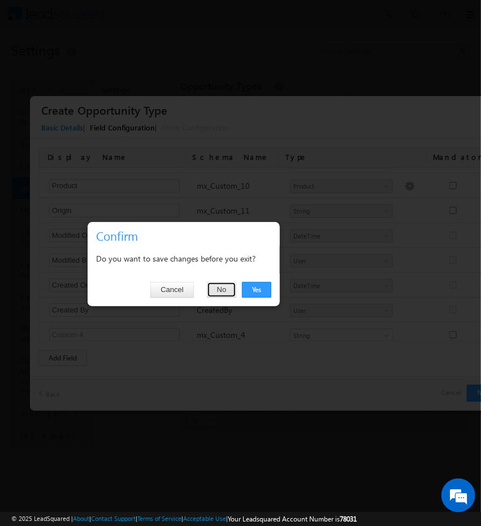
click at [226, 291] on button "No" at bounding box center [222, 290] width 30 height 16
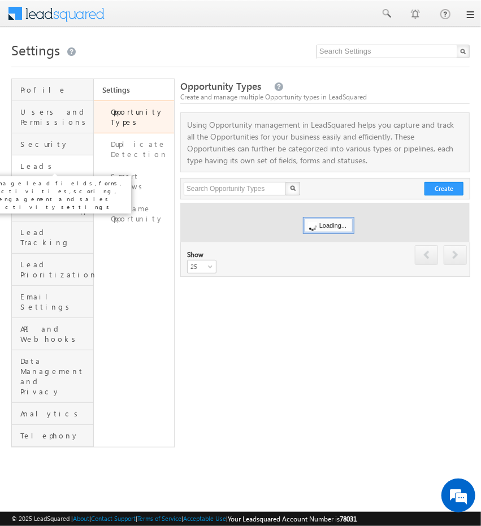
click at [68, 166] on span "Leads" at bounding box center [55, 166] width 70 height 10
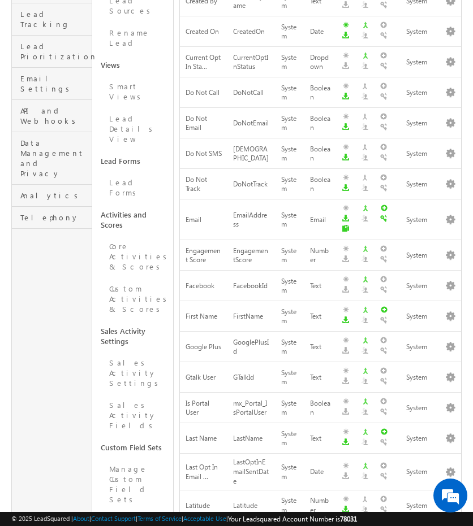
scroll to position [219, 0]
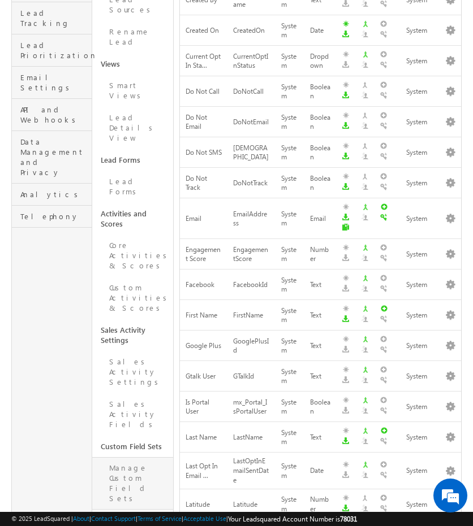
click at [131, 457] on link "Manage Custom Field Sets" at bounding box center [132, 483] width 80 height 53
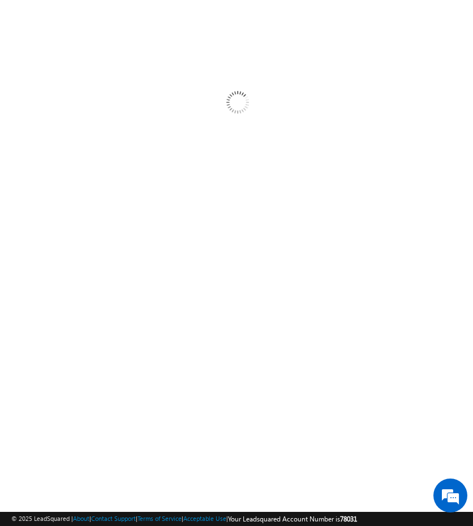
scroll to position [0, 0]
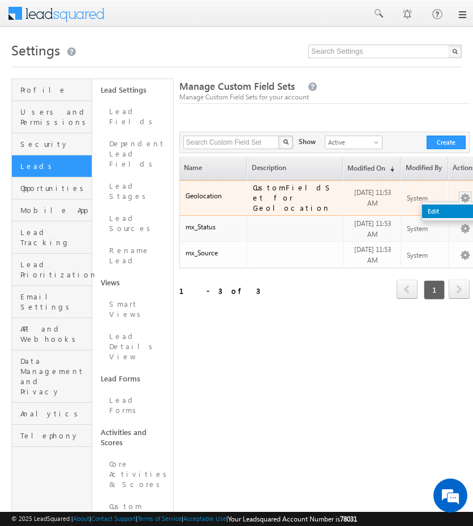
click at [431, 207] on link "Edit" at bounding box center [450, 212] width 57 height 14
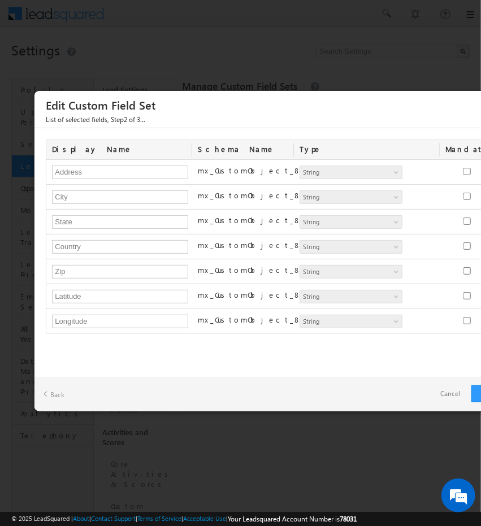
click at [457, 397] on link "Cancel" at bounding box center [450, 394] width 42 height 16
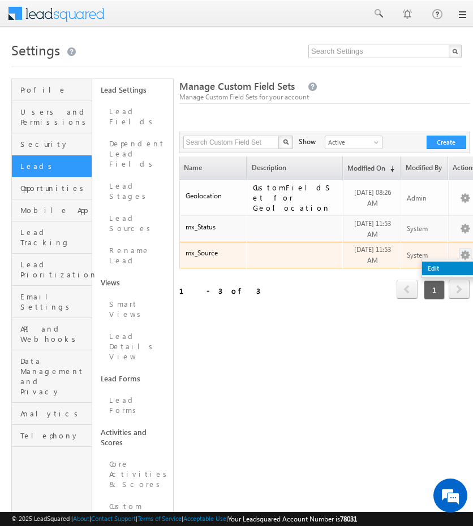
click at [436, 262] on link "Edit" at bounding box center [450, 269] width 57 height 14
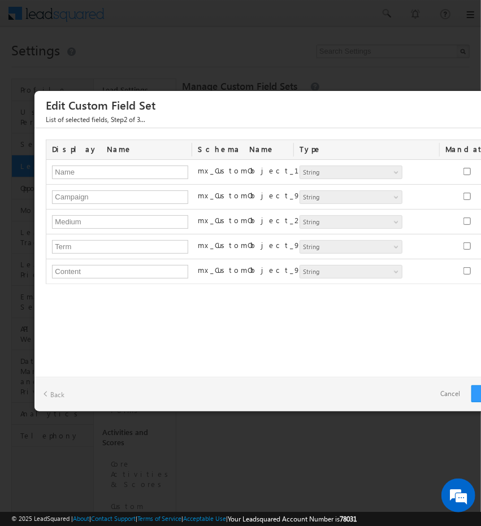
click at [453, 391] on link "Cancel" at bounding box center [450, 394] width 42 height 16
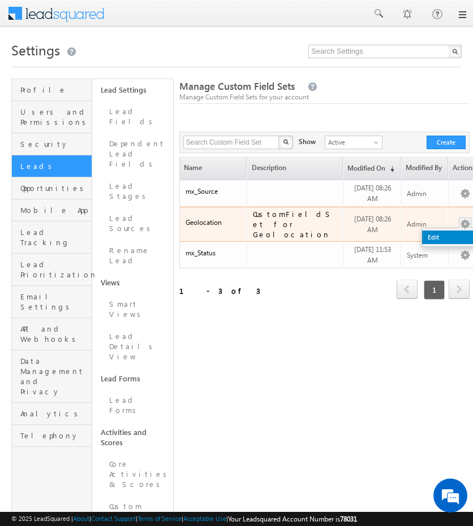
click at [433, 232] on link "Edit" at bounding box center [450, 238] width 57 height 14
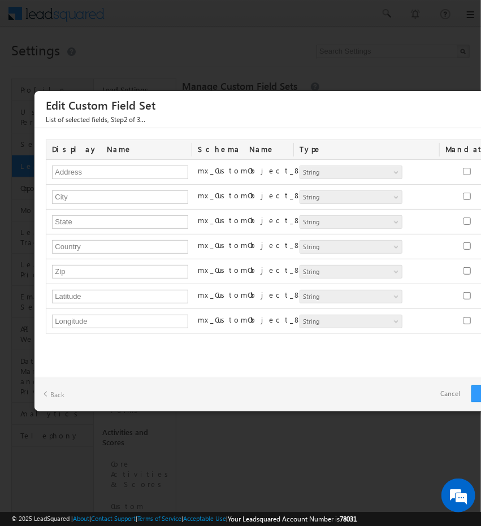
click at [452, 395] on link "Cancel" at bounding box center [450, 394] width 42 height 16
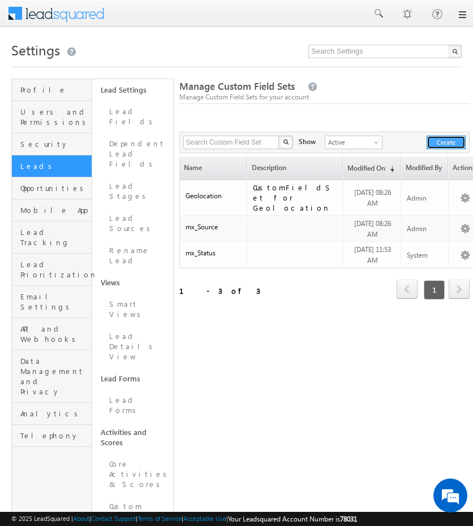
click at [431, 140] on button "Create" at bounding box center [445, 143] width 39 height 14
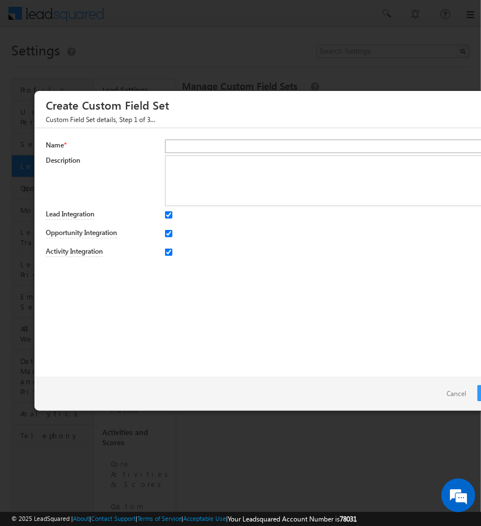
click at [228, 144] on input "text" at bounding box center [335, 147] width 340 height 14
type input "F"
click at [190, 150] on input "text" at bounding box center [335, 147] width 340 height 14
type input "Interest"
click at [205, 165] on textarea at bounding box center [335, 180] width 340 height 51
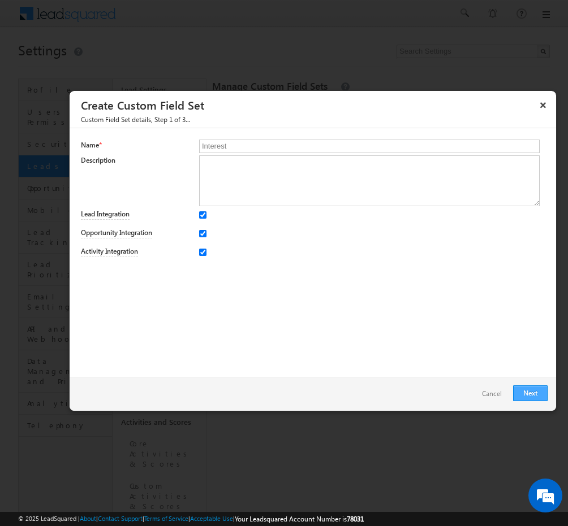
click at [472, 391] on link "Next" at bounding box center [530, 394] width 34 height 16
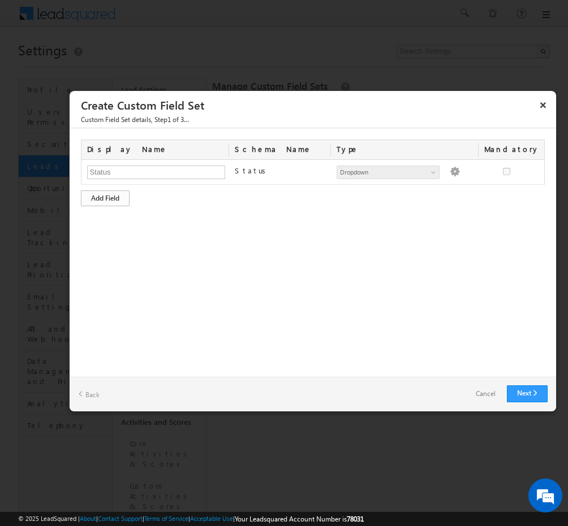
click at [111, 202] on div "Add Field" at bounding box center [105, 199] width 49 height 16
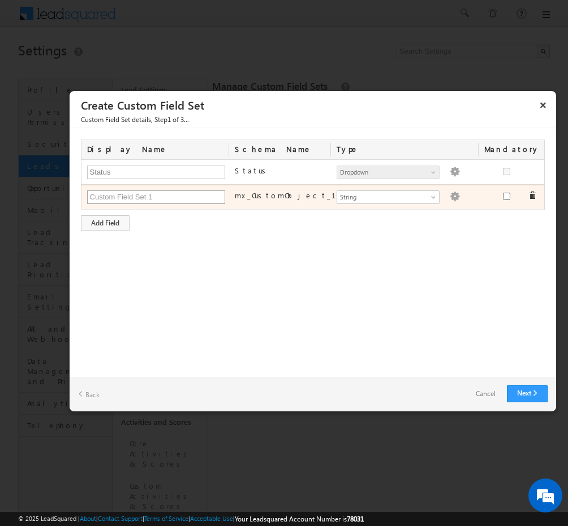
click at [158, 196] on input "text" at bounding box center [156, 198] width 138 height 14
type input "Product Interest"
click at [449, 197] on img at bounding box center [454, 197] width 10 height 10
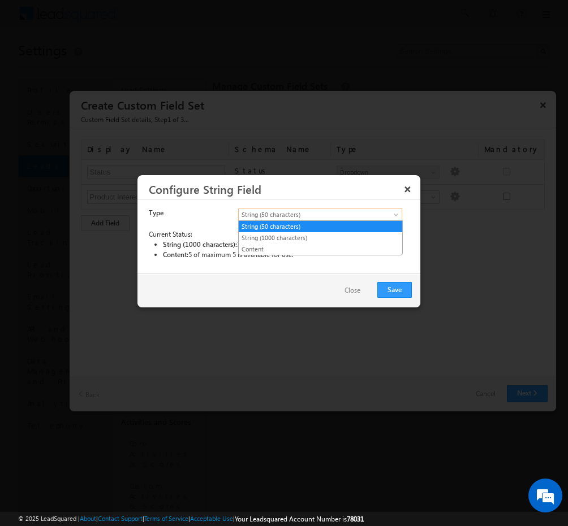
click at [333, 215] on span "String (50 characters)" at bounding box center [311, 215] width 144 height 10
click at [405, 192] on button "×" at bounding box center [407, 189] width 18 height 20
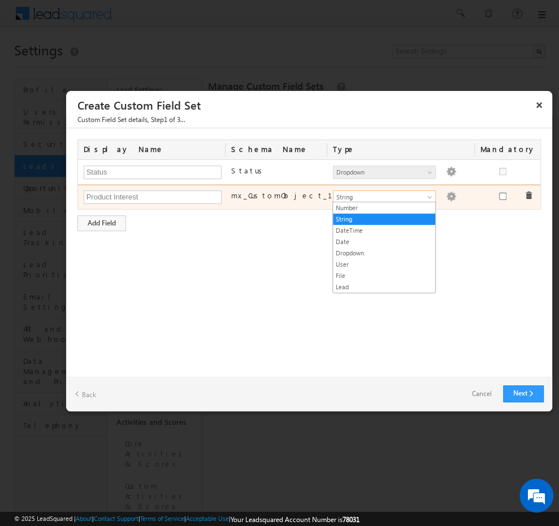
click at [419, 197] on span "String" at bounding box center [380, 197] width 92 height 10
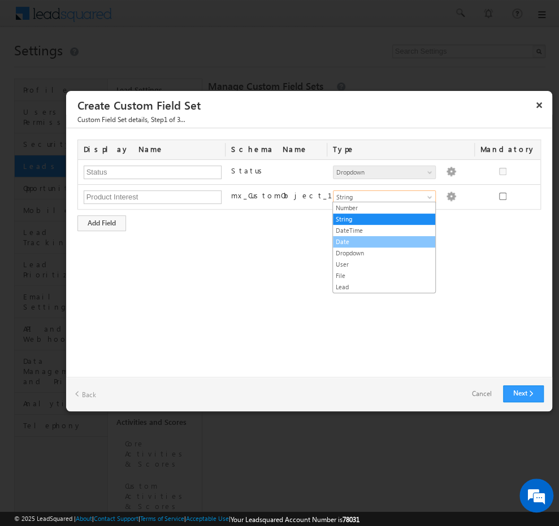
click at [386, 240] on link "Date" at bounding box center [384, 242] width 102 height 10
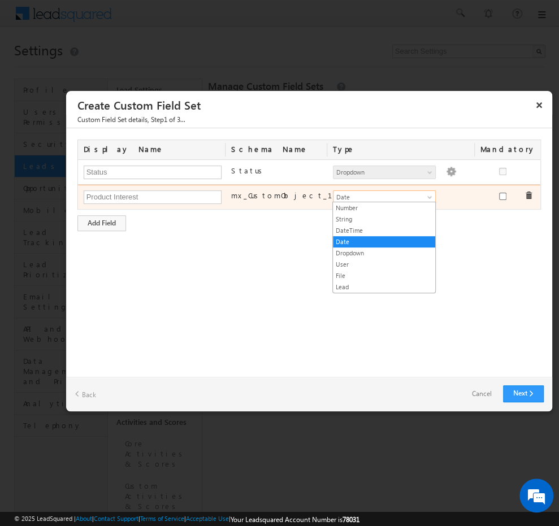
click at [418, 200] on span "Date" at bounding box center [380, 197] width 92 height 10
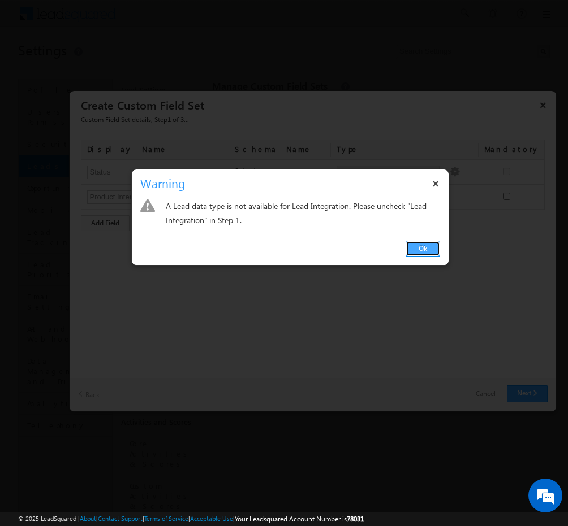
click at [424, 246] on link "Ok" at bounding box center [422, 249] width 34 height 16
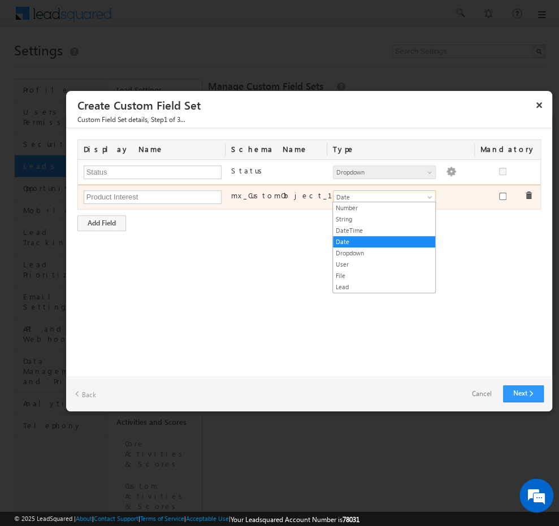
click at [417, 193] on span "Date" at bounding box center [380, 197] width 92 height 10
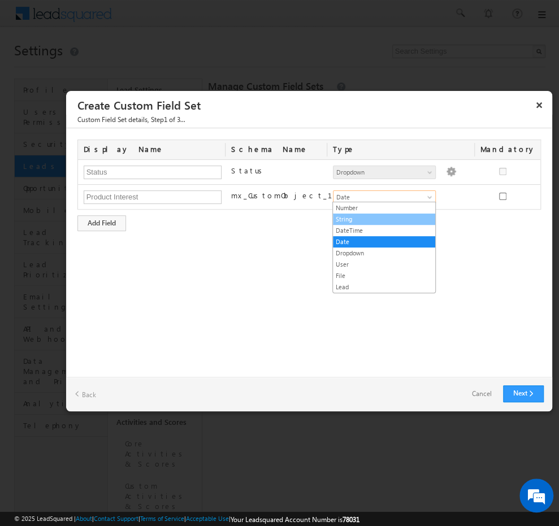
click at [379, 220] on link "String" at bounding box center [384, 219] width 102 height 10
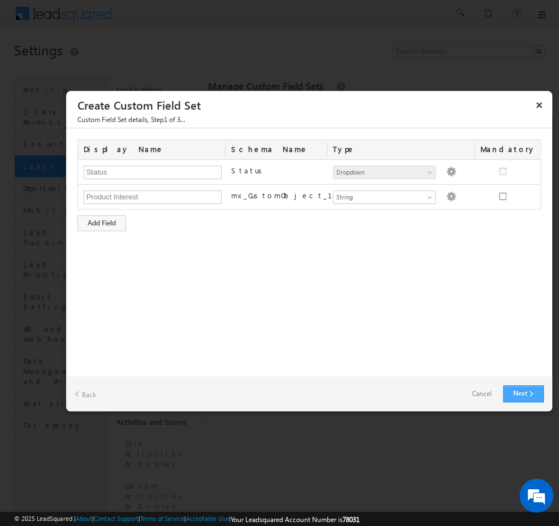
click at [472, 391] on link "Next" at bounding box center [523, 394] width 41 height 17
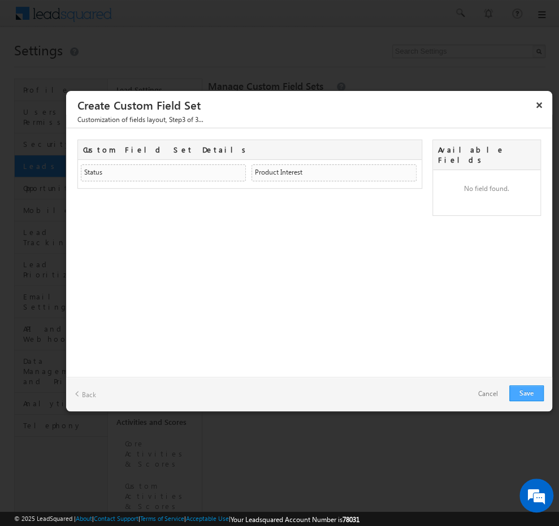
click at [472, 388] on link "Save" at bounding box center [526, 394] width 34 height 16
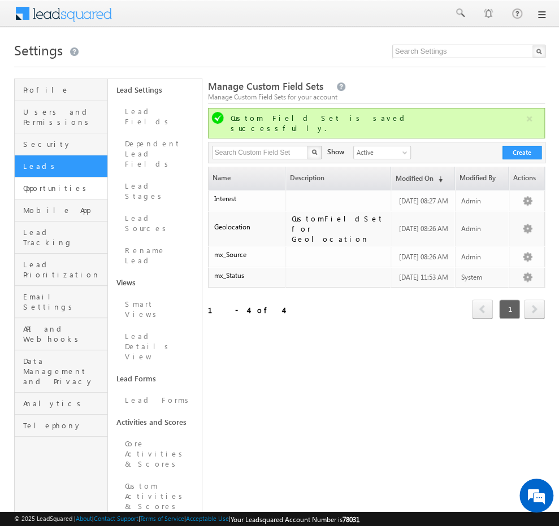
click at [80, 183] on link "Opportunities" at bounding box center [61, 189] width 93 height 22
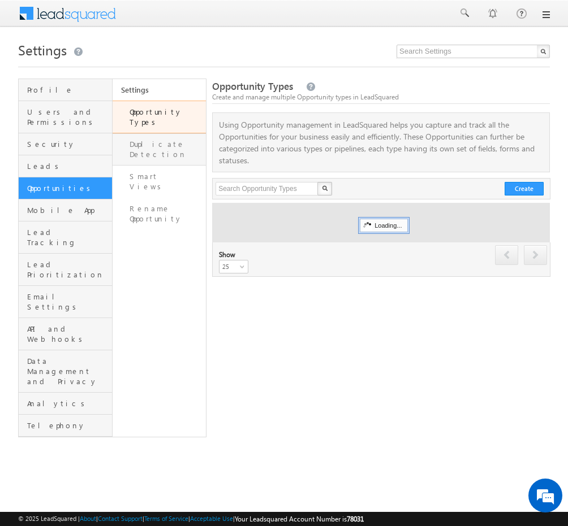
click at [171, 139] on link "Duplicate Detection" at bounding box center [160, 149] width 94 height 32
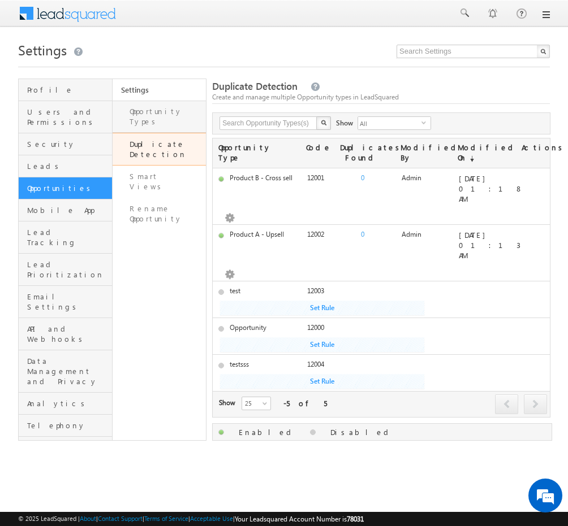
click at [179, 116] on link "Opportunity Types" at bounding box center [160, 117] width 94 height 32
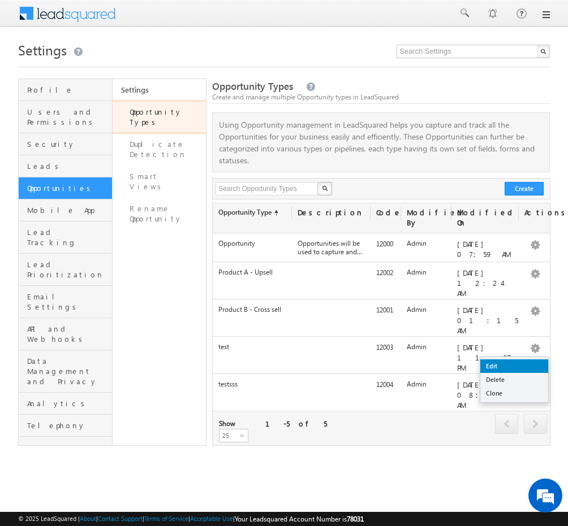
click at [515, 368] on link "Edit" at bounding box center [514, 367] width 68 height 14
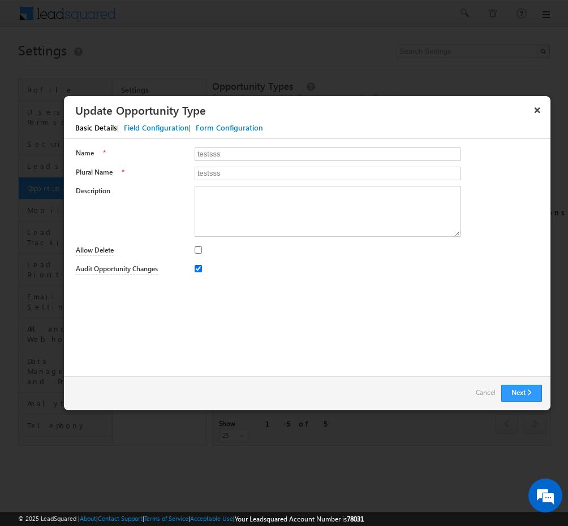
click at [152, 132] on div "Field Configuration" at bounding box center [156, 128] width 65 height 10
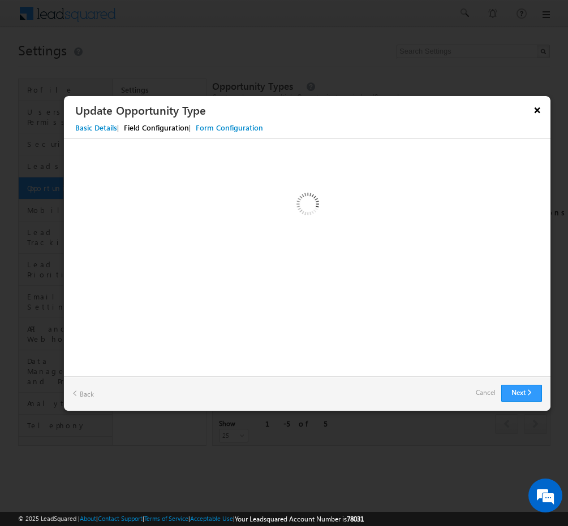
click at [540, 111] on button "×" at bounding box center [537, 110] width 18 height 20
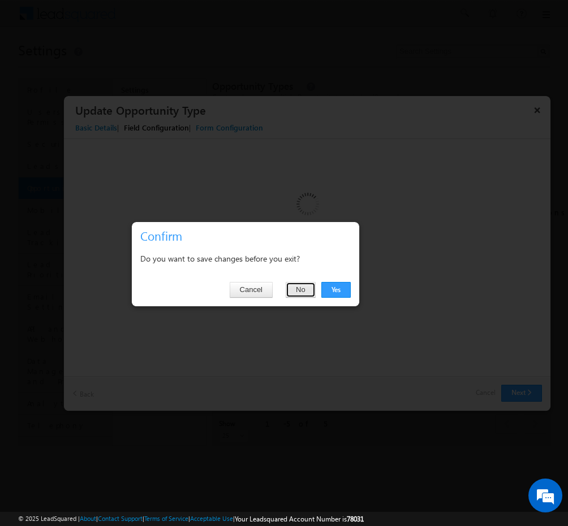
click at [308, 289] on button "No" at bounding box center [300, 290] width 30 height 16
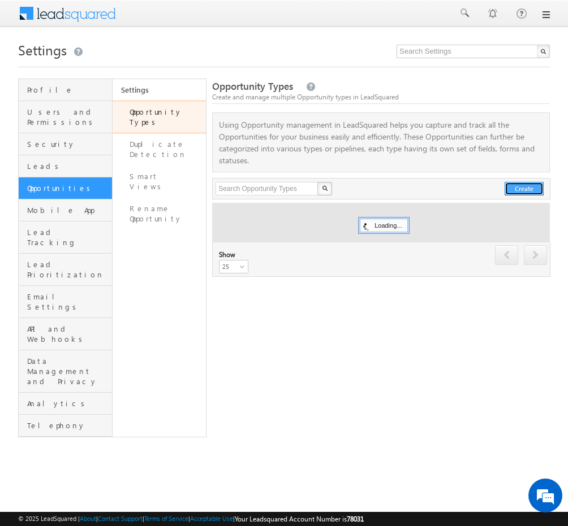
click at [540, 189] on button "Create" at bounding box center [523, 189] width 39 height 14
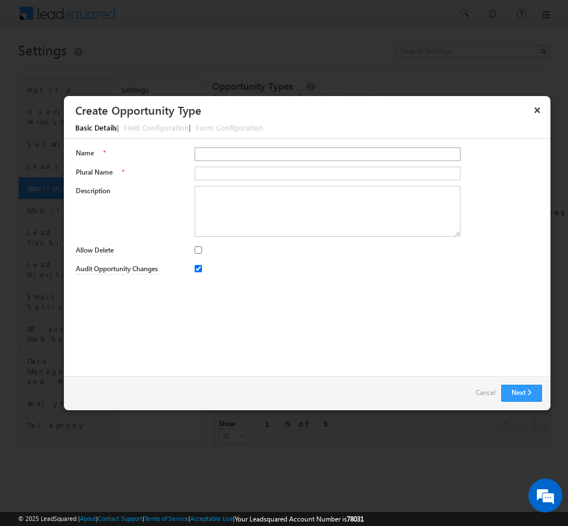
click at [278, 154] on input "Name" at bounding box center [327, 155] width 266 height 14
type input "Interest"
click at [279, 174] on input "Plural Name" at bounding box center [327, 174] width 266 height 14
type input "Interest"
click at [519, 392] on button "Next" at bounding box center [521, 393] width 41 height 17
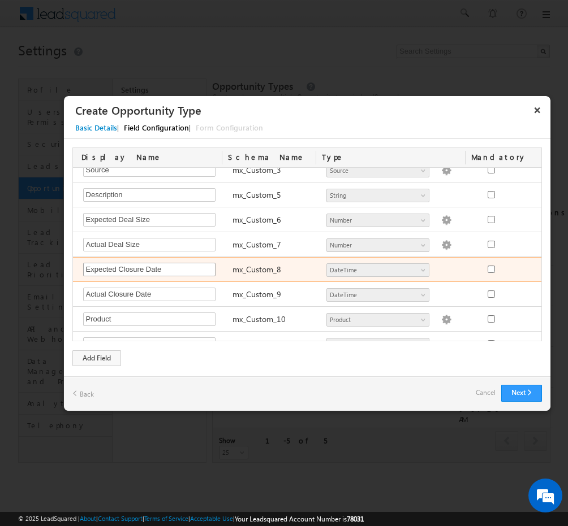
scroll to position [158, 0]
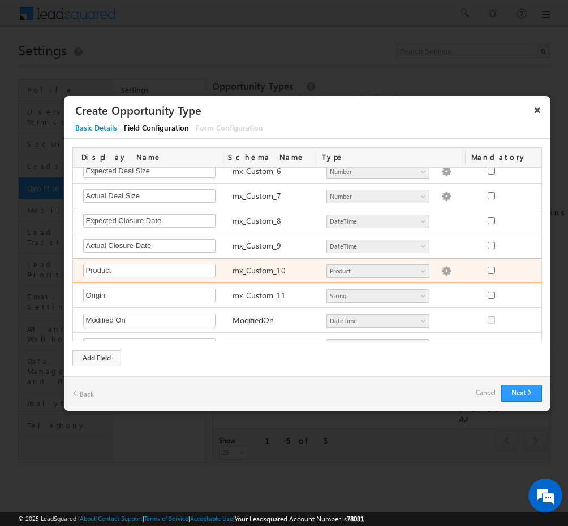
click at [441, 266] on img at bounding box center [446, 271] width 10 height 10
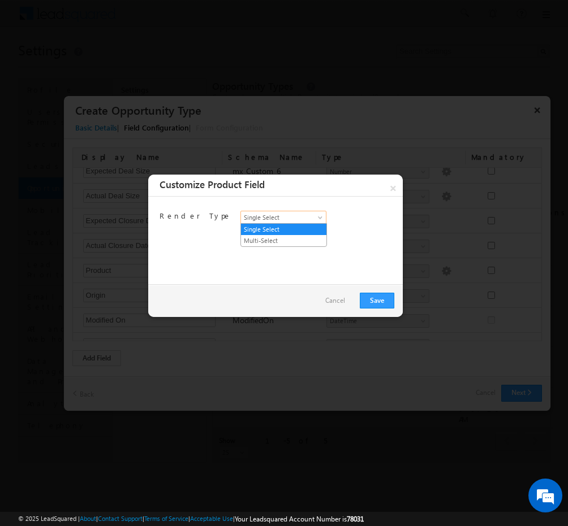
click at [314, 220] on span "Single Select" at bounding box center [280, 218] width 78 height 10
click at [390, 191] on link "×" at bounding box center [393, 185] width 20 height 21
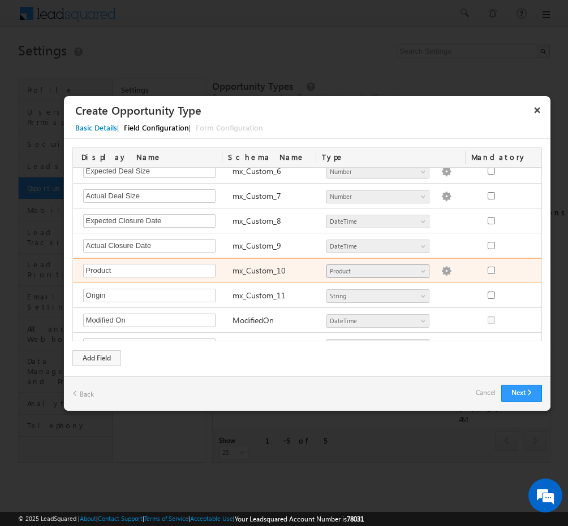
click at [420, 269] on span at bounding box center [423, 273] width 9 height 9
click at [413, 267] on span "Product" at bounding box center [373, 271] width 92 height 10
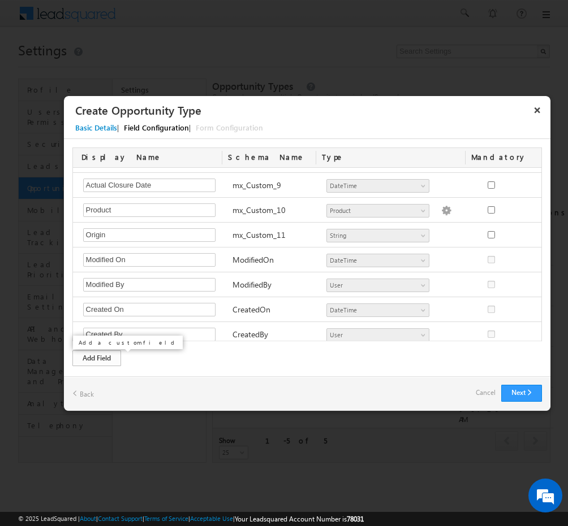
click at [99, 357] on div "Add Field" at bounding box center [96, 359] width 49 height 16
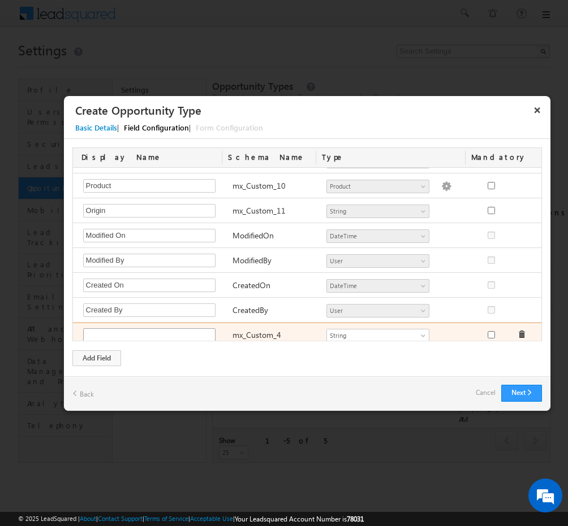
click at [172, 331] on input "text" at bounding box center [149, 335] width 132 height 14
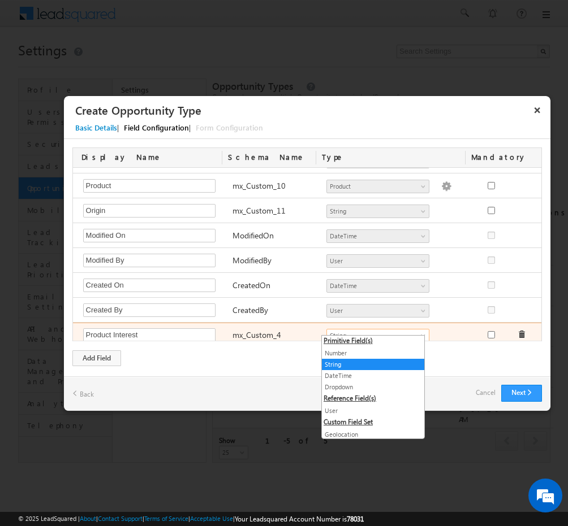
click at [401, 331] on span "String" at bounding box center [373, 336] width 92 height 10
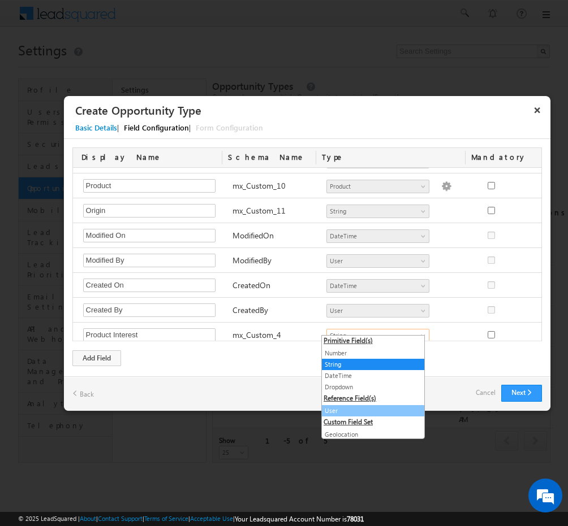
scroll to position [20, 0]
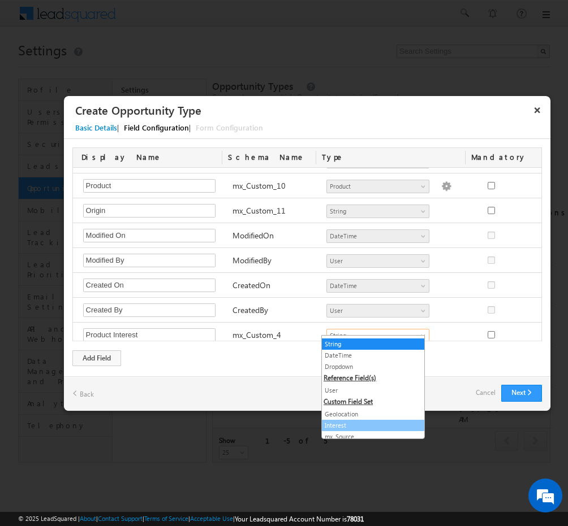
click at [357, 422] on link "Interest" at bounding box center [373, 426] width 102 height 10
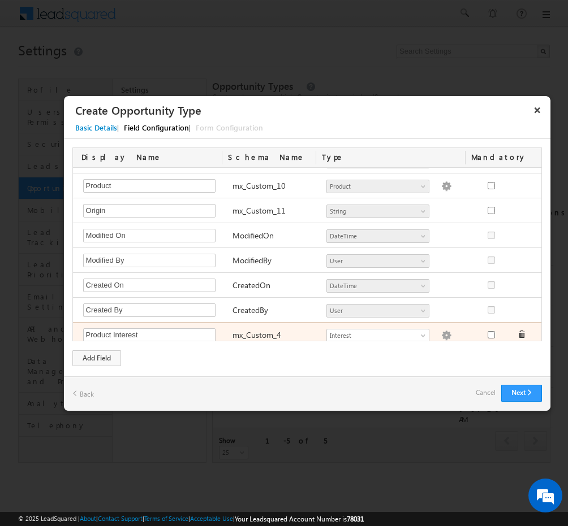
click at [441, 331] on img at bounding box center [446, 336] width 10 height 10
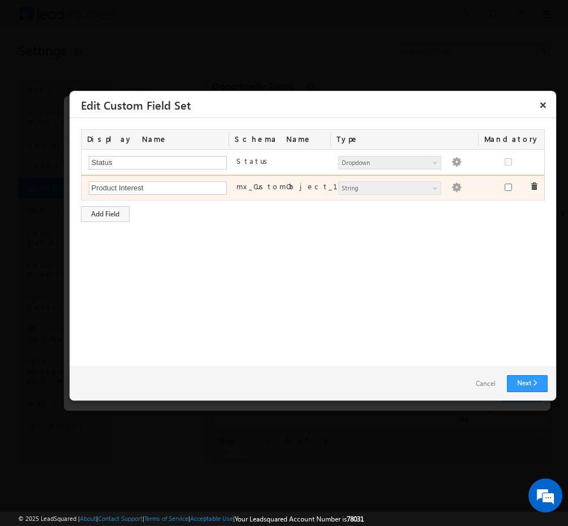
click at [451, 189] on img at bounding box center [456, 188] width 10 height 10
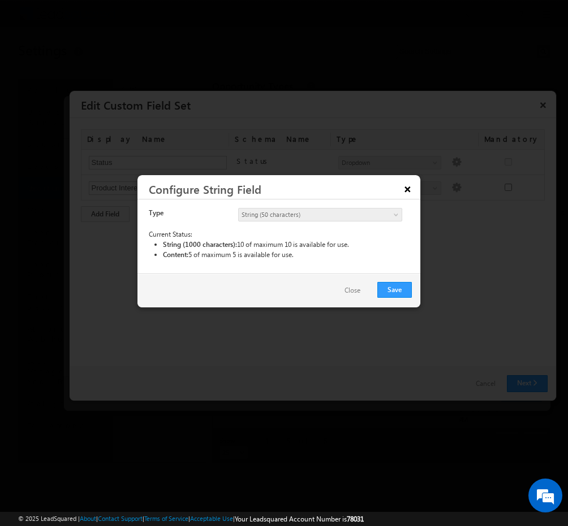
click at [412, 187] on button "×" at bounding box center [407, 189] width 18 height 20
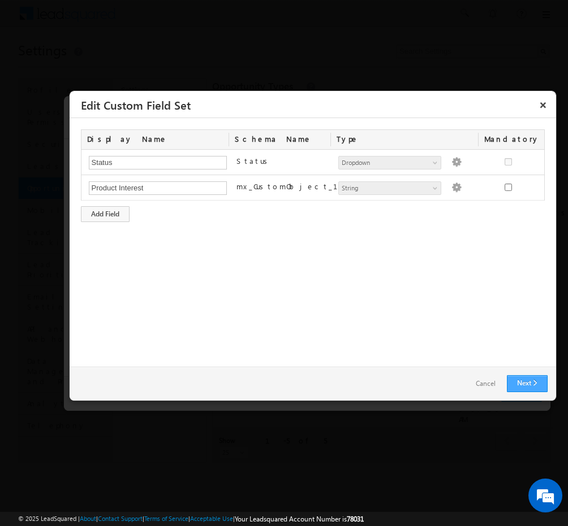
click at [531, 377] on link "Next" at bounding box center [527, 383] width 41 height 17
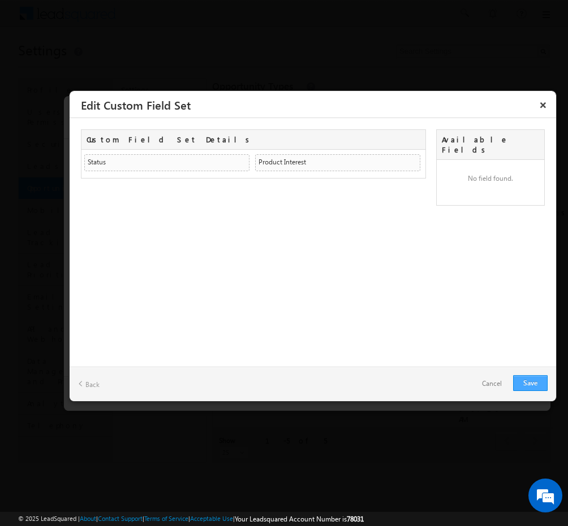
drag, startPoint x: 526, startPoint y: 392, endPoint x: 527, endPoint y: 385, distance: 6.8
click at [527, 385] on div "Back Save Cancel" at bounding box center [313, 384] width 486 height 34
click at [527, 385] on link "Save" at bounding box center [530, 383] width 34 height 16
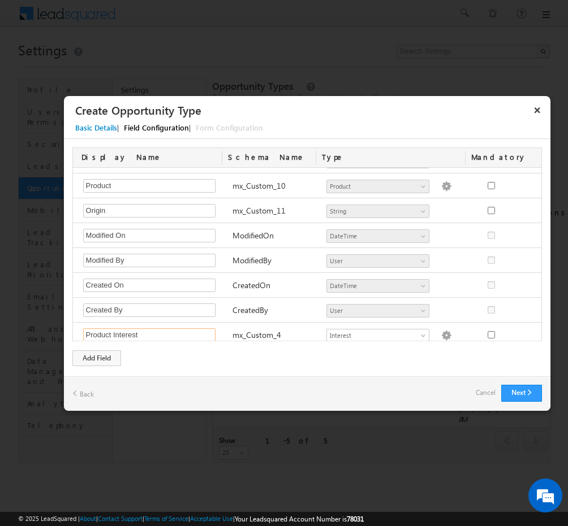
drag, startPoint x: 113, startPoint y: 328, endPoint x: -1, endPoint y: 340, distance: 114.3
click at [0, 340] on html "Menu Admin Tarun .kant @outl ook.c" at bounding box center [284, 254] width 568 height 508
type input "Interest"
click at [521, 387] on button "Next" at bounding box center [521, 393] width 41 height 17
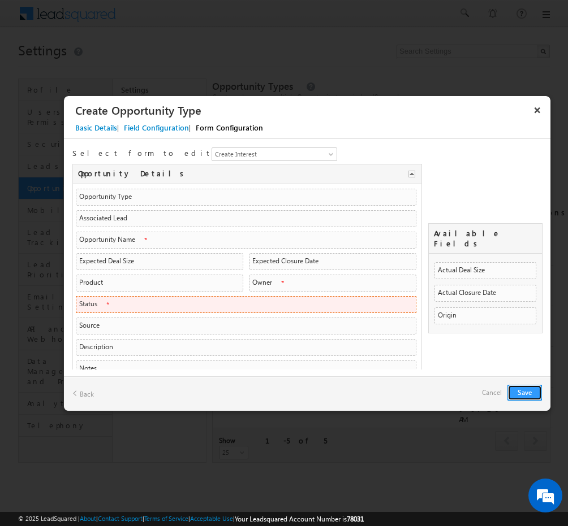
scroll to position [60, 0]
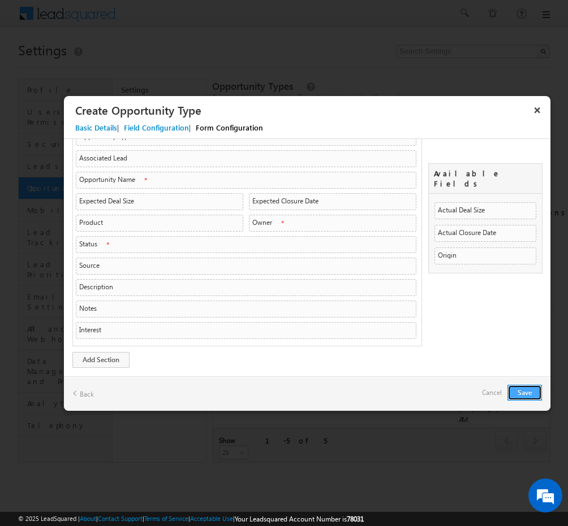
click at [531, 392] on button "Save" at bounding box center [524, 393] width 34 height 16
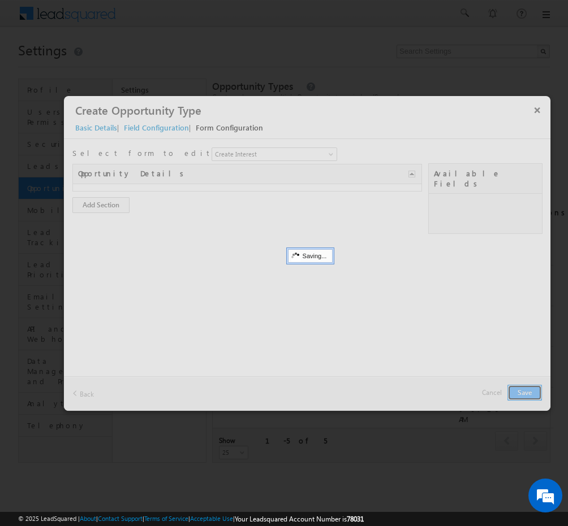
scroll to position [0, 0]
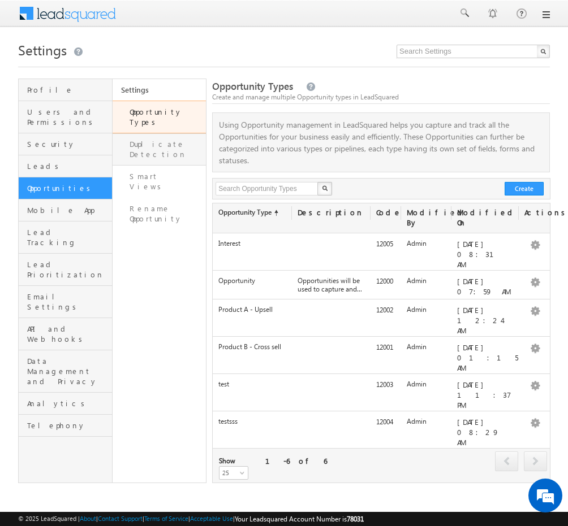
click at [177, 133] on link "Duplicate Detection" at bounding box center [160, 149] width 94 height 32
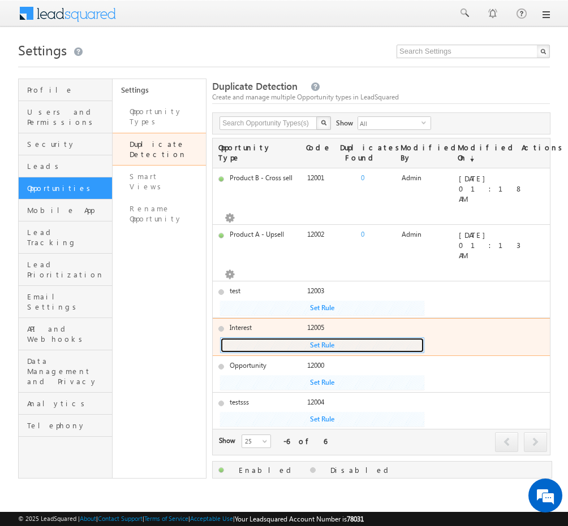
click at [328, 315] on button "Set Rule" at bounding box center [322, 308] width 204 height 15
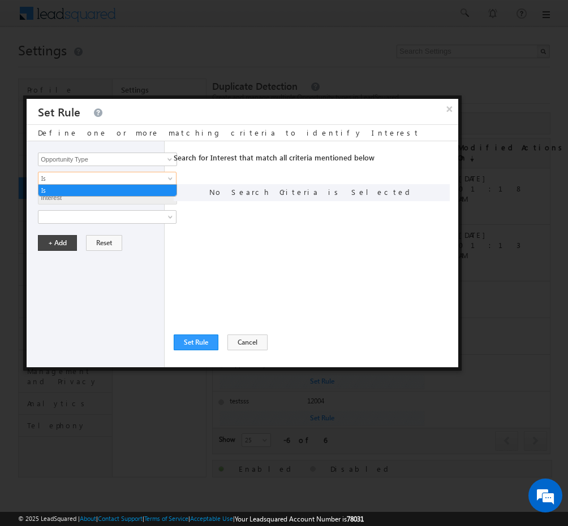
click at [108, 174] on span "Is" at bounding box center [99, 179] width 123 height 10
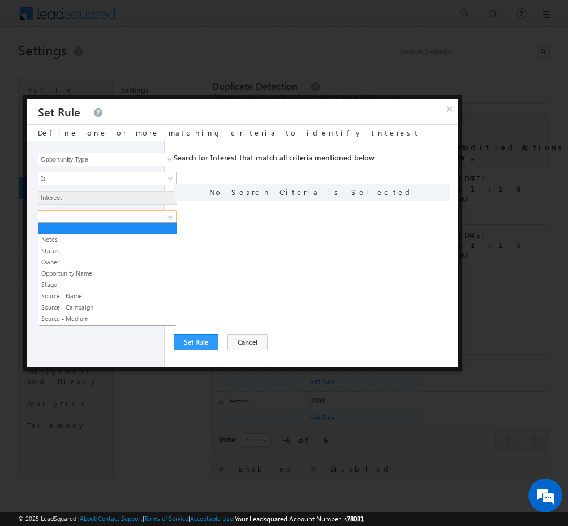
click at [131, 210] on link at bounding box center [107, 217] width 139 height 14
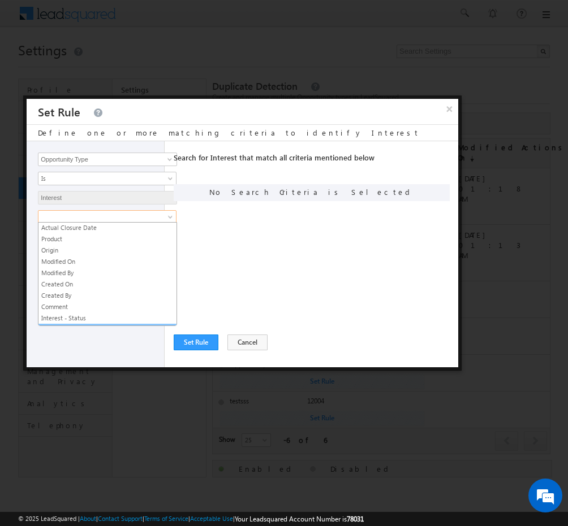
click at [89, 325] on link "Interest - Product Interest" at bounding box center [107, 330] width 138 height 10
click at [106, 317] on div "Opportunity Type Aadhar Number Email Phone Number Opportunity Type Is Is Intere…" at bounding box center [96, 254] width 138 height 226
click at [243, 226] on div "Search for Interest that match all criteria mentioned below Any Criteria All Cr…" at bounding box center [316, 254] width 284 height 226
click at [320, 237] on div "Search for Interest that match all criteria mentioned below Any Criteria All Cr…" at bounding box center [316, 254] width 284 height 226
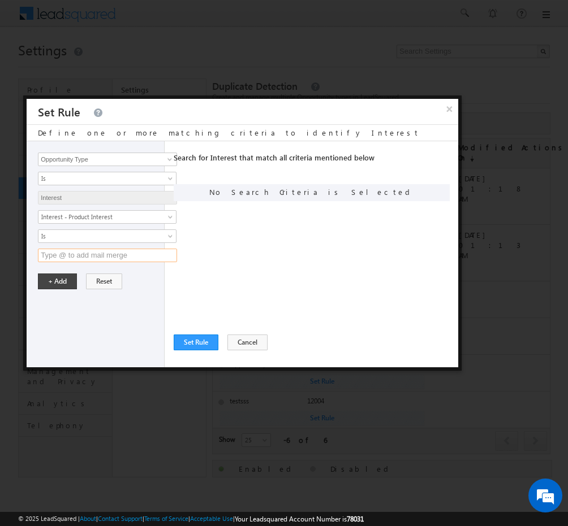
click at [141, 257] on input "text" at bounding box center [107, 256] width 139 height 14
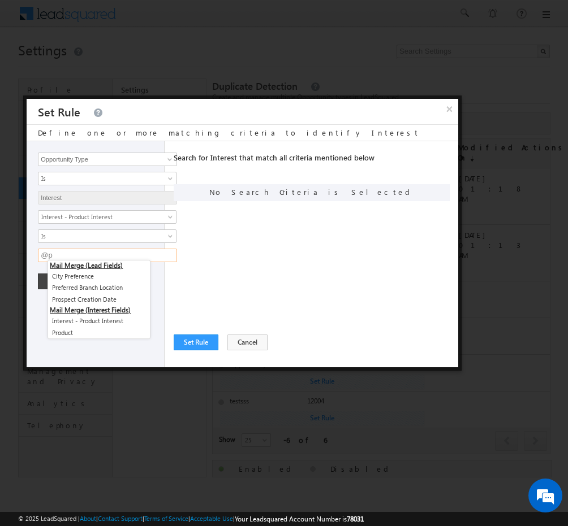
type input "@"
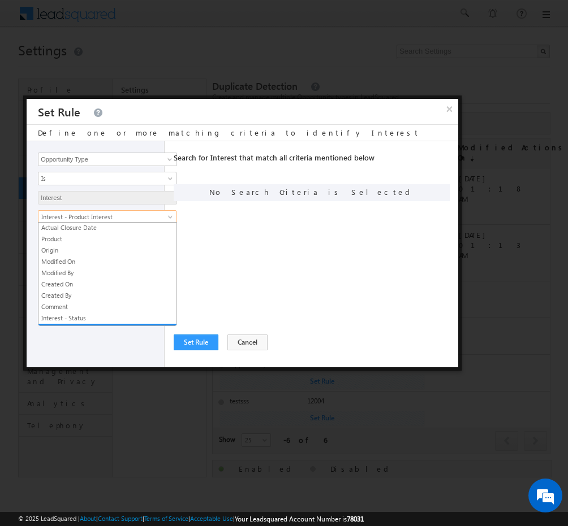
click at [125, 213] on span "Interest - Product Interest" at bounding box center [99, 217] width 123 height 10
click at [84, 325] on link "Interest - Product Interest" at bounding box center [107, 330] width 138 height 10
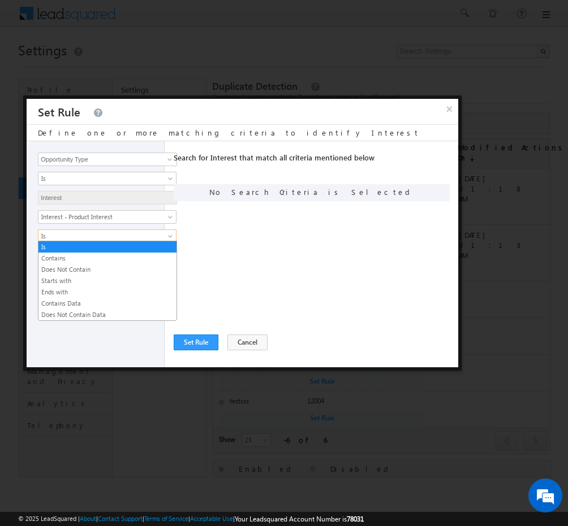
click at [137, 237] on span "Is" at bounding box center [99, 236] width 123 height 10
click at [81, 301] on link "Contains Data" at bounding box center [107, 303] width 138 height 10
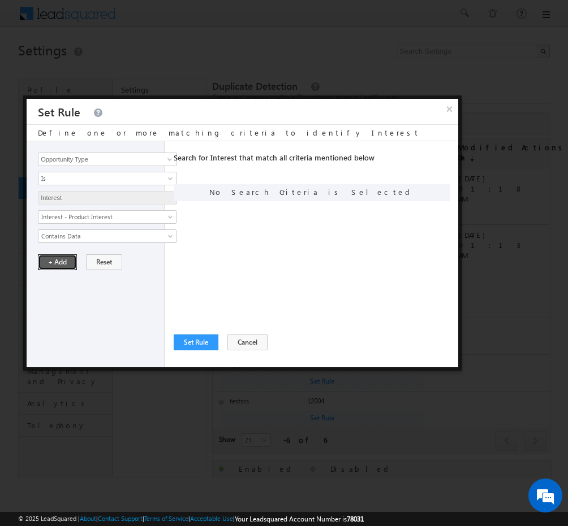
click at [70, 256] on button "+ Add" at bounding box center [57, 262] width 39 height 16
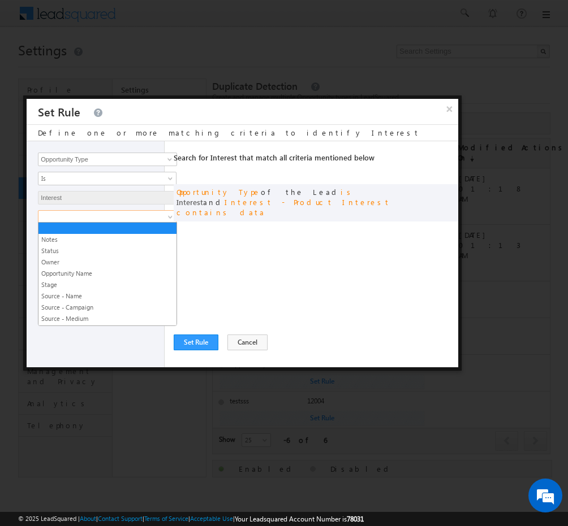
click at [85, 212] on span at bounding box center [99, 217] width 123 height 10
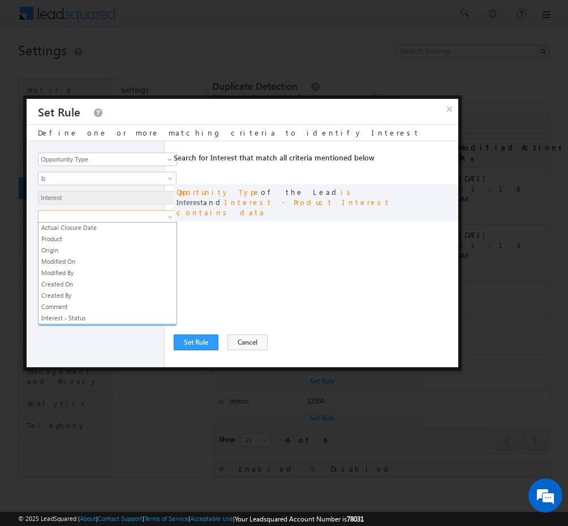
click at [92, 325] on link "Interest - Product Interest" at bounding box center [107, 330] width 138 height 10
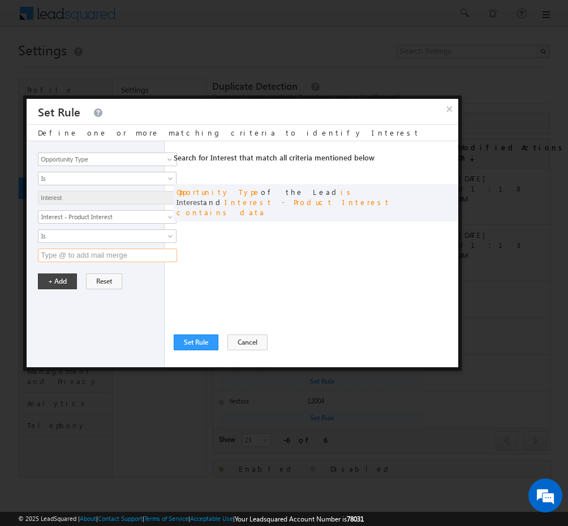
click at [118, 255] on input "text" at bounding box center [107, 256] width 139 height 14
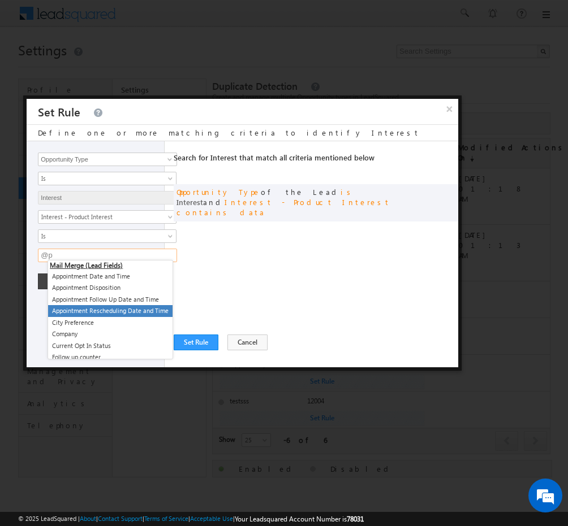
type input "@"
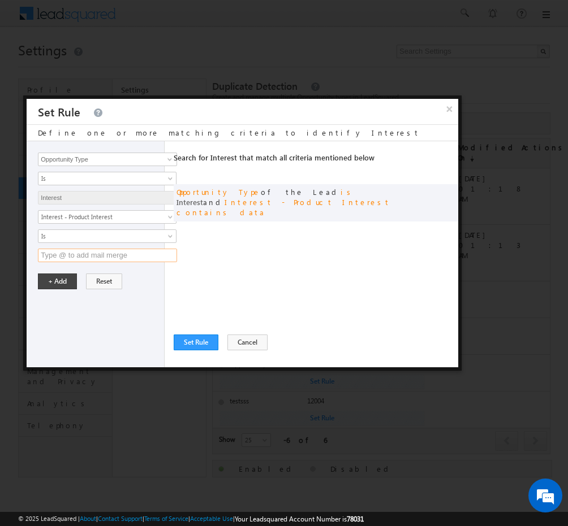
click at [160, 252] on input "text" at bounding box center [107, 256] width 139 height 14
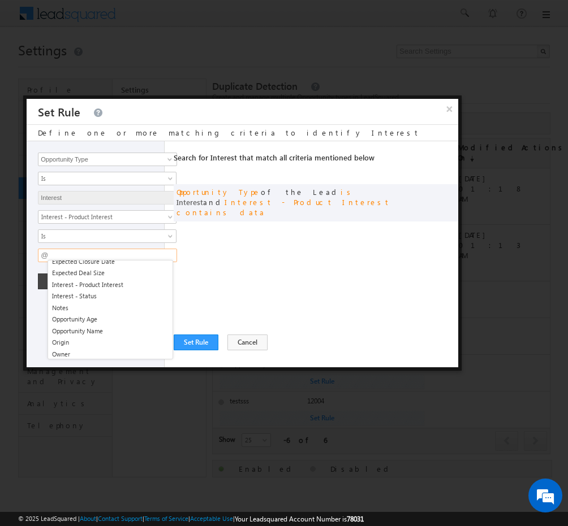
scroll to position [1000, 0]
type input "@"
